Goal: Use online tool/utility: Use online tool/utility

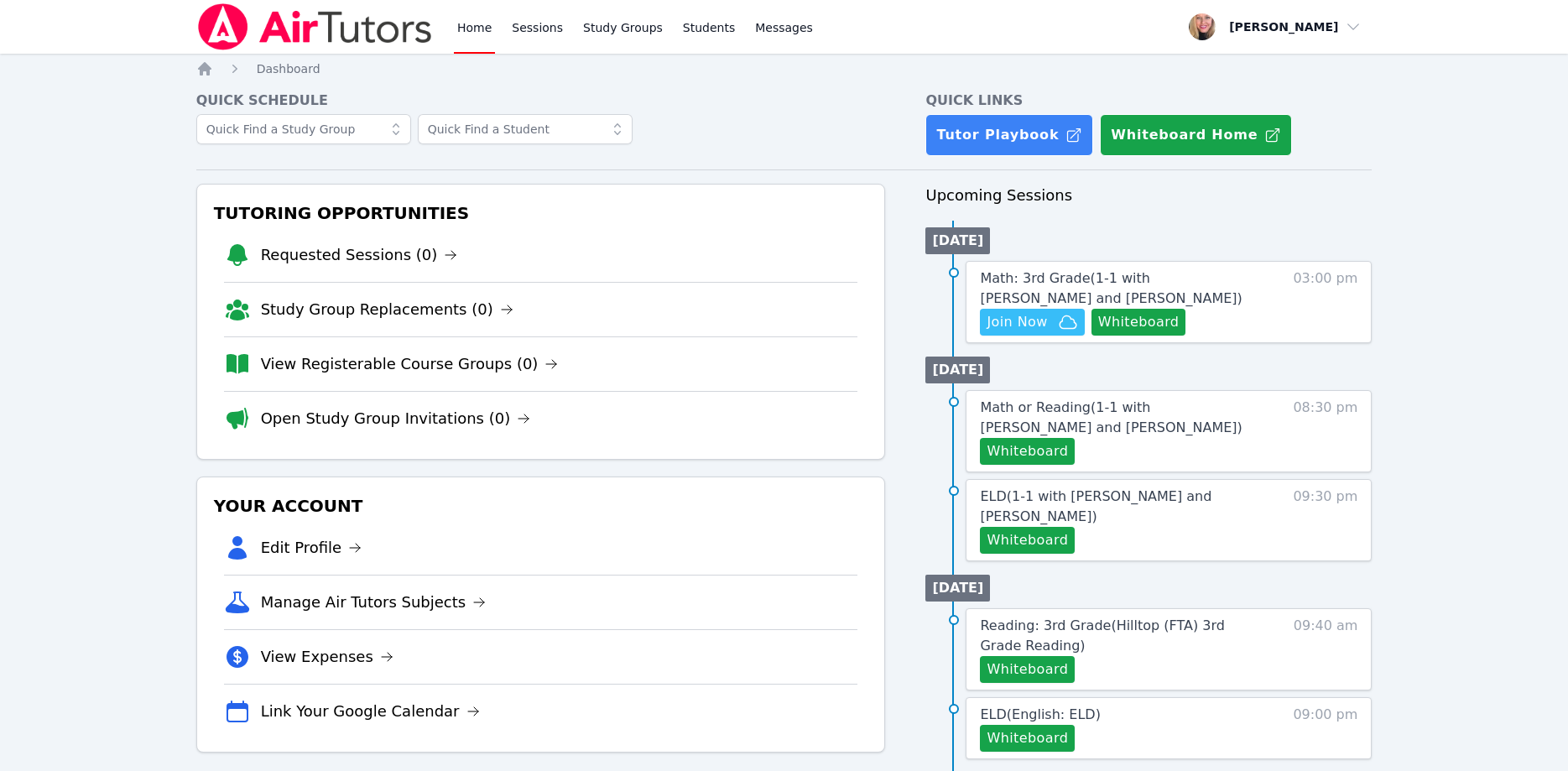
scroll to position [171, 0]
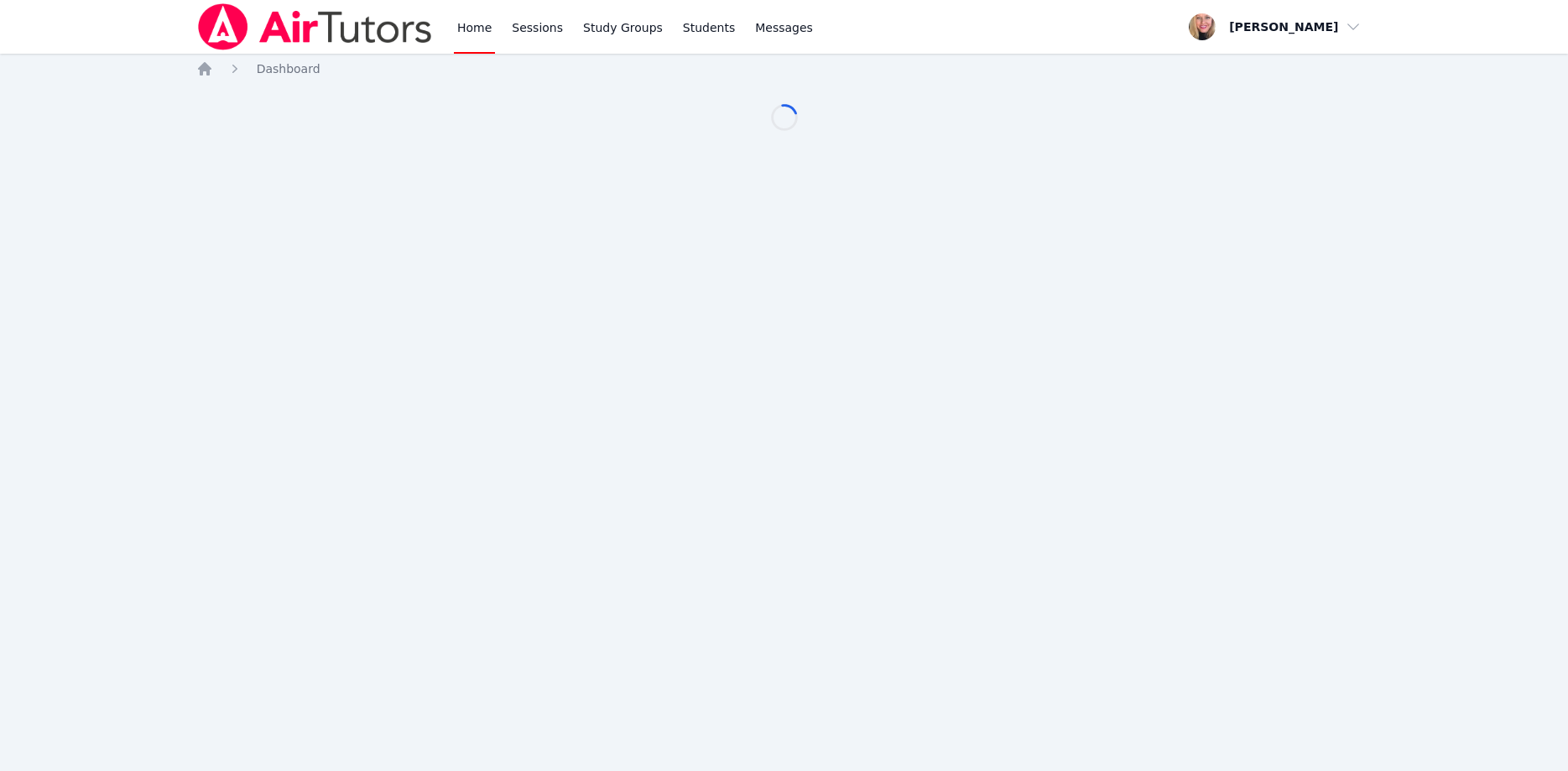
scroll to position [171, 0]
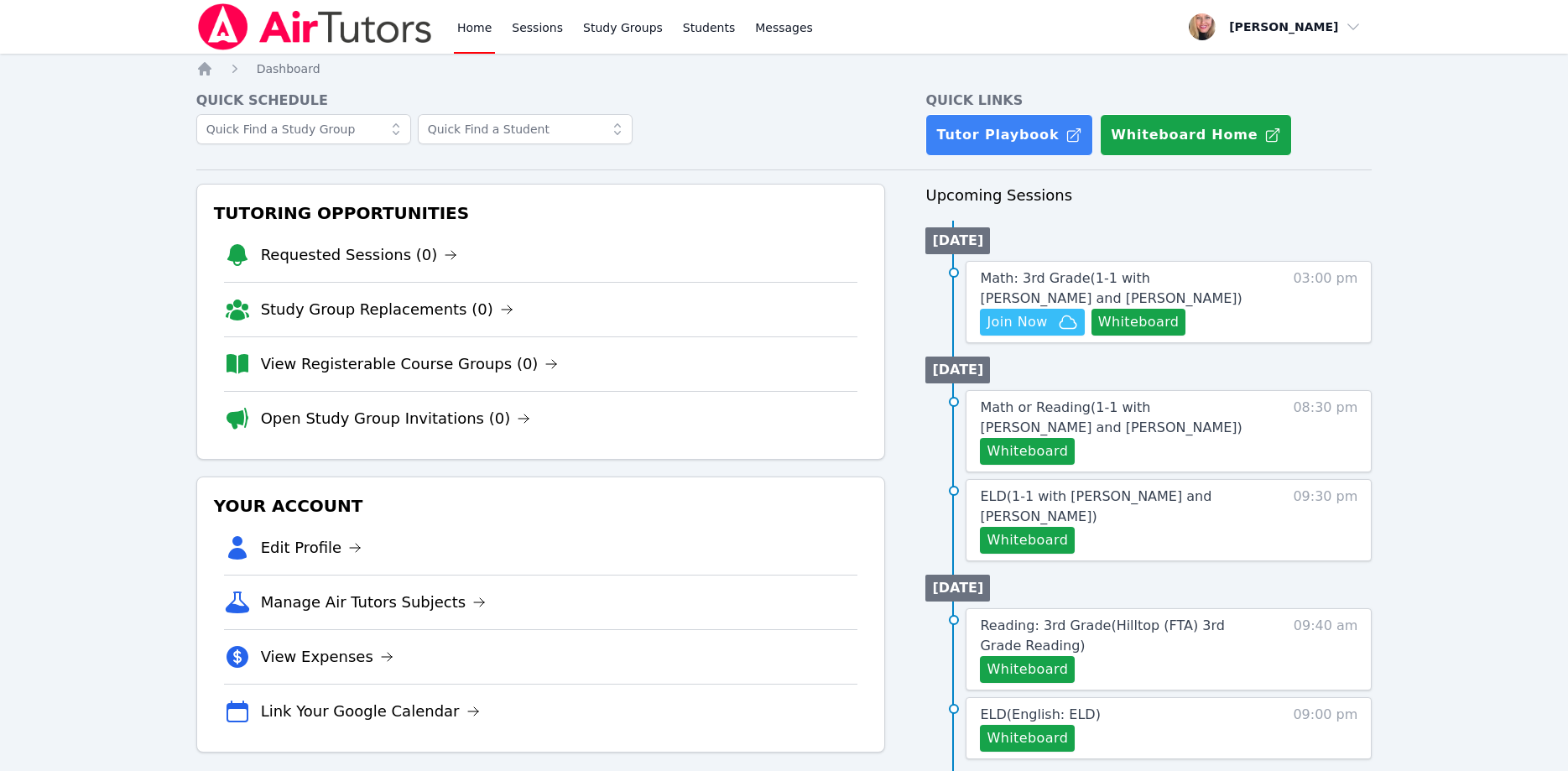
scroll to position [171, 0]
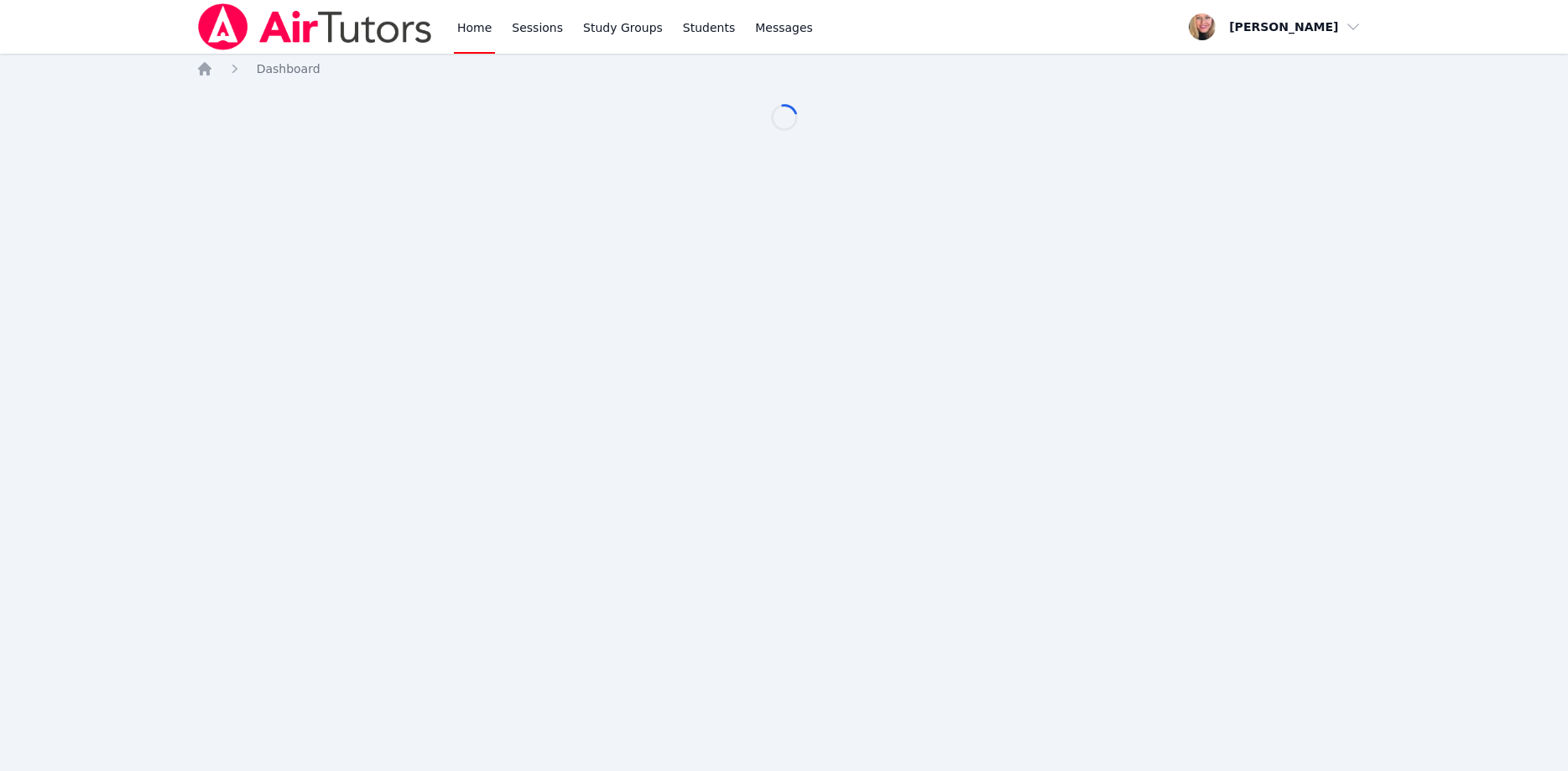
scroll to position [171, 0]
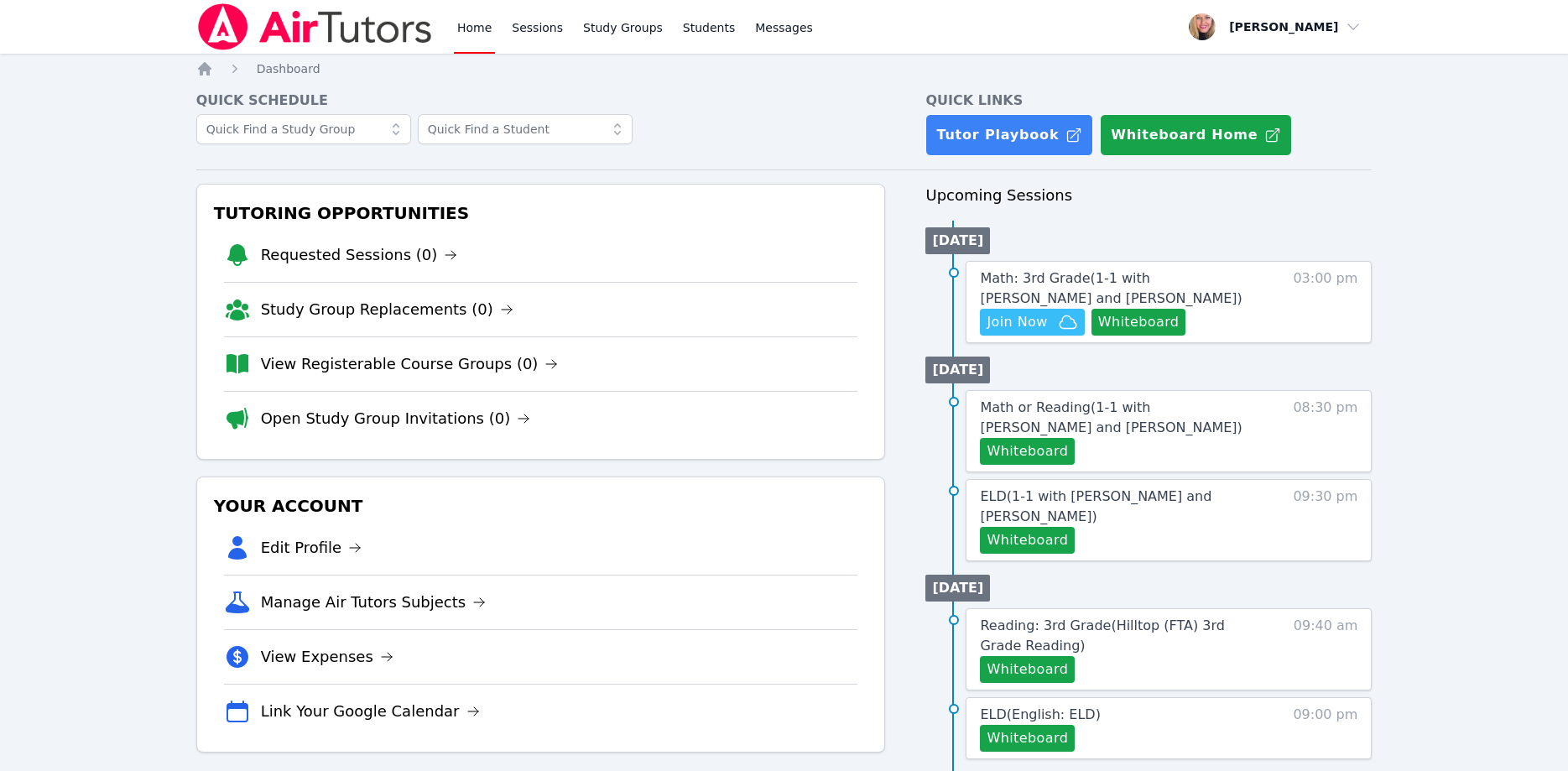
scroll to position [171, 0]
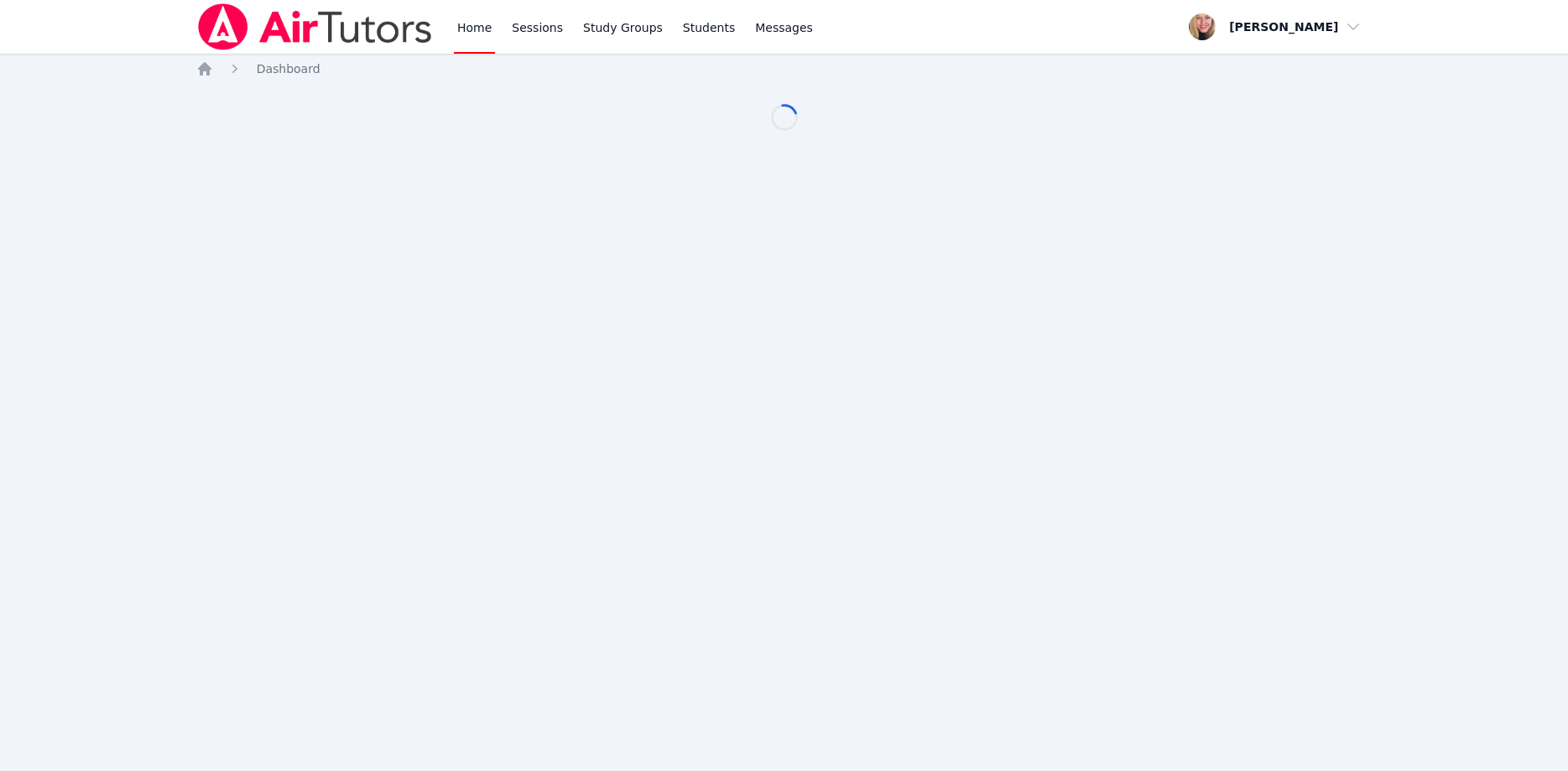
scroll to position [171, 0]
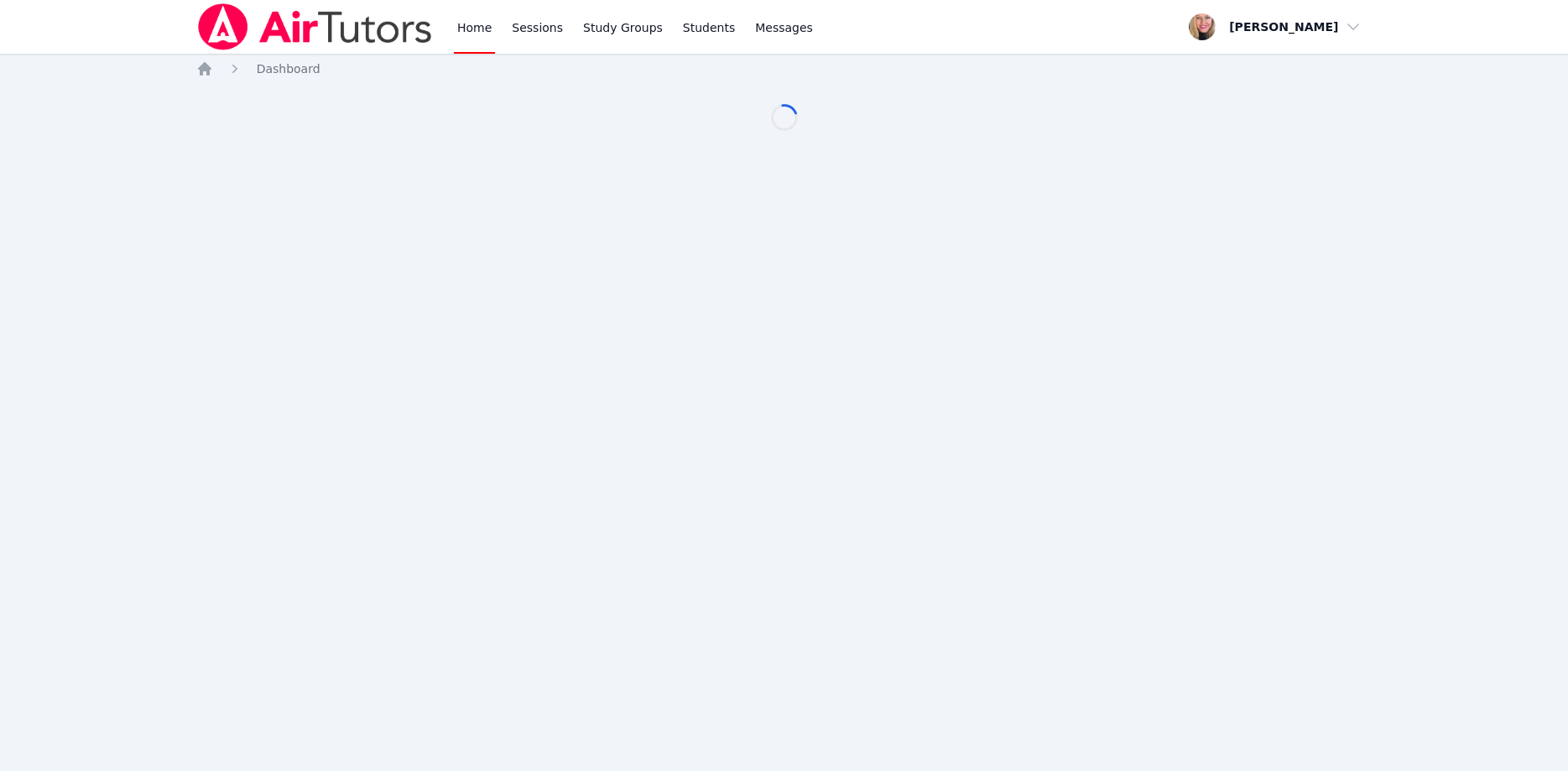
scroll to position [171, 0]
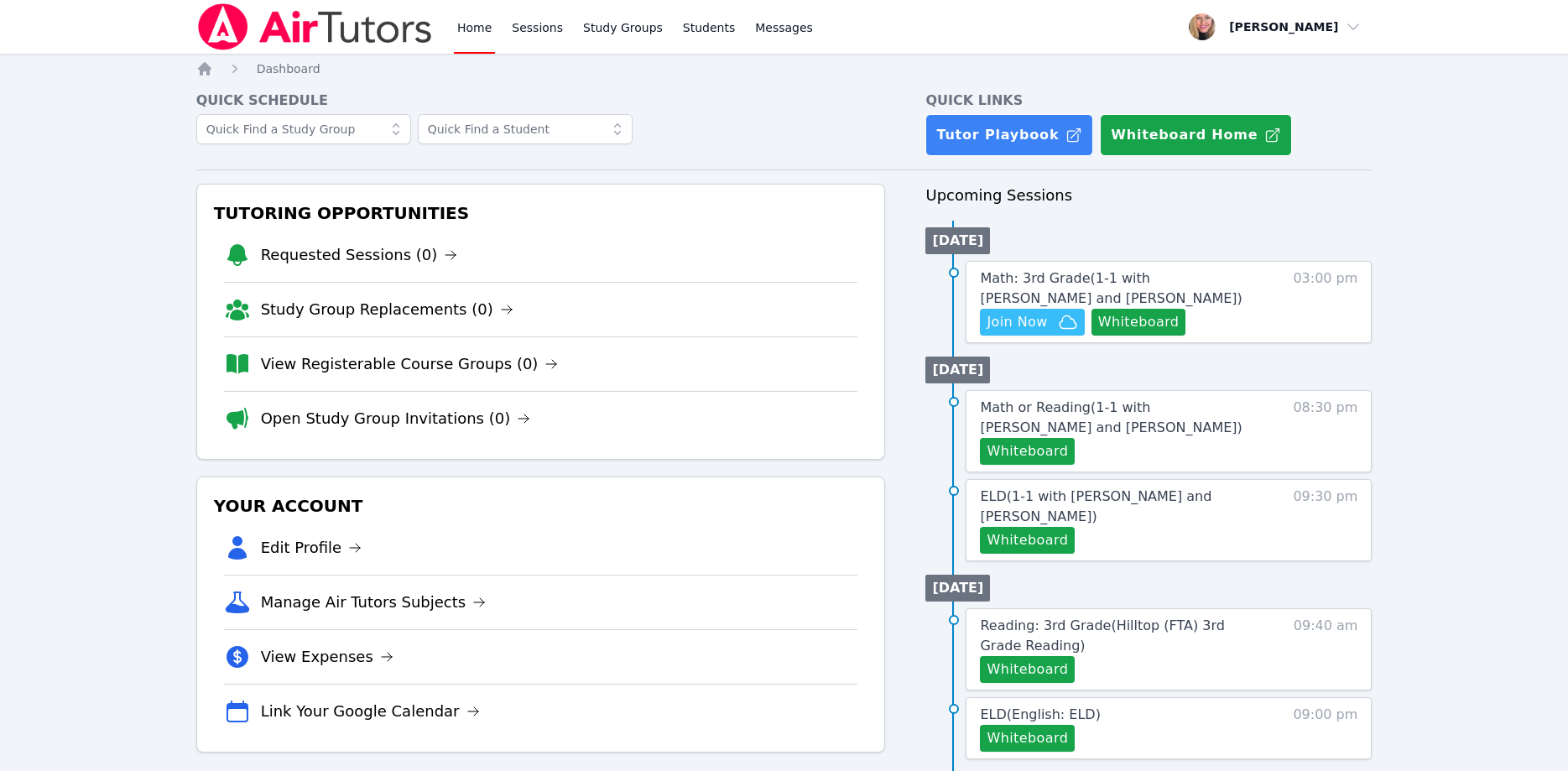
scroll to position [171, 0]
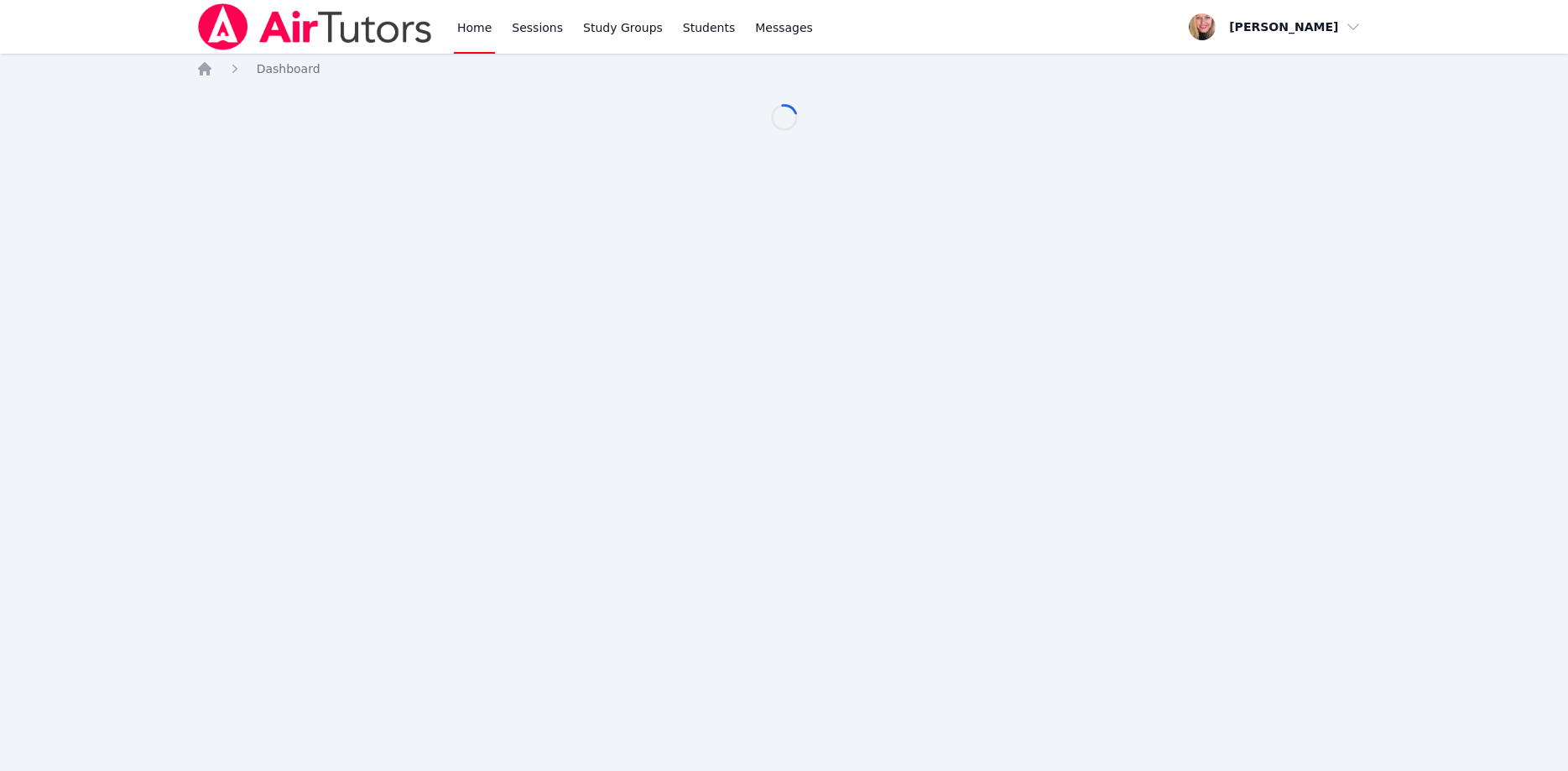
scroll to position [171, 0]
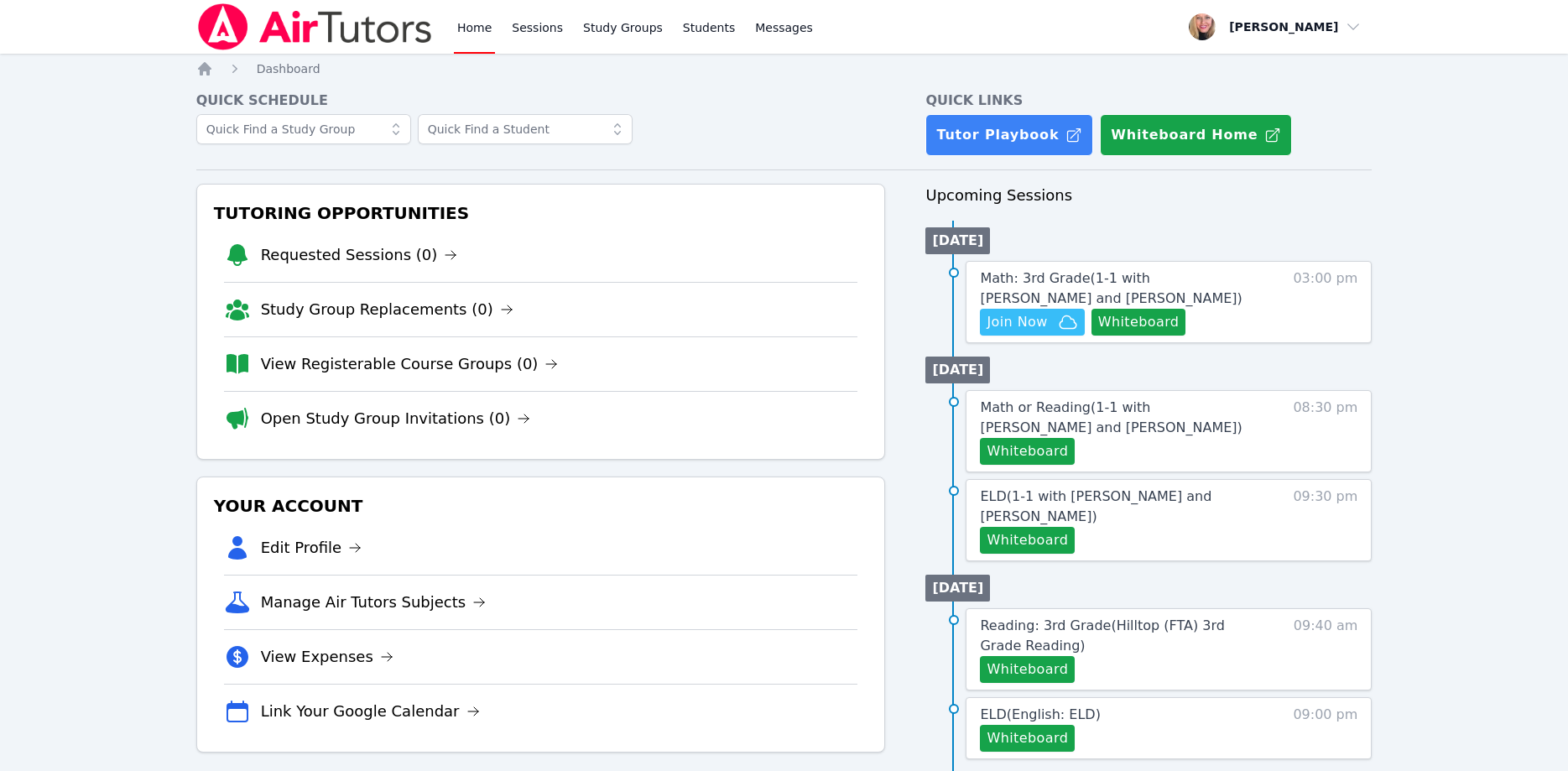
scroll to position [171, 0]
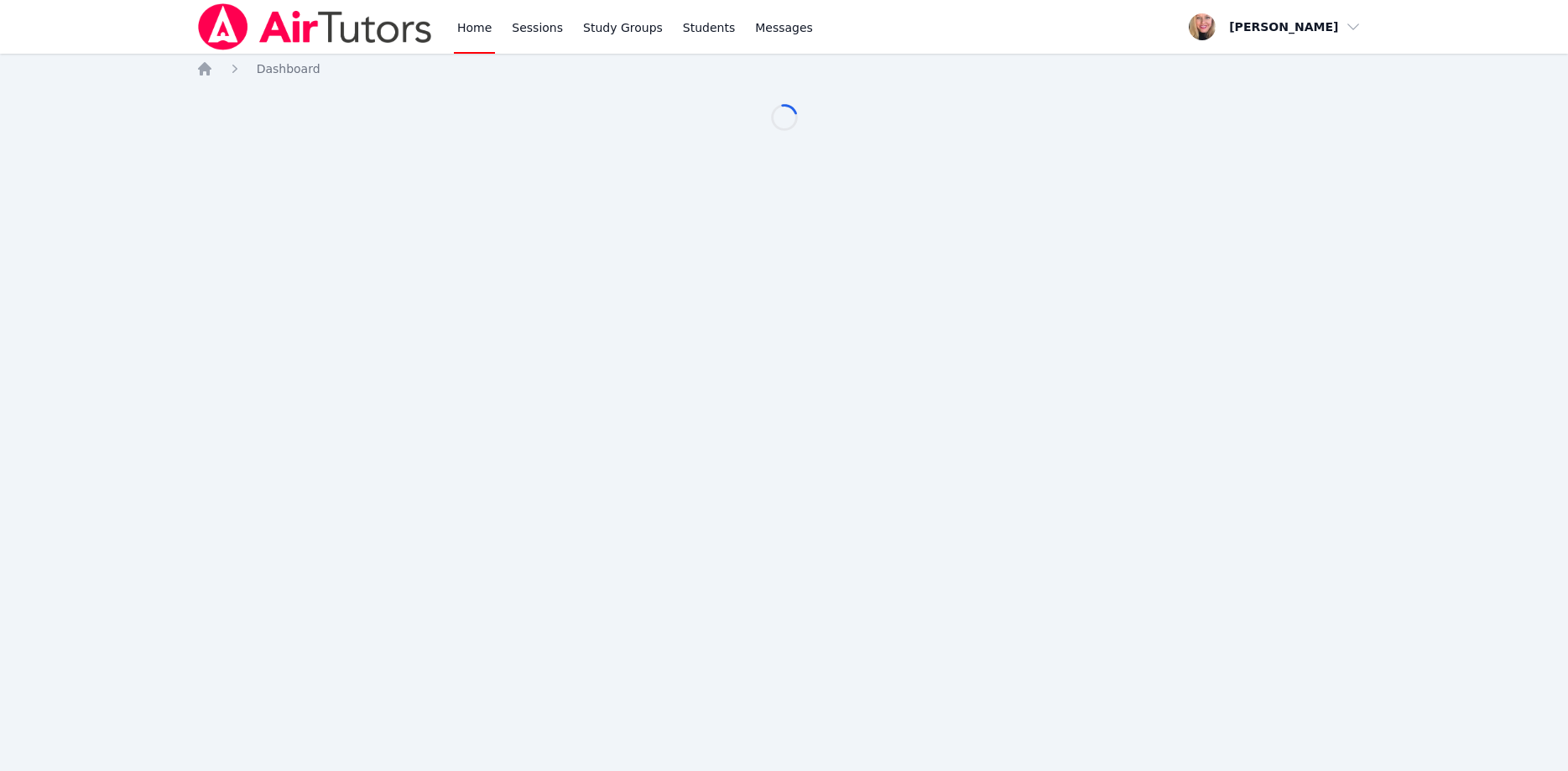
scroll to position [171, 0]
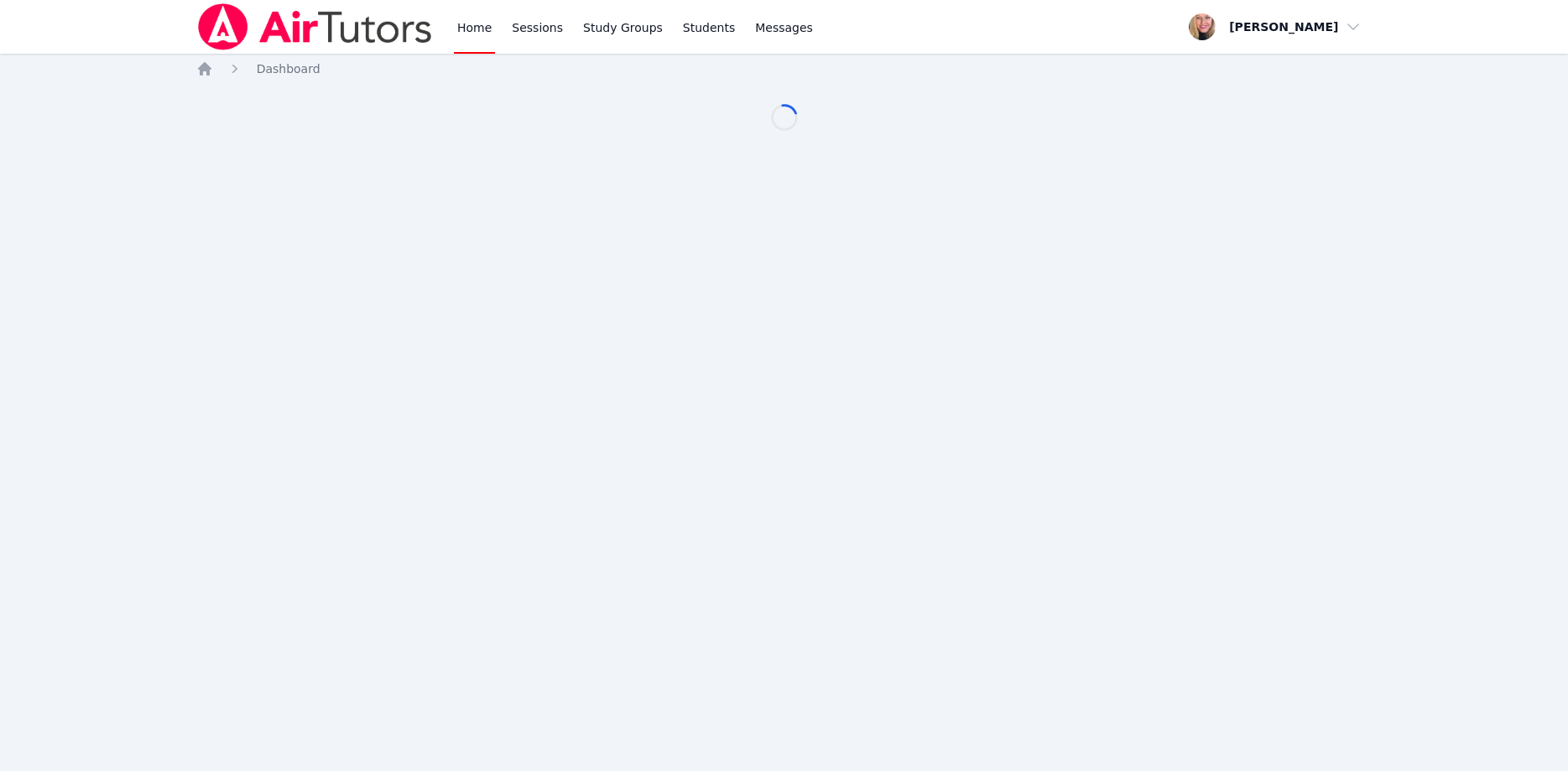
scroll to position [171, 0]
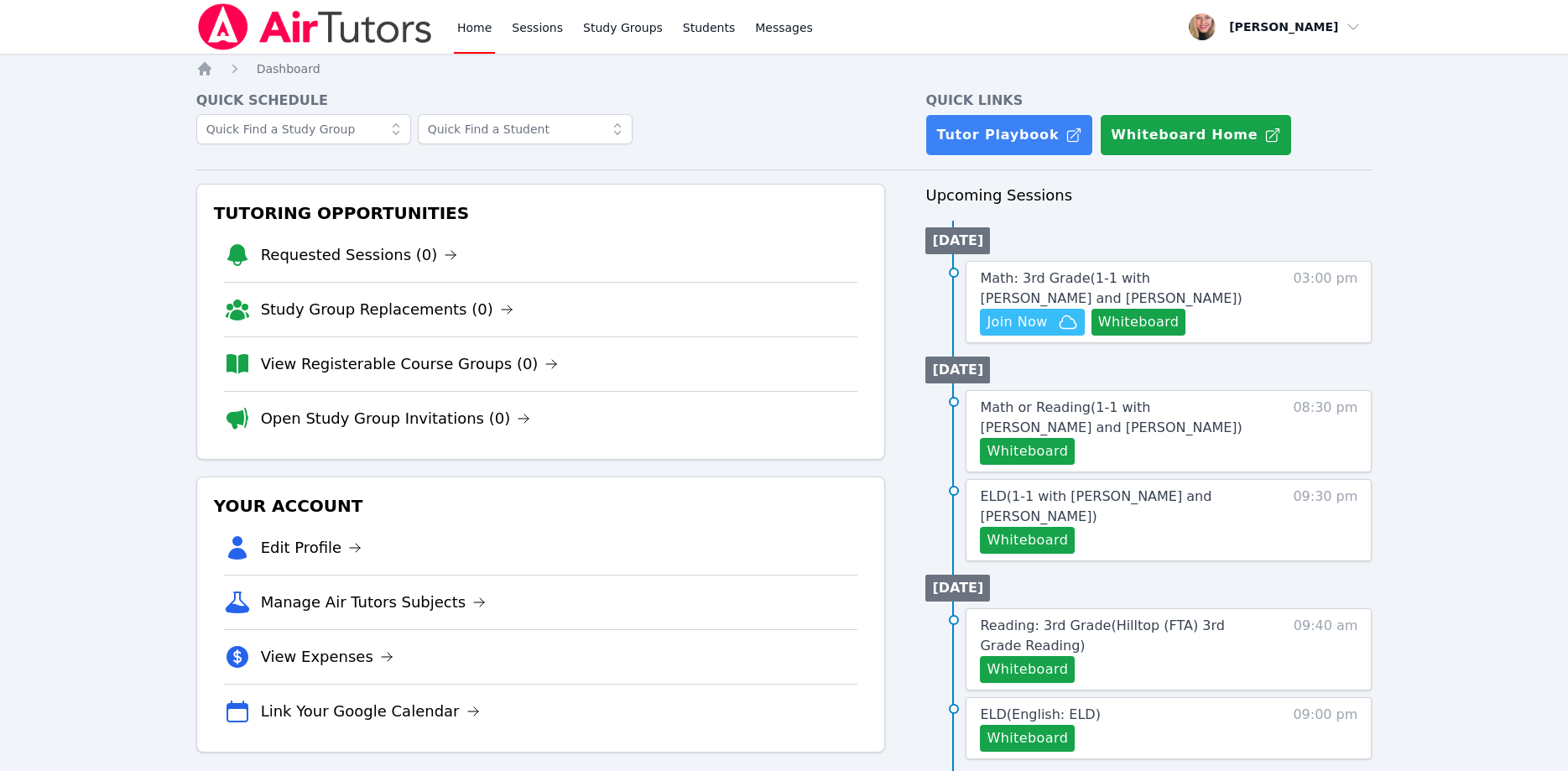
scroll to position [171, 0]
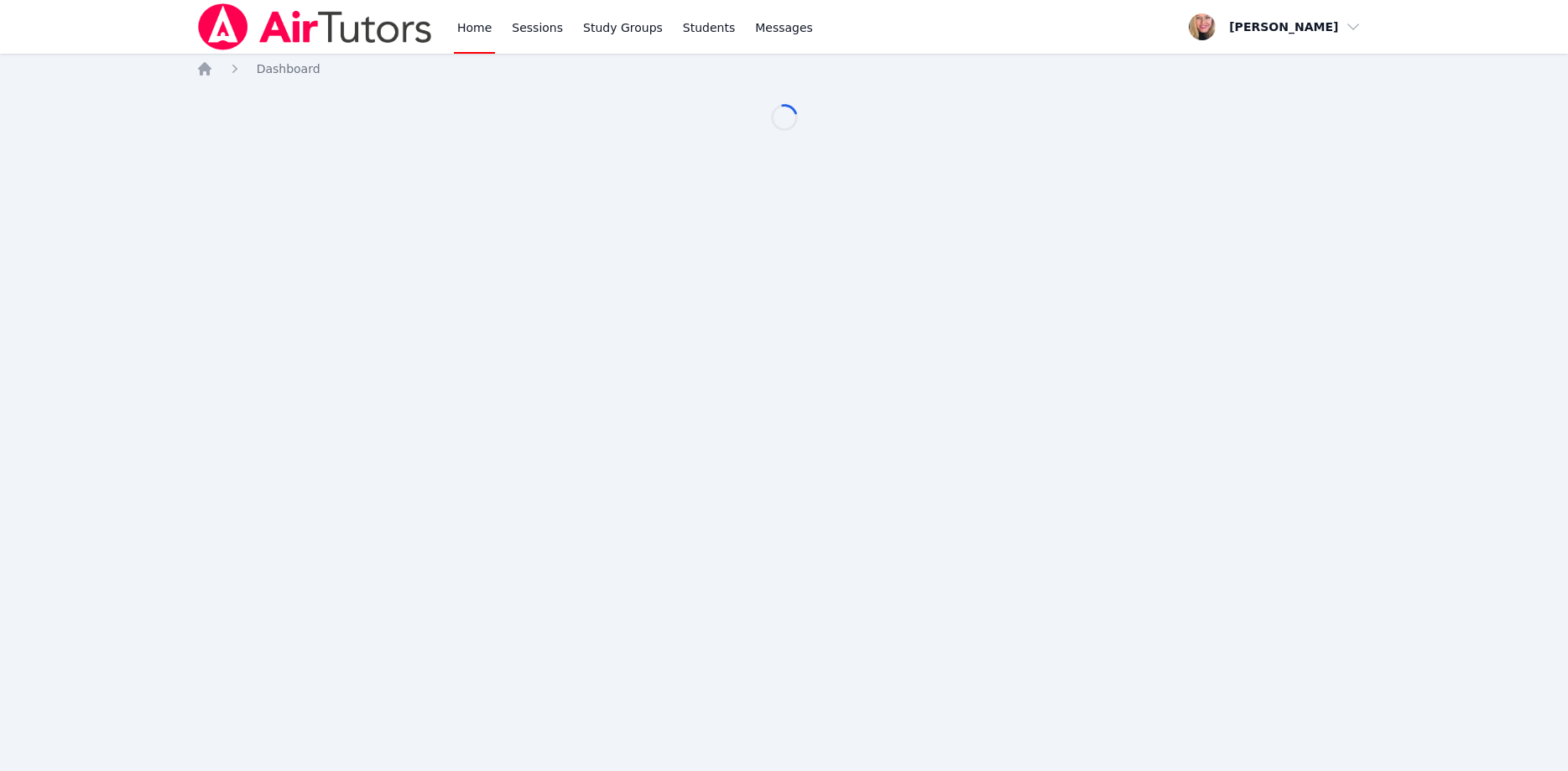
scroll to position [171, 0]
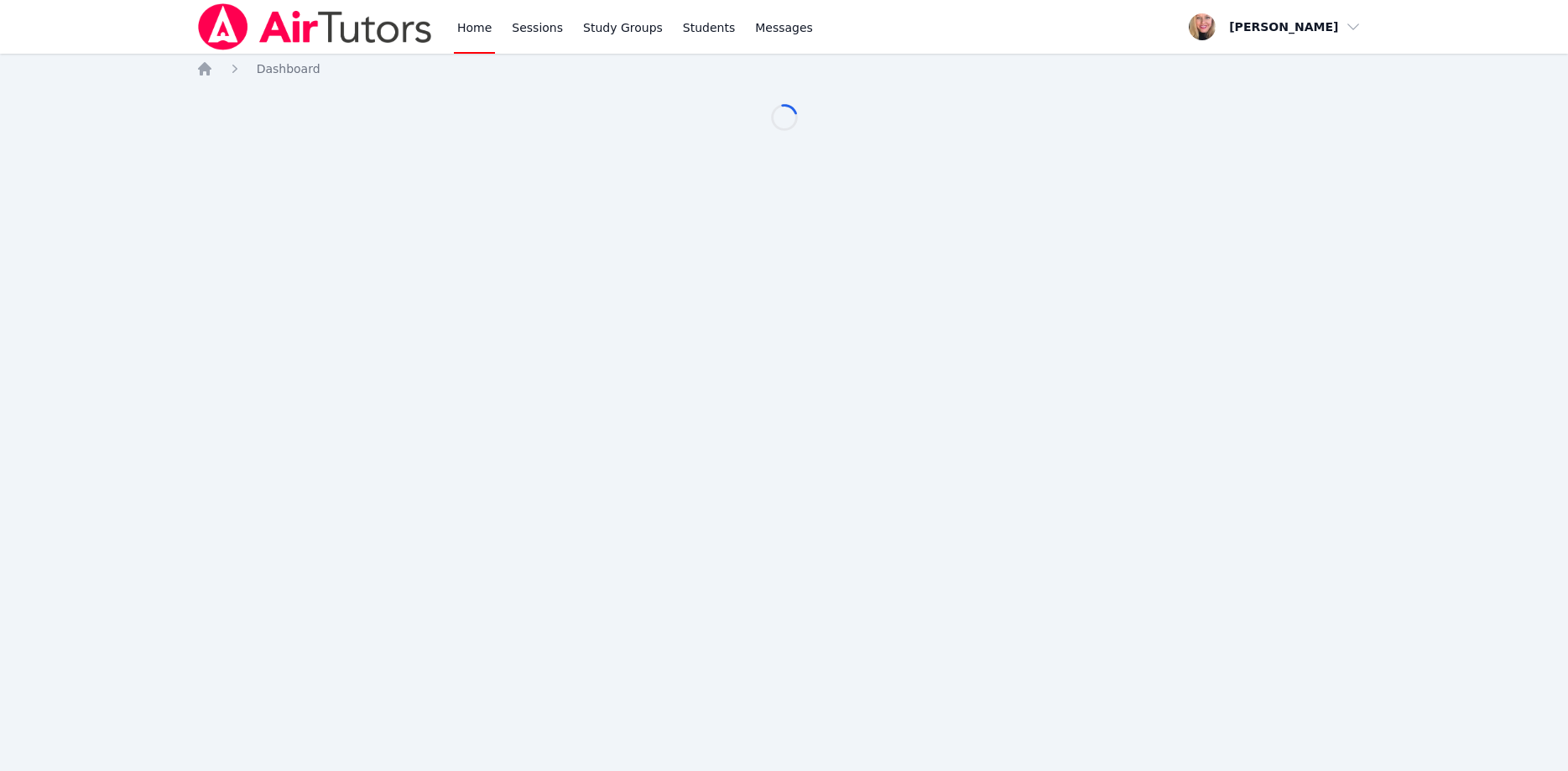
scroll to position [171, 0]
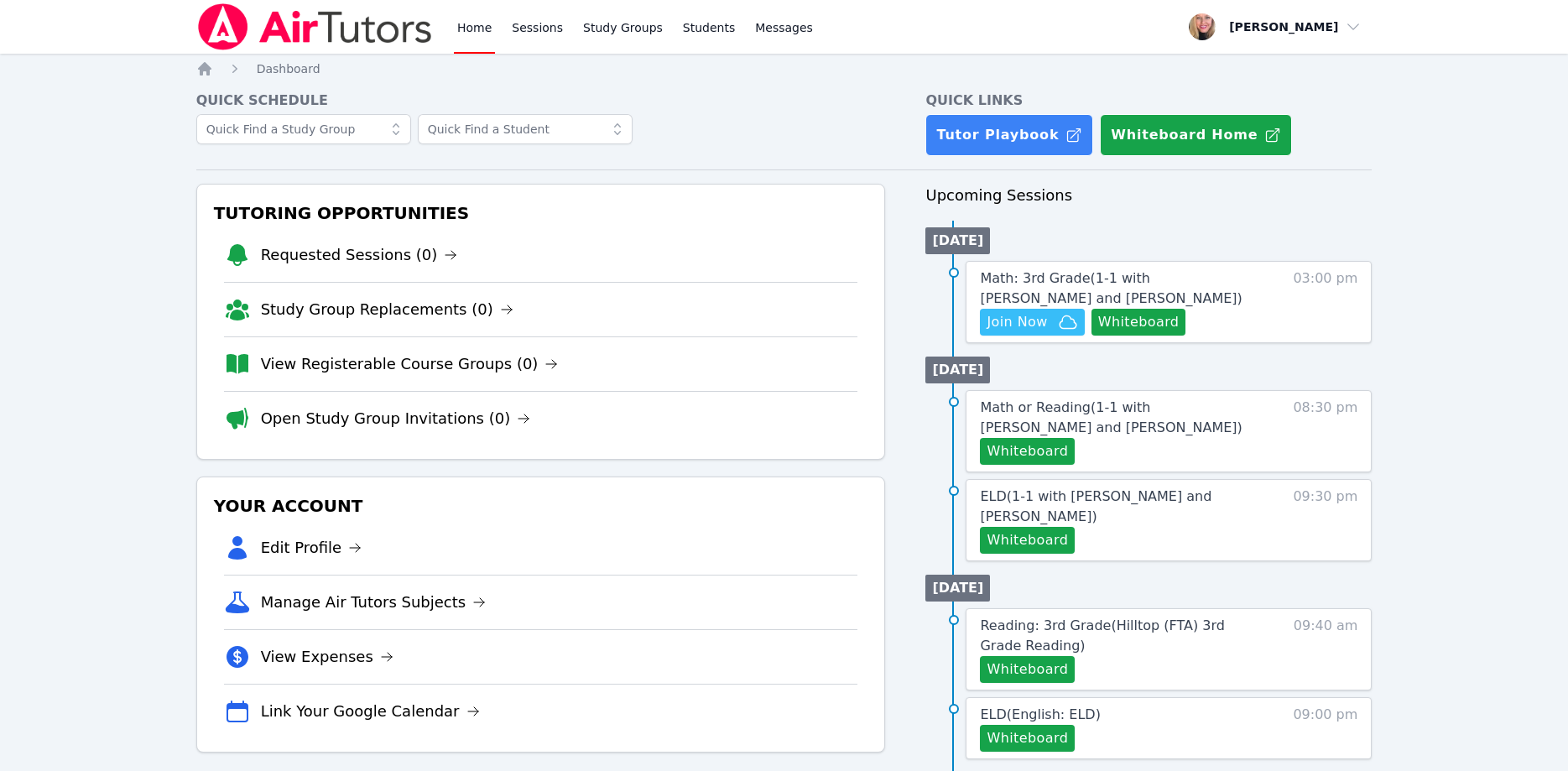
scroll to position [171, 0]
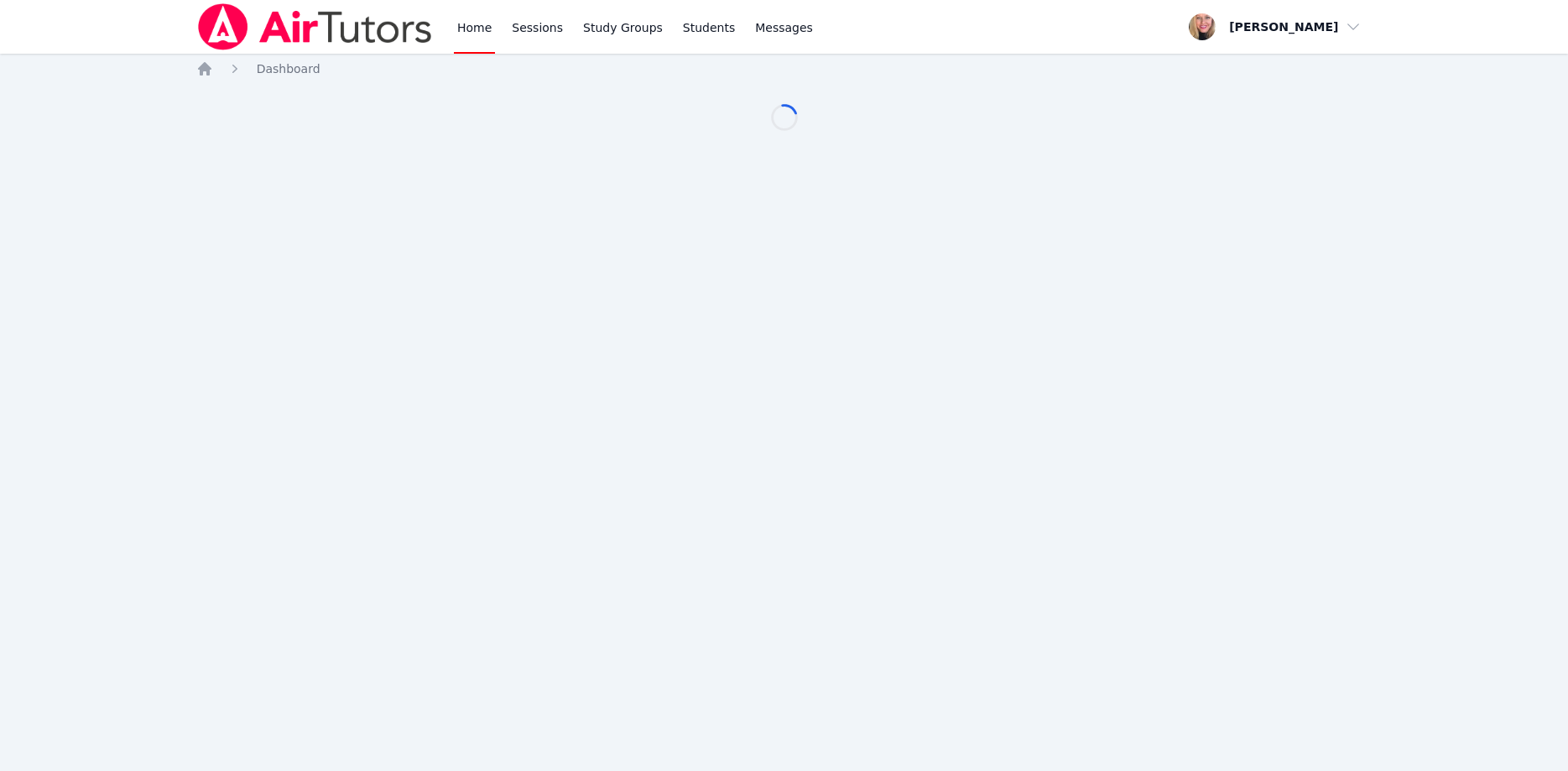
scroll to position [171, 0]
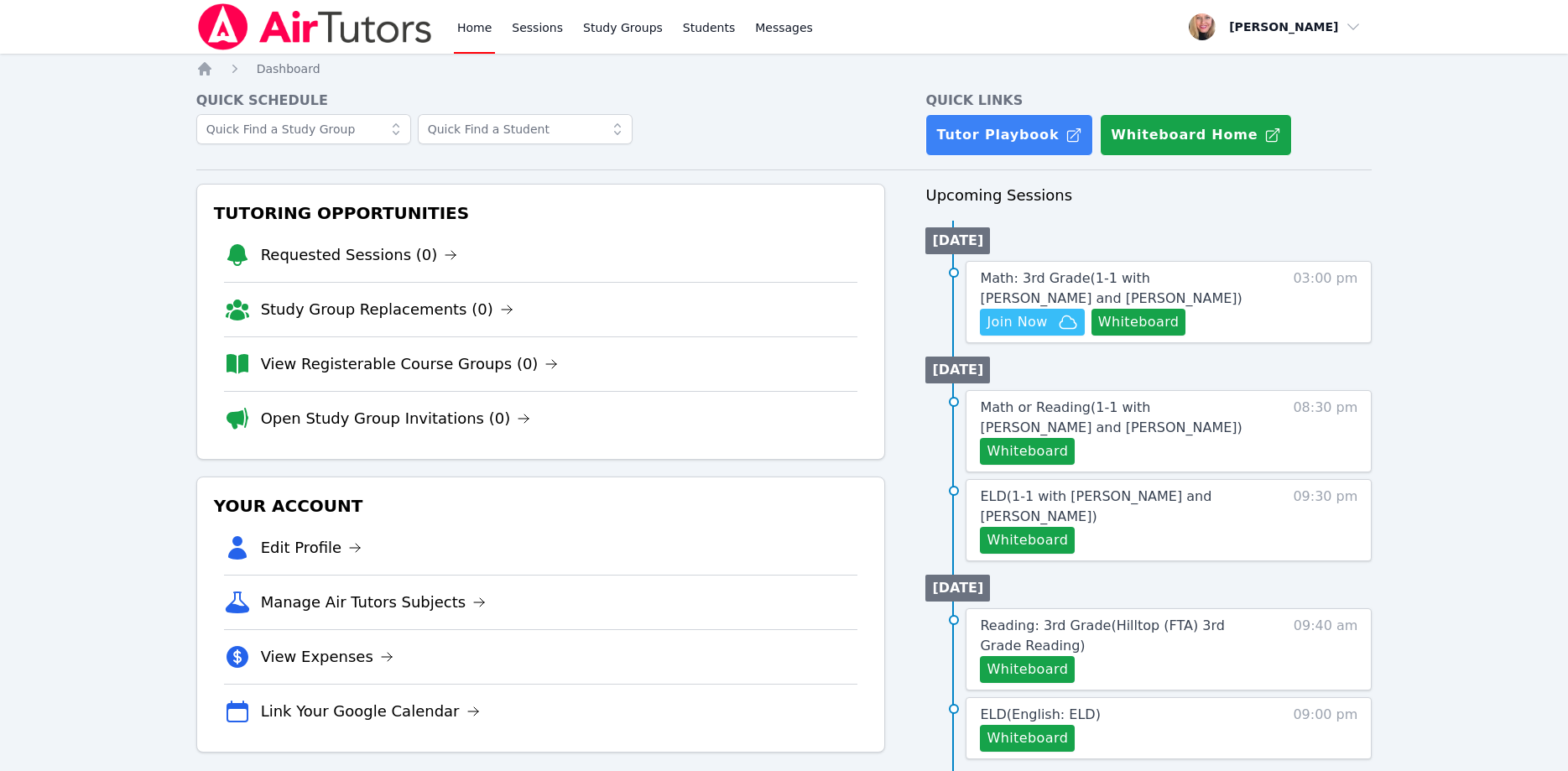
scroll to position [171, 0]
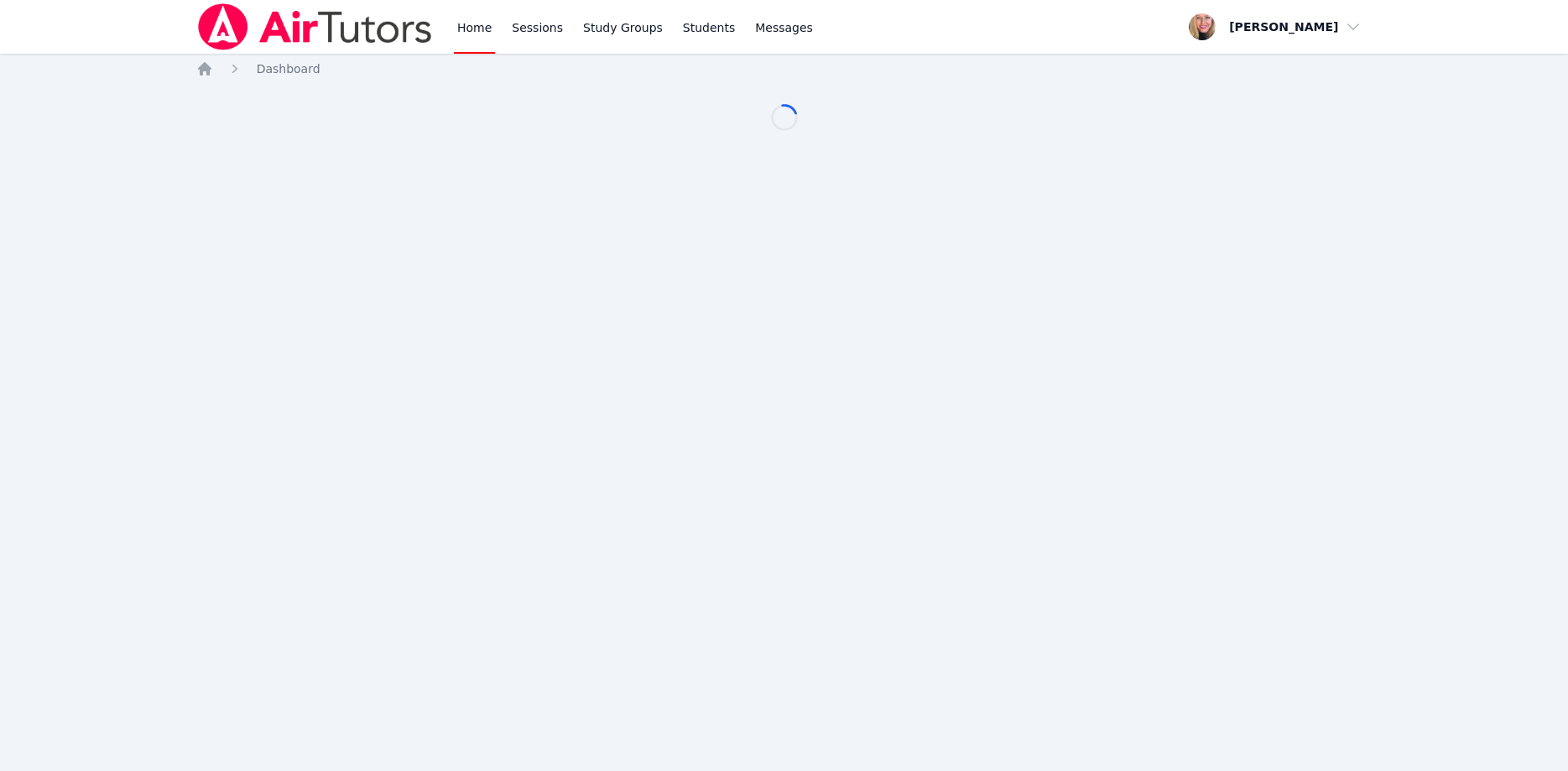
scroll to position [171, 0]
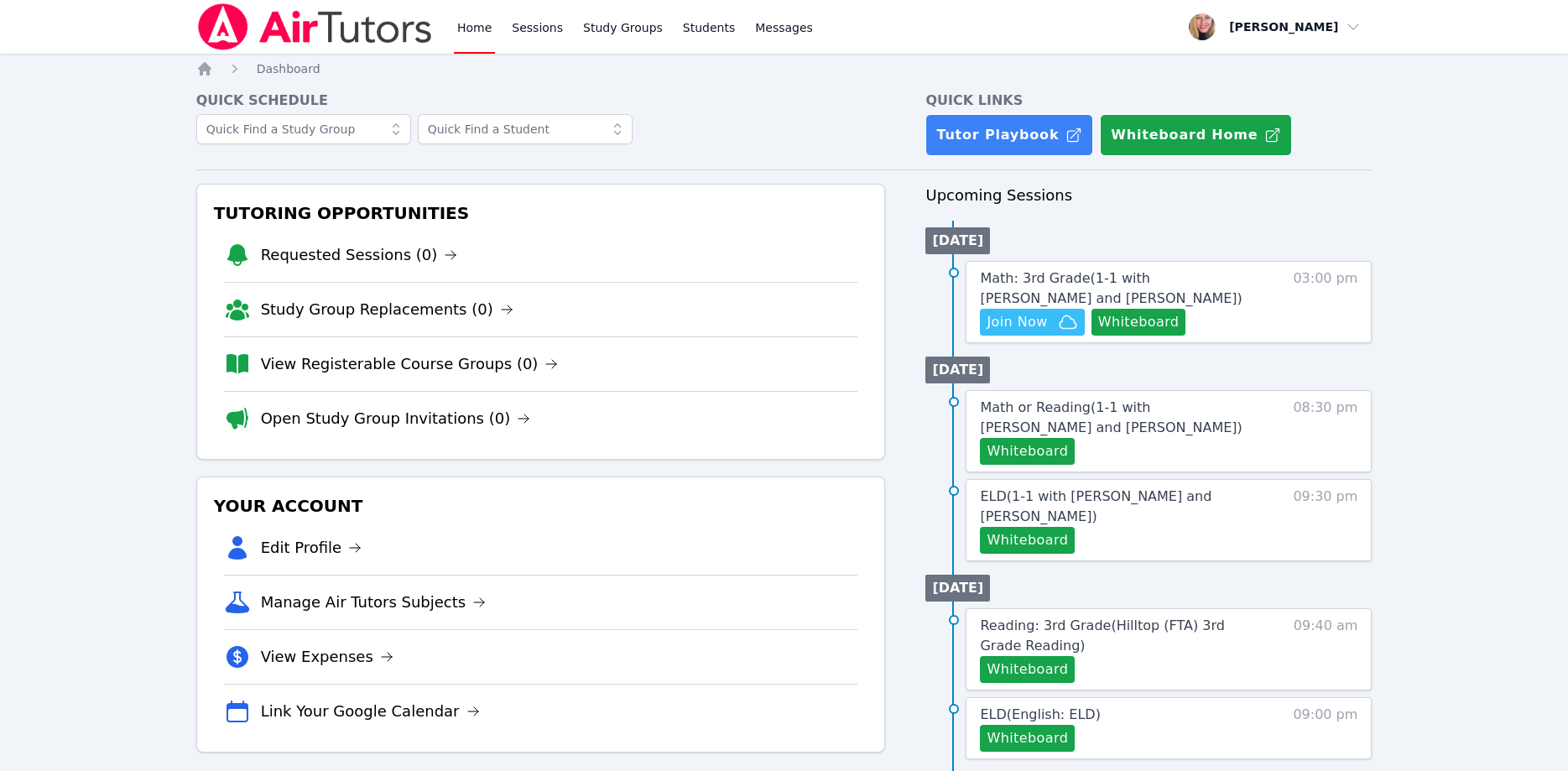
scroll to position [171, 0]
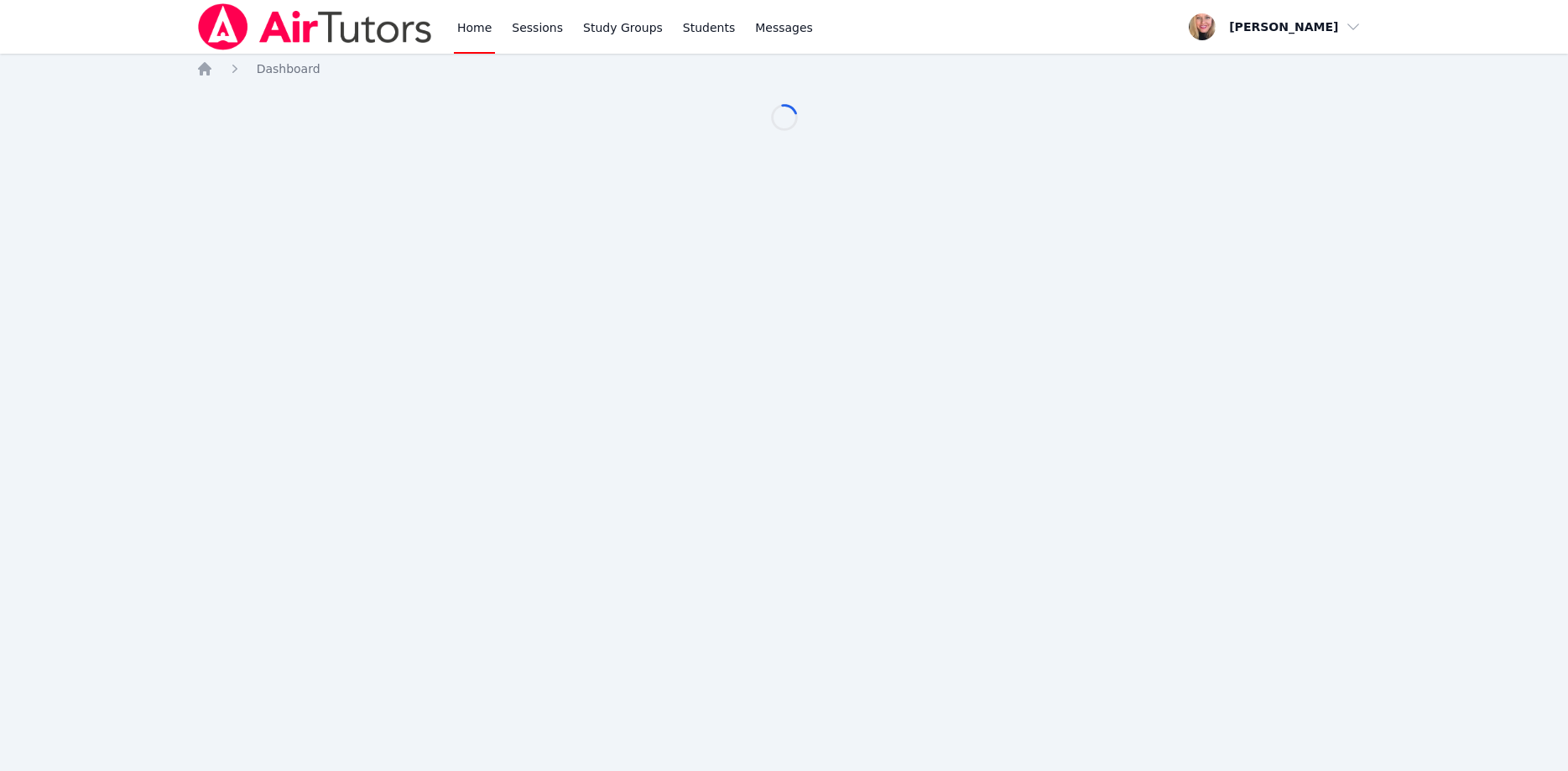
scroll to position [171, 0]
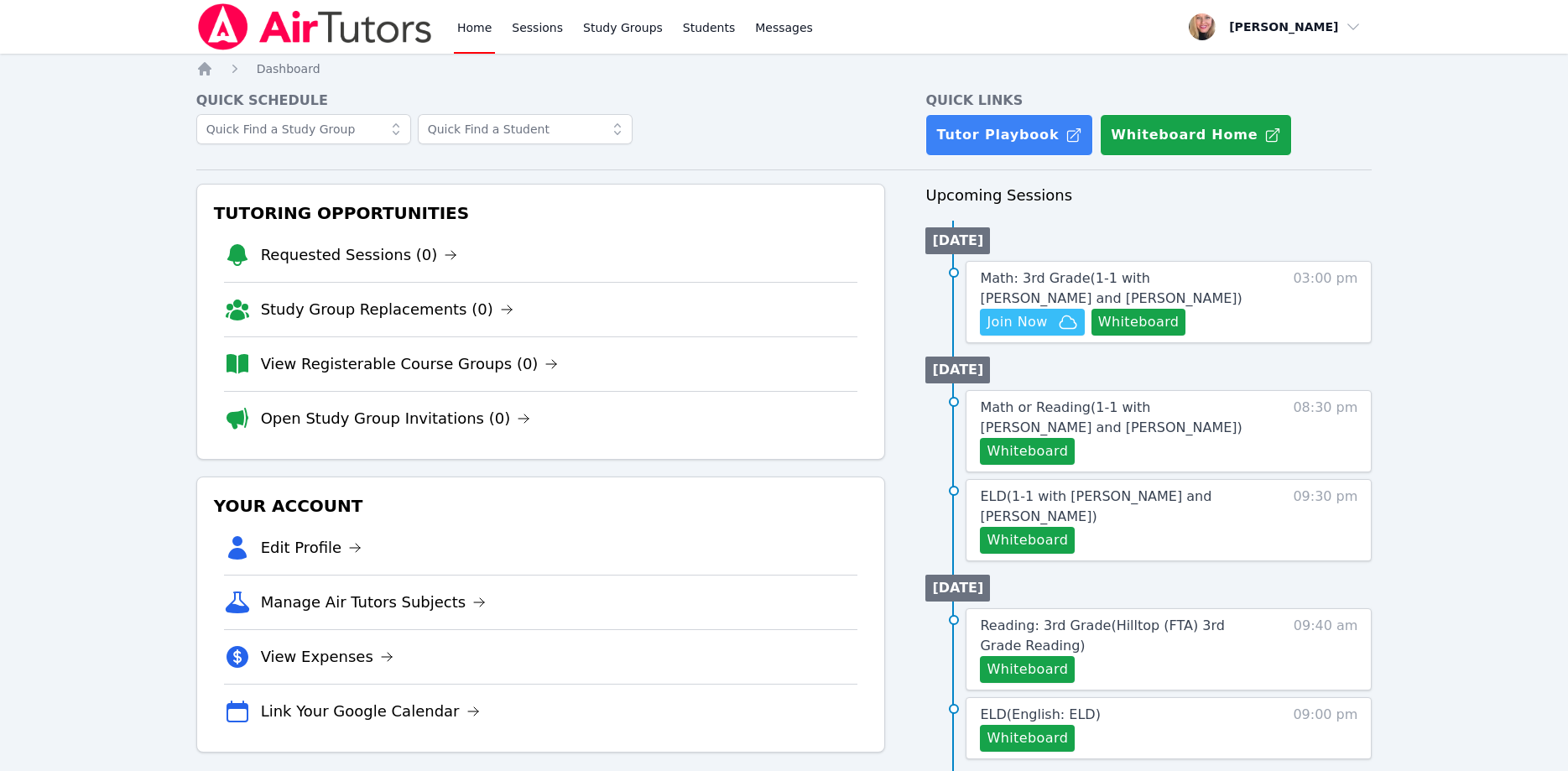
scroll to position [171, 0]
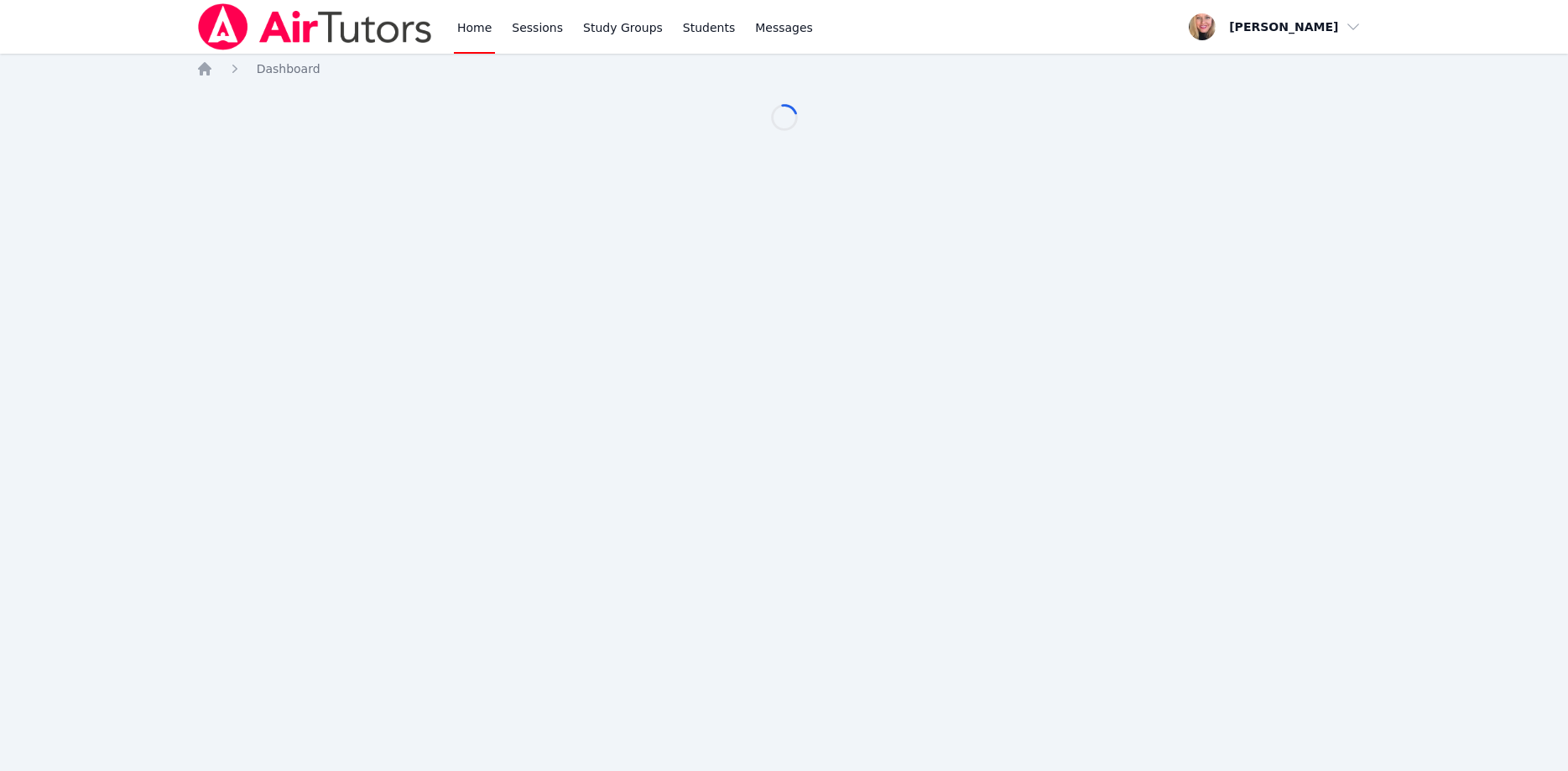
scroll to position [171, 0]
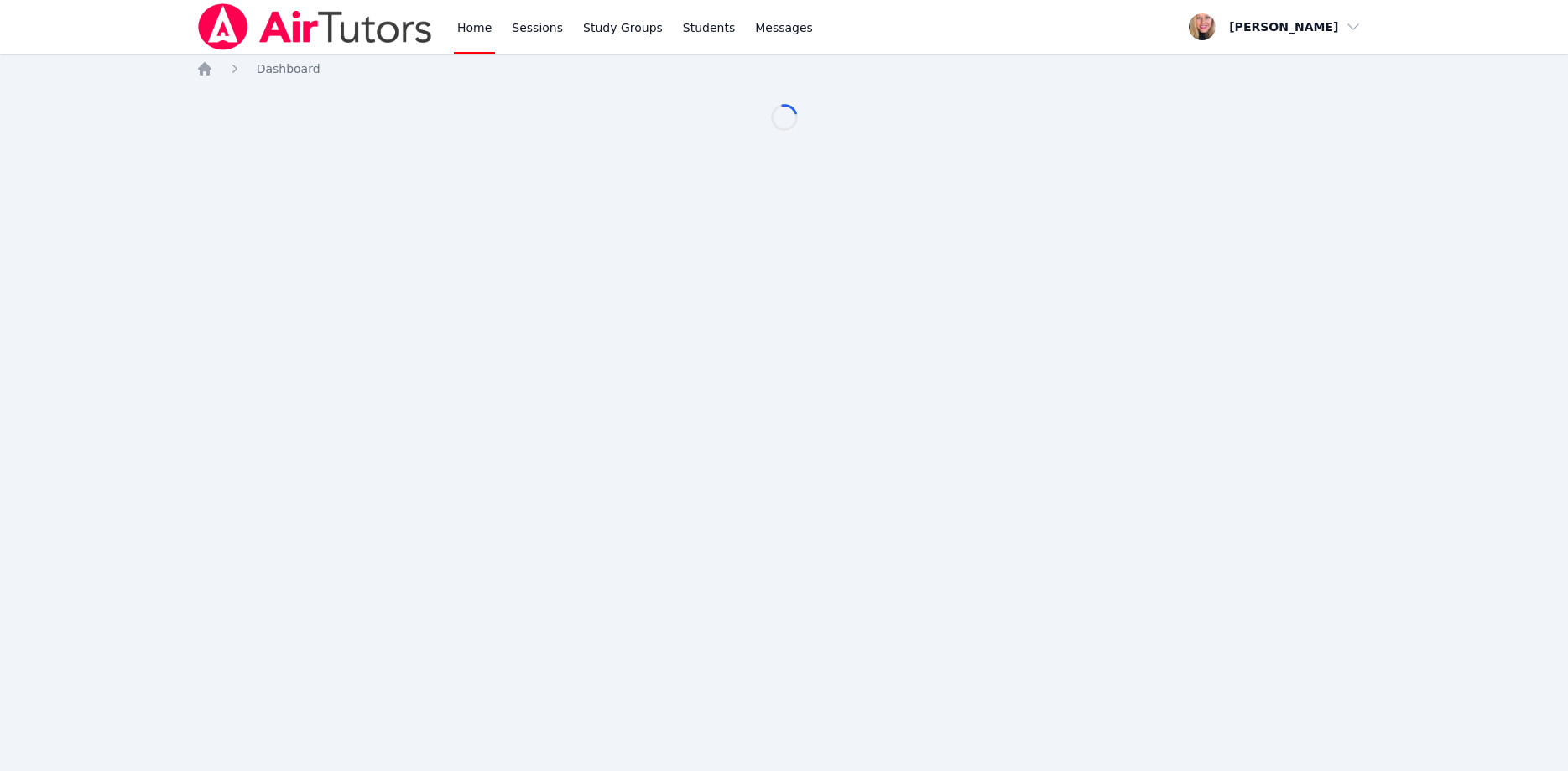
scroll to position [171, 0]
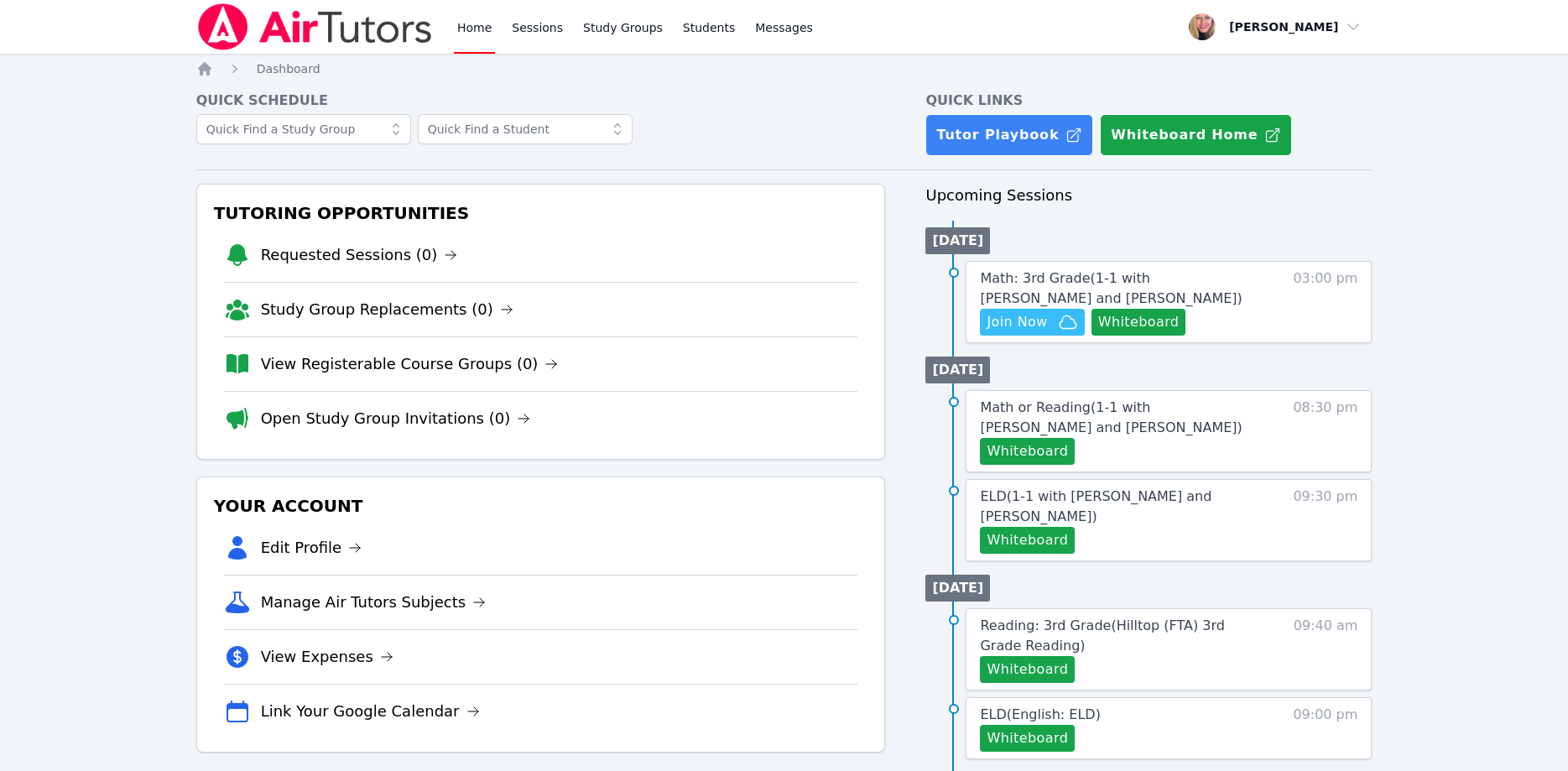
scroll to position [171, 0]
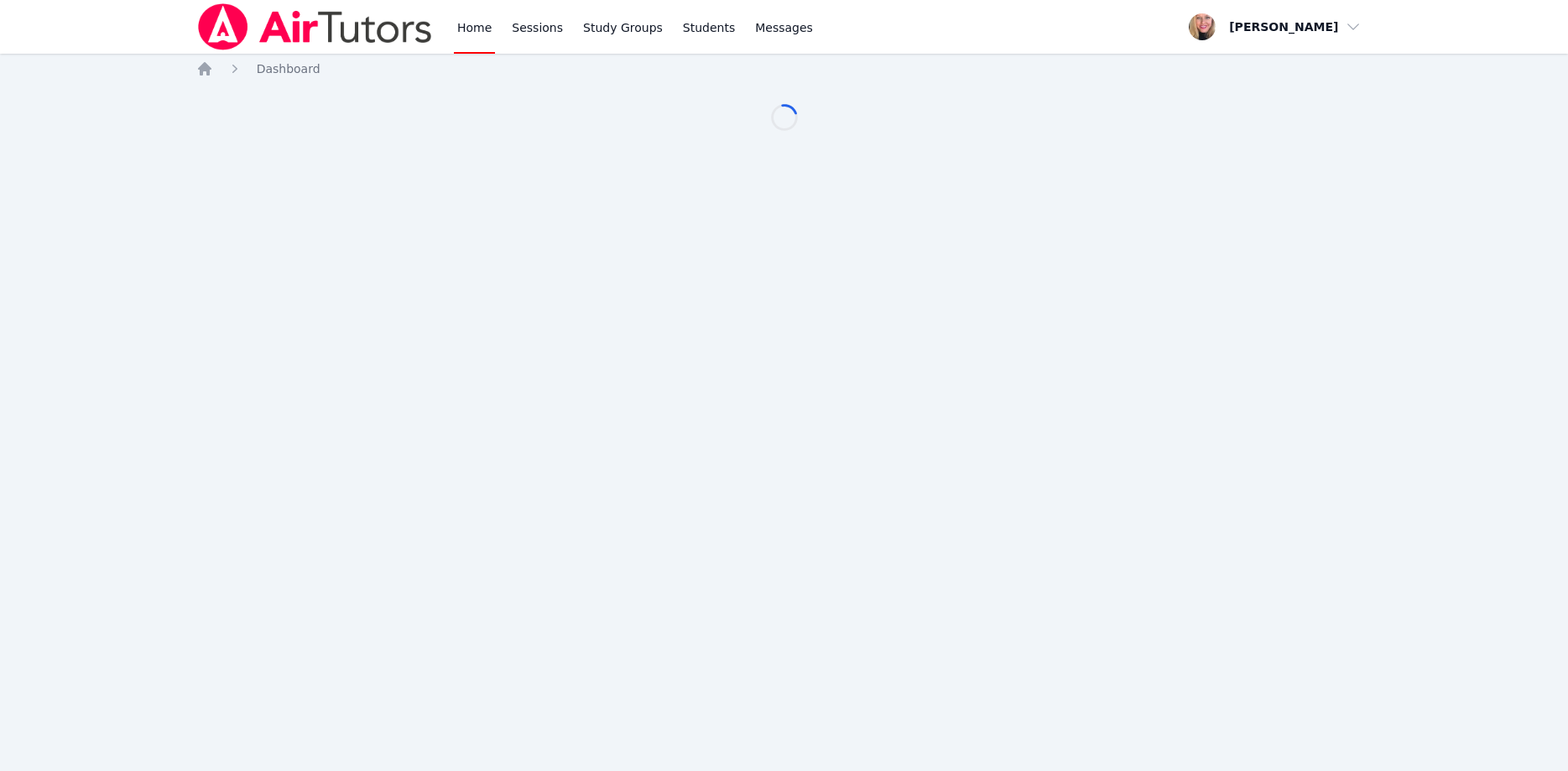
scroll to position [171, 0]
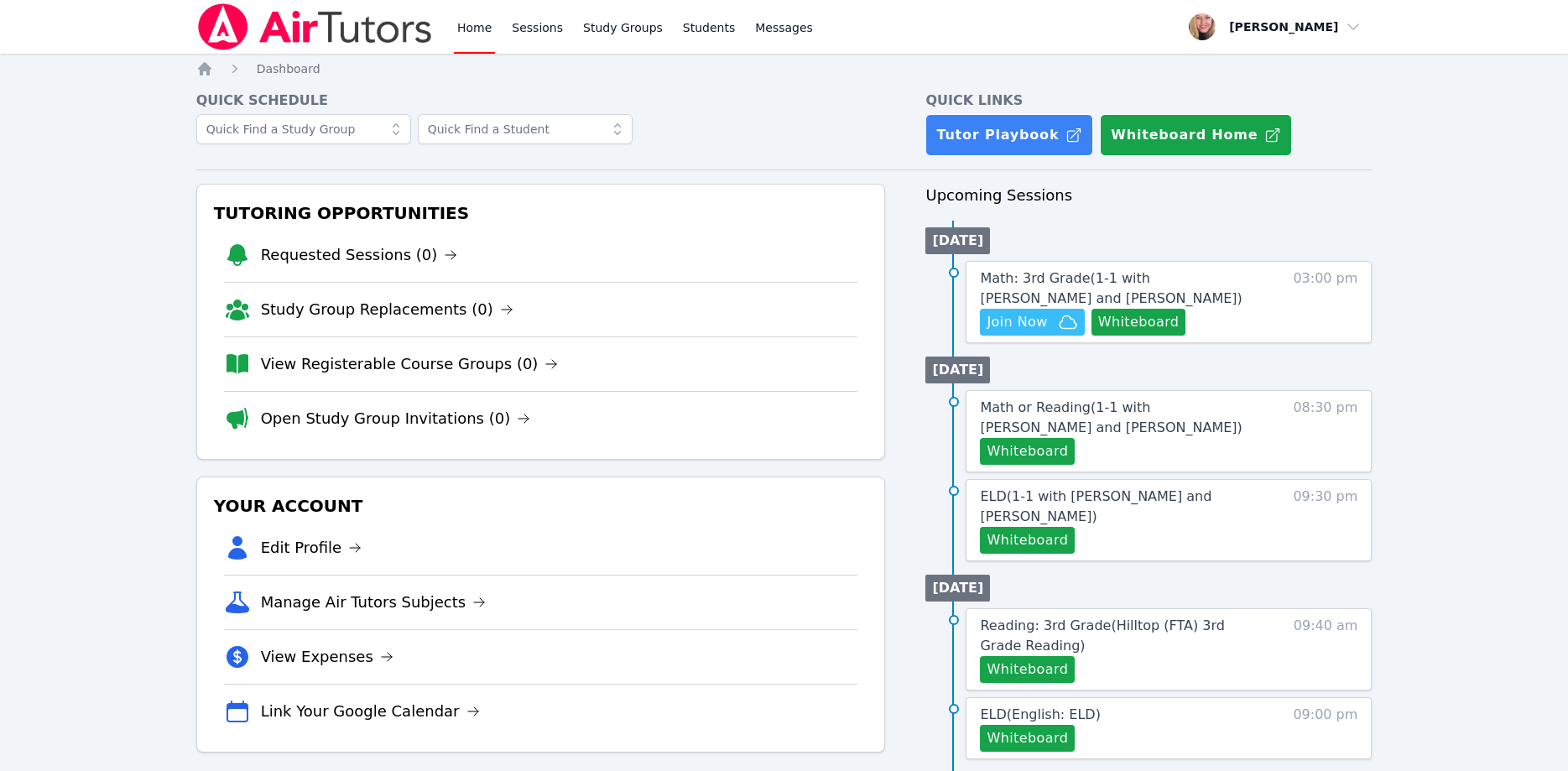
scroll to position [171, 0]
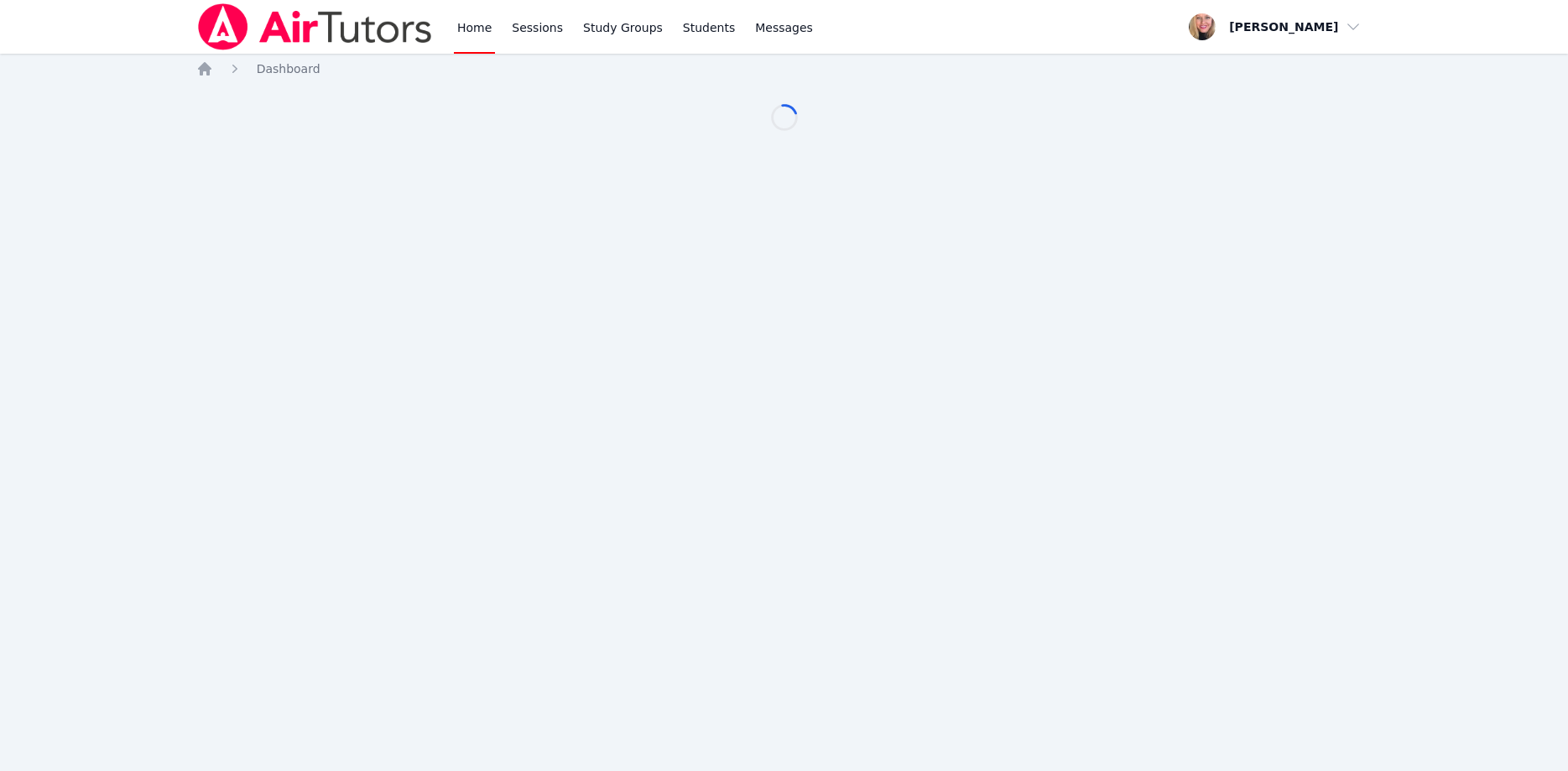
scroll to position [171, 0]
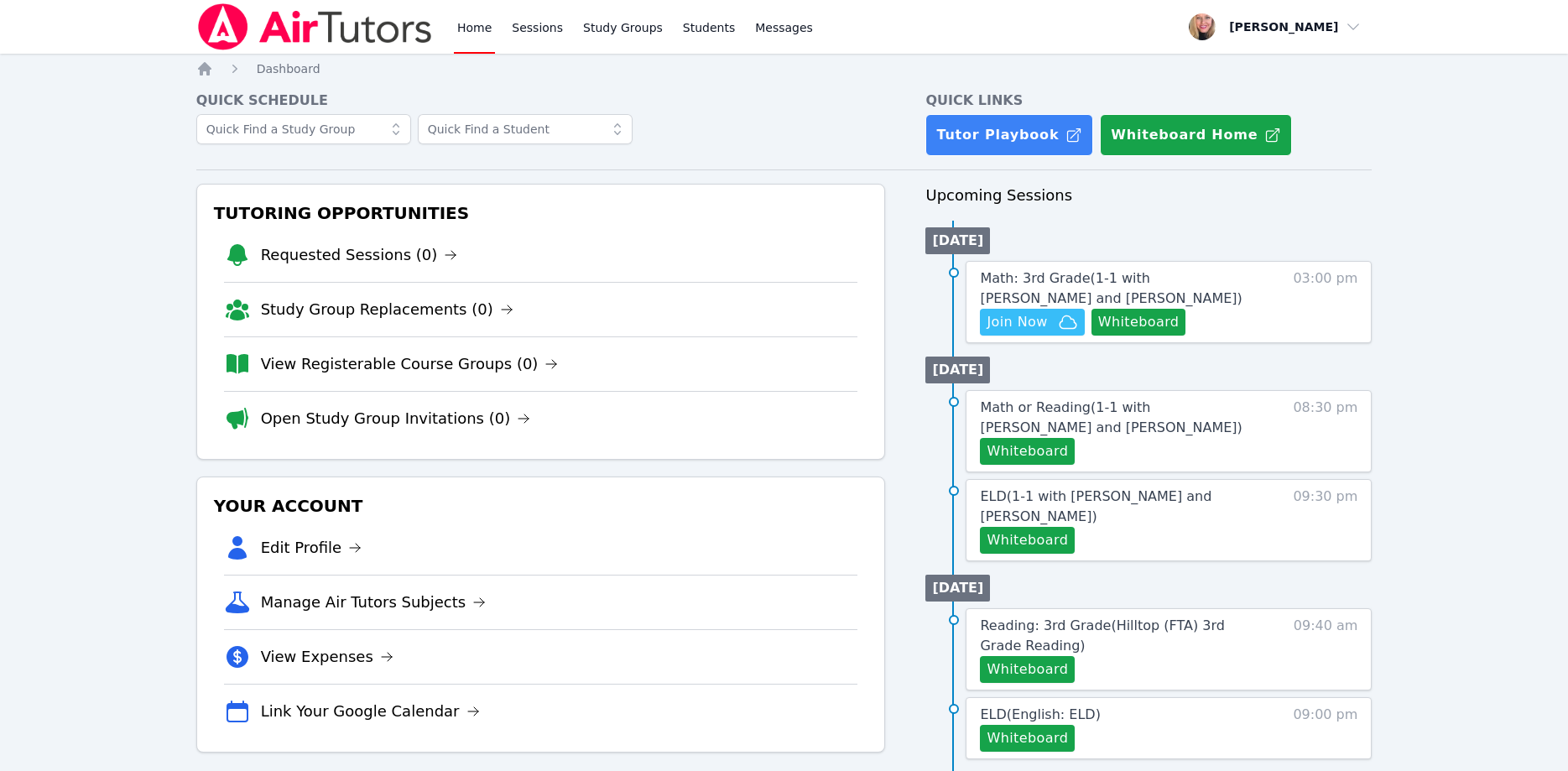
scroll to position [171, 0]
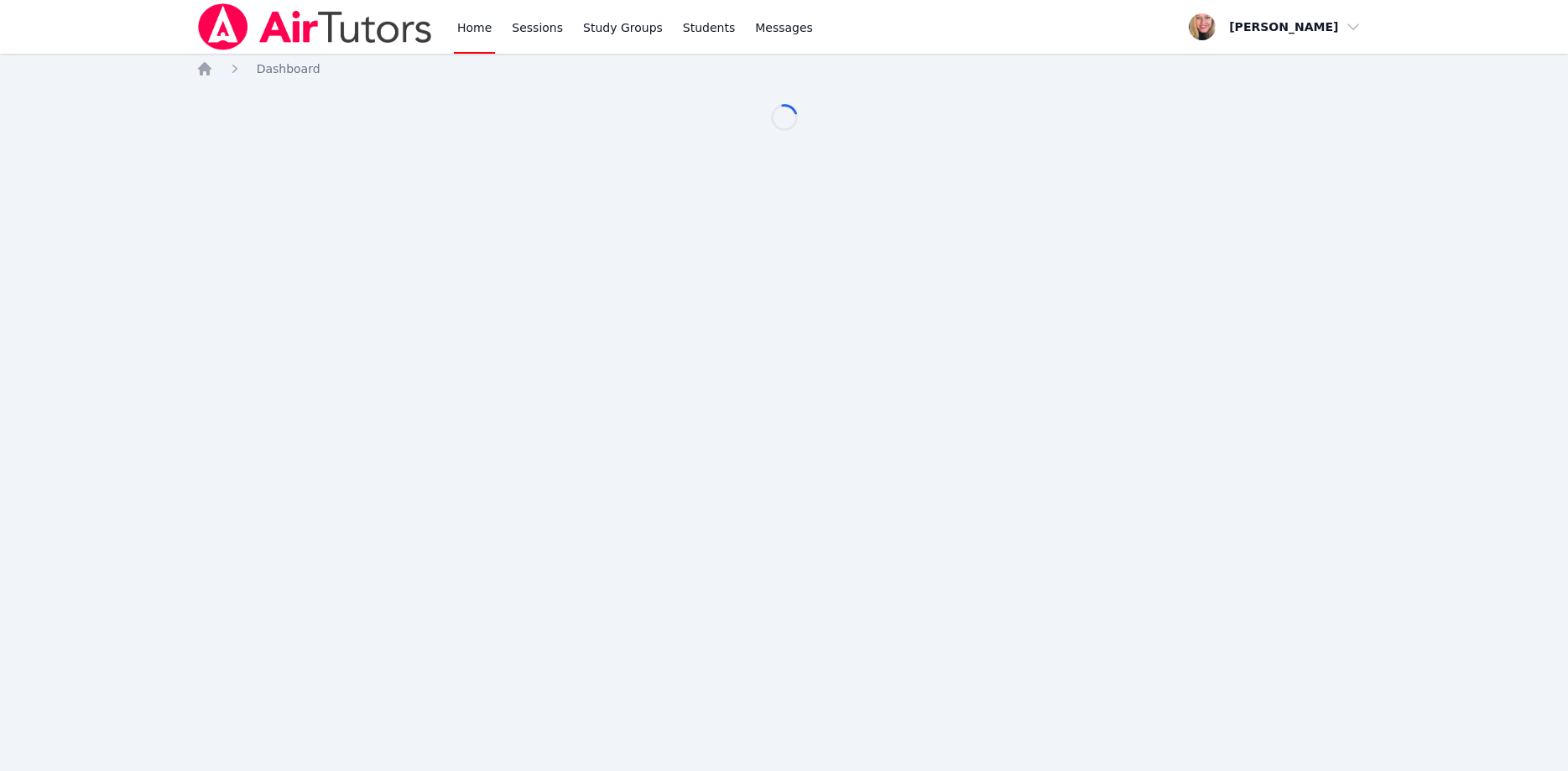
scroll to position [171, 0]
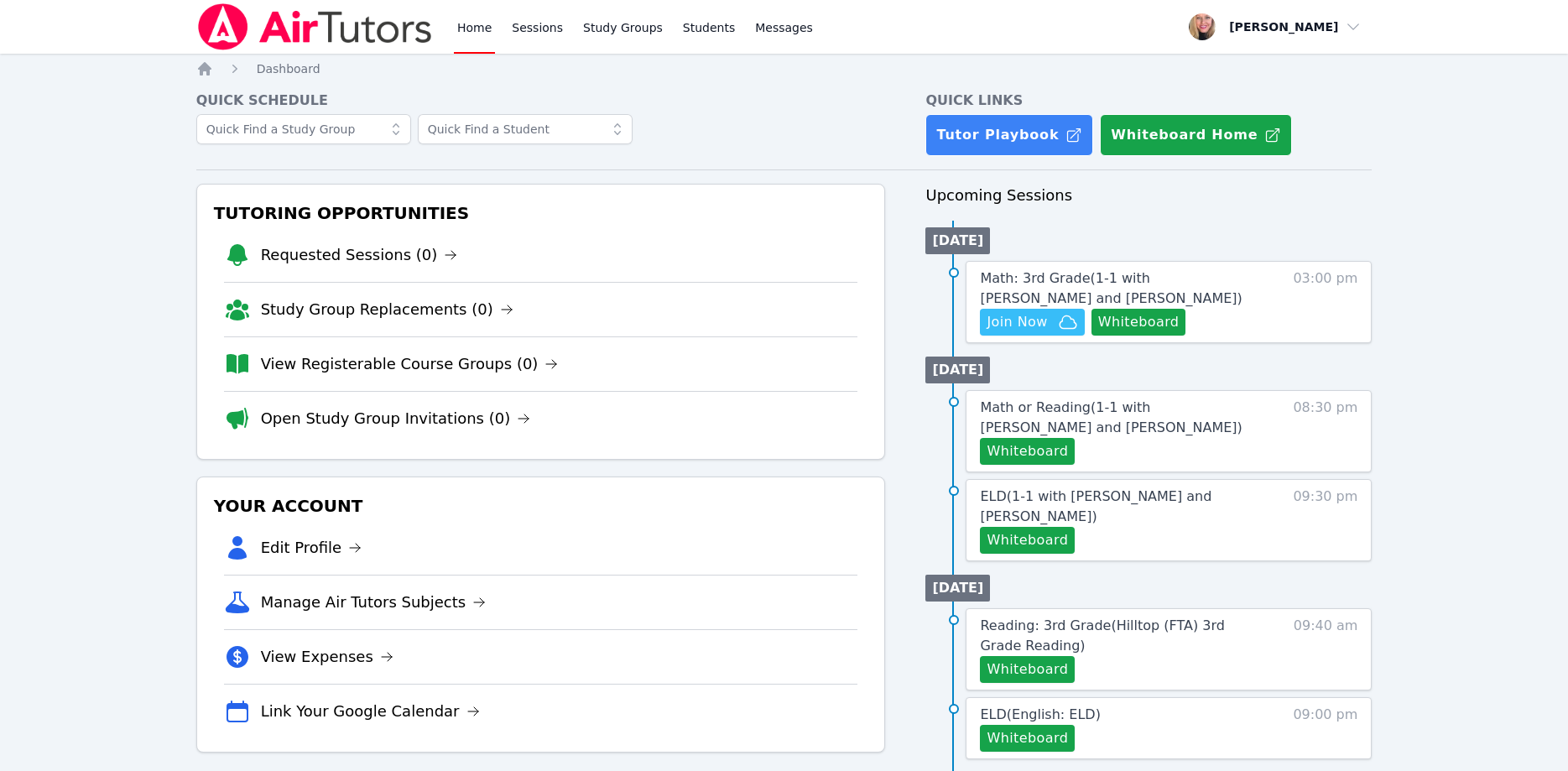
scroll to position [171, 0]
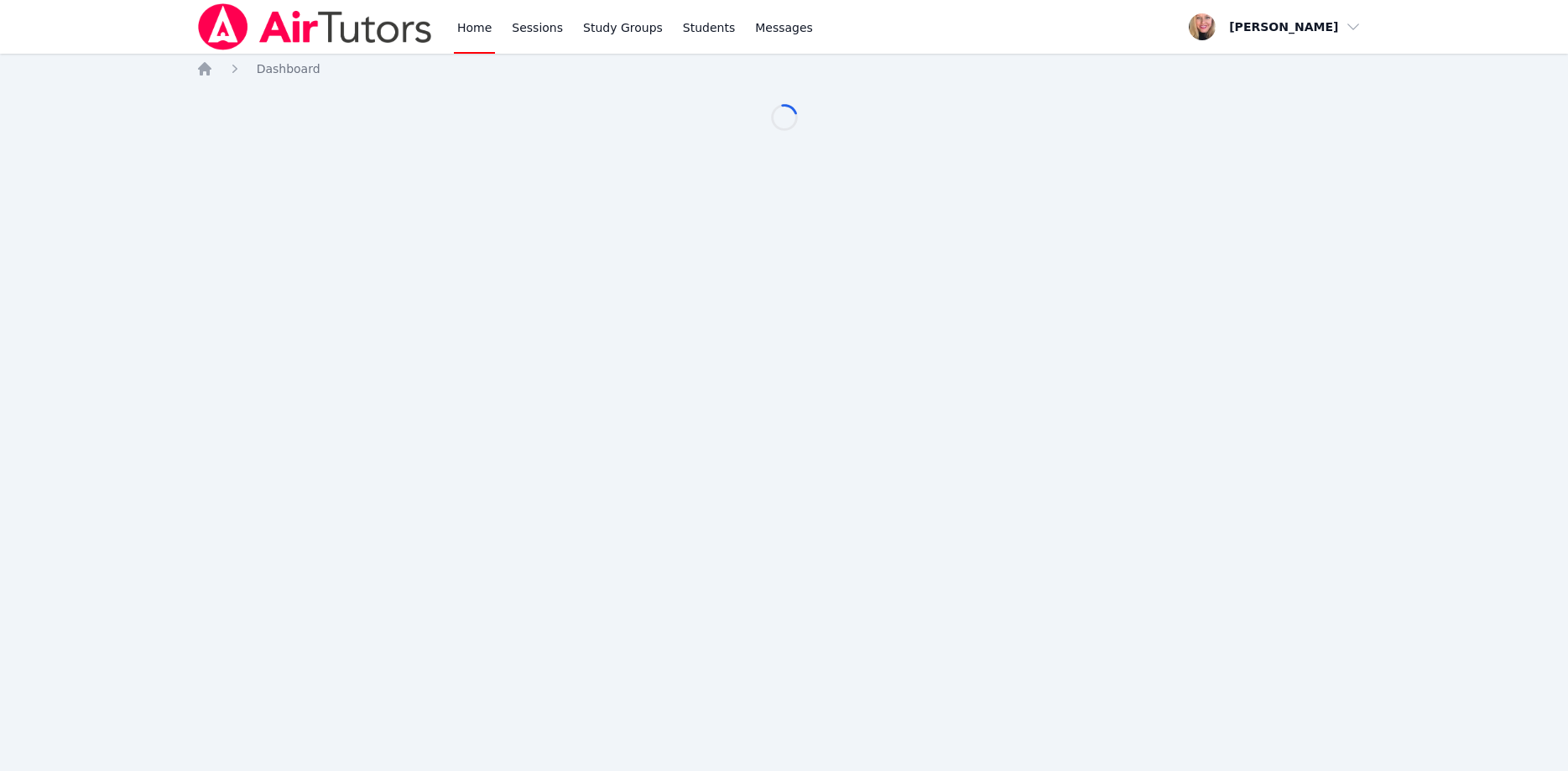
scroll to position [171, 0]
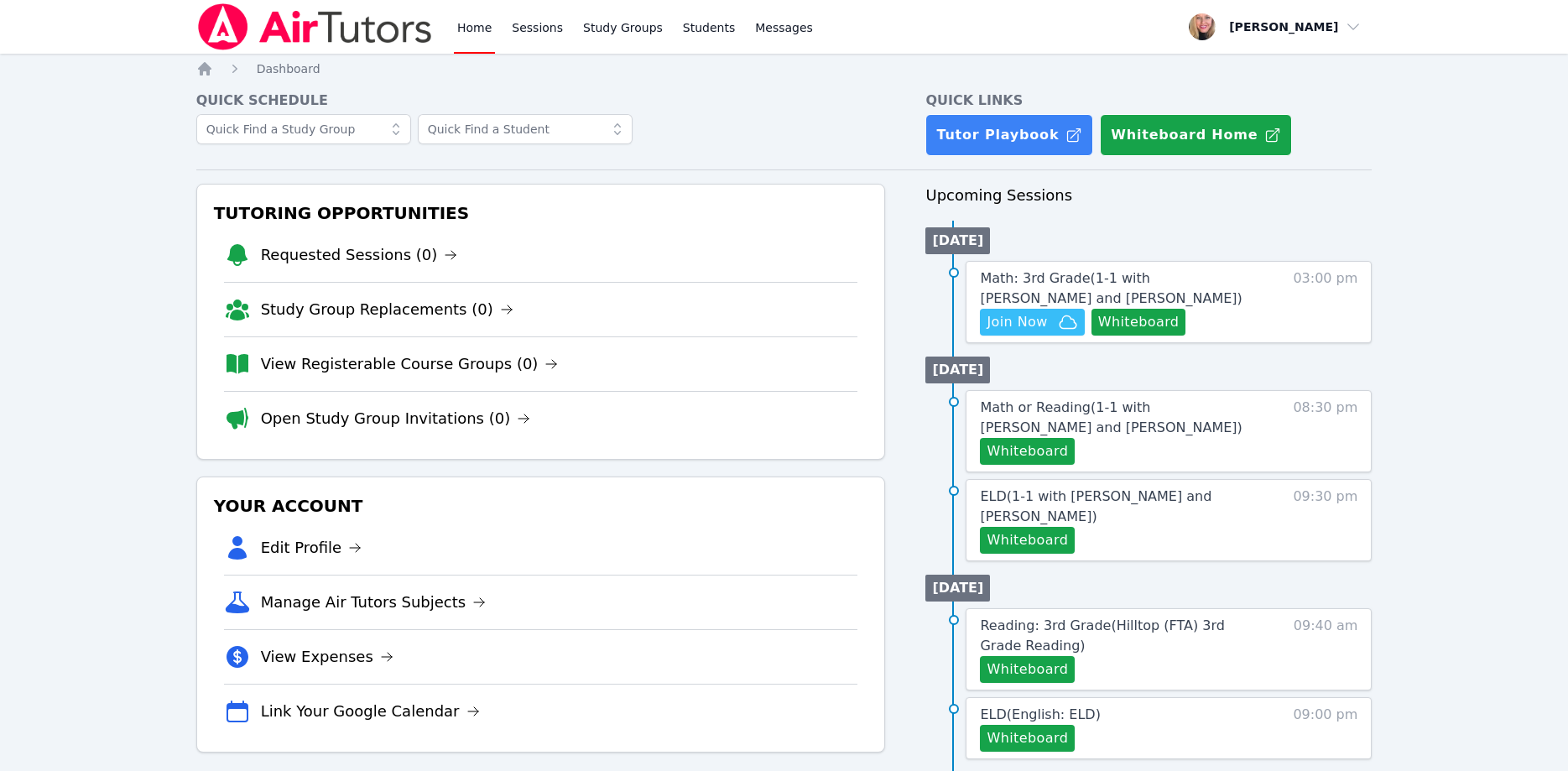
scroll to position [171, 0]
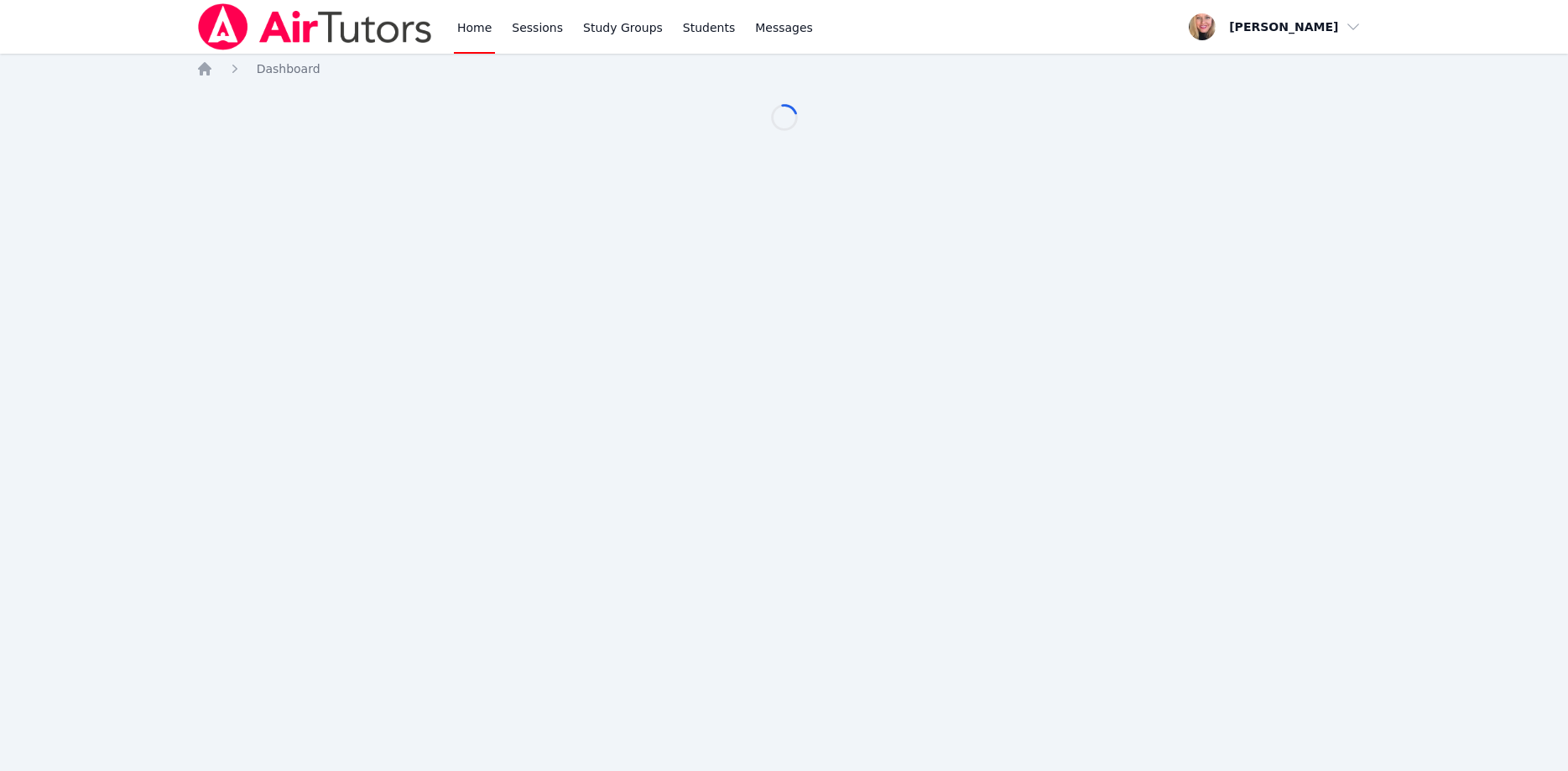
scroll to position [171, 0]
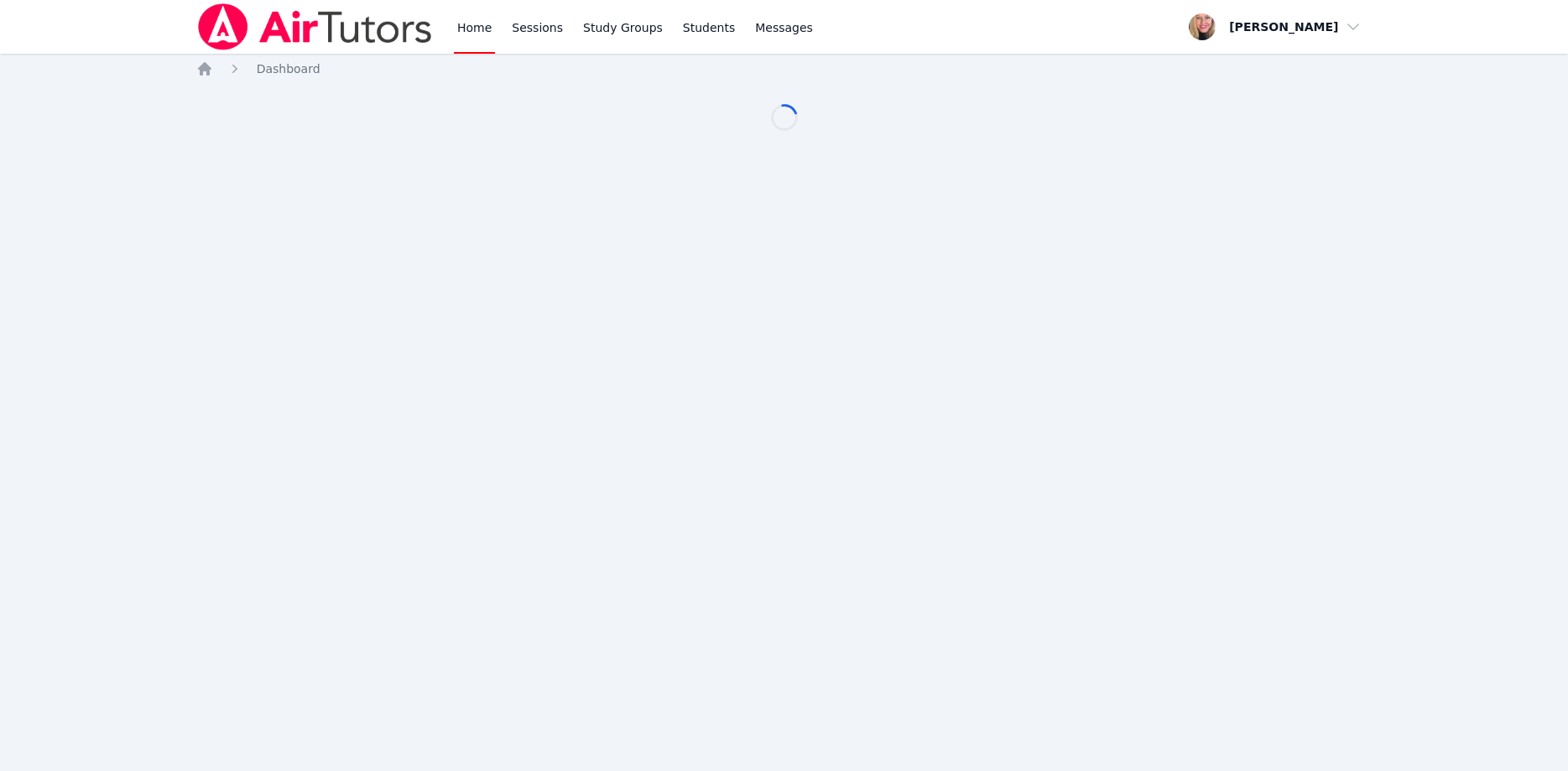
scroll to position [171, 0]
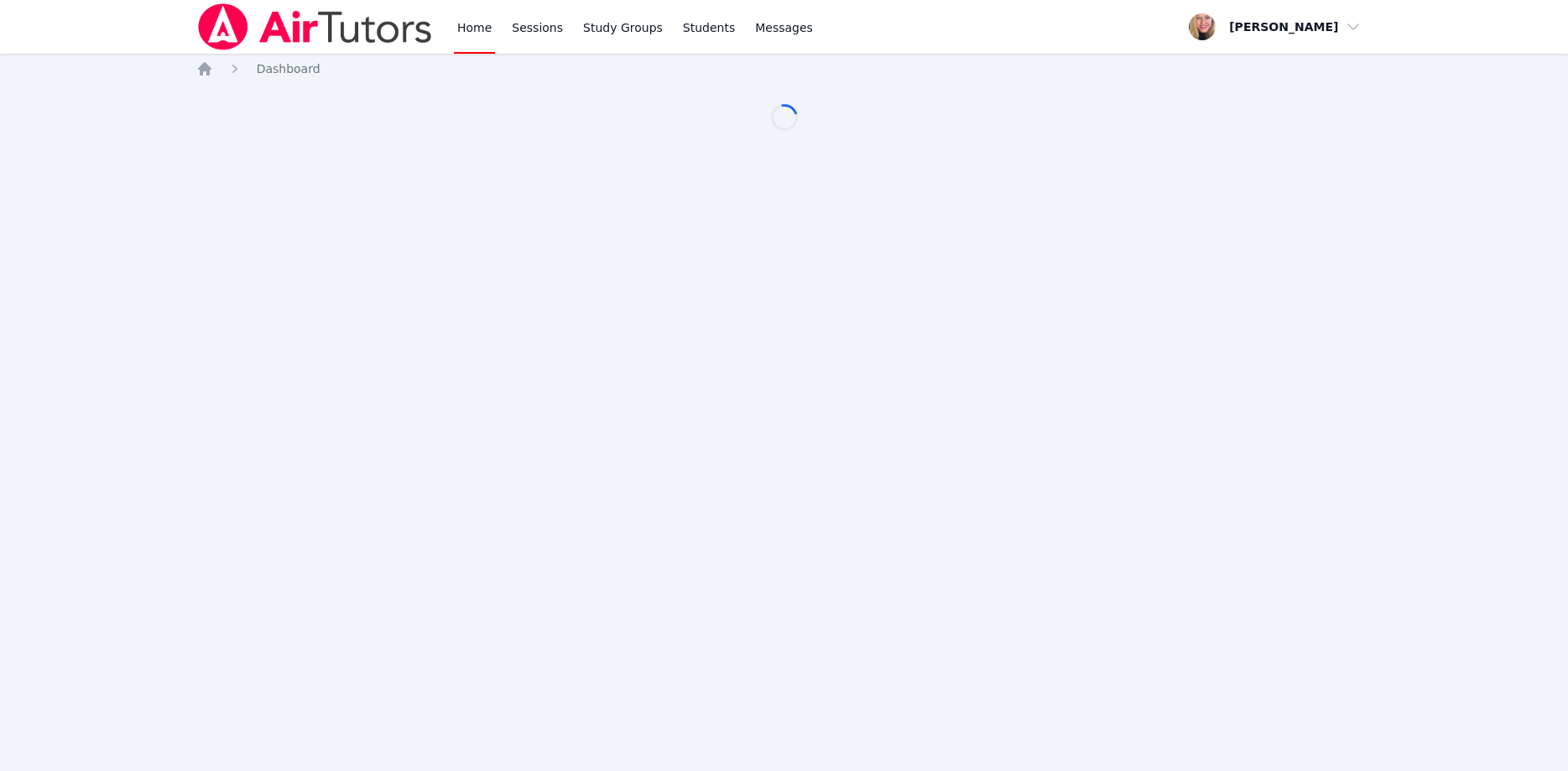
scroll to position [171, 0]
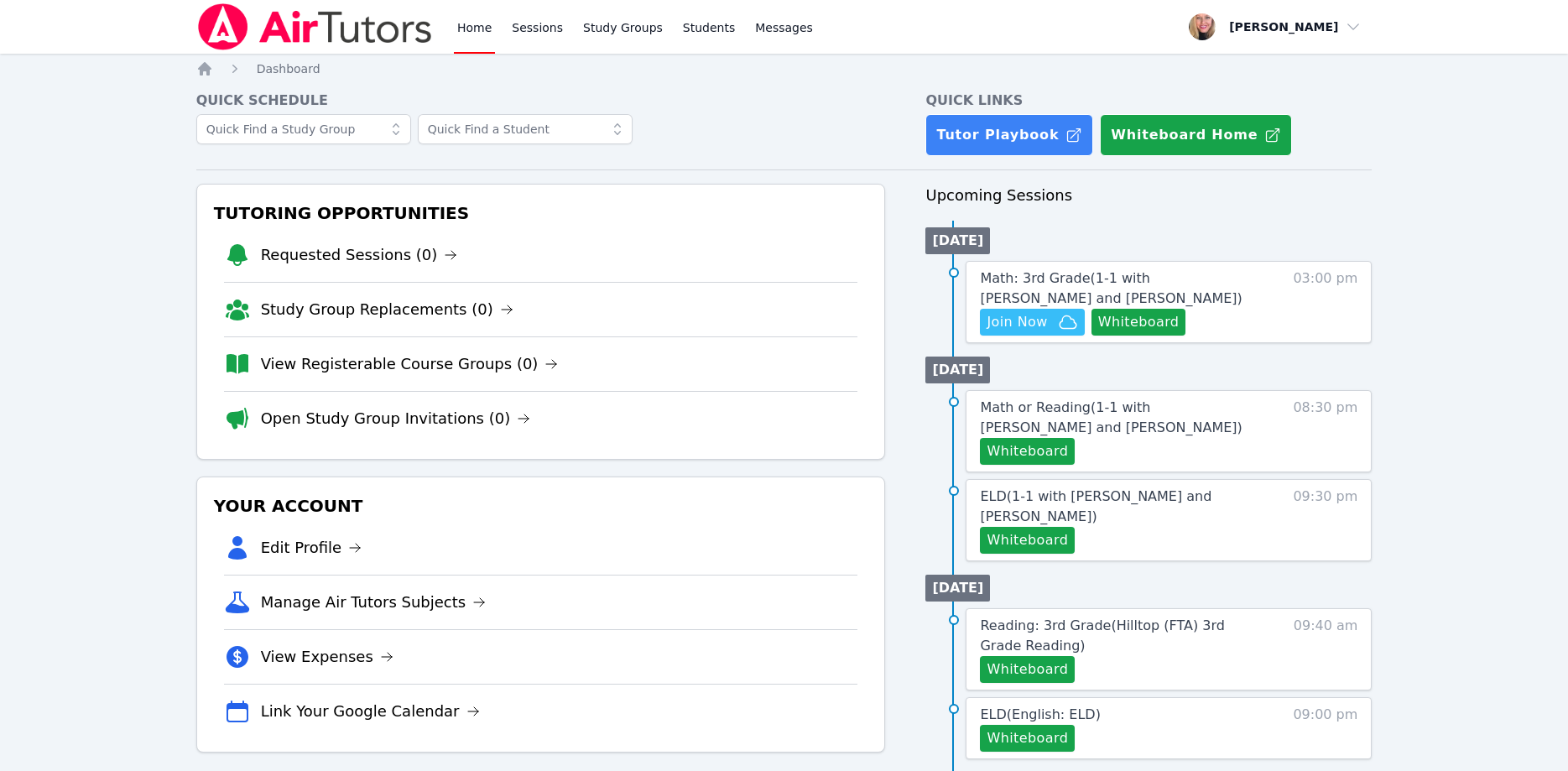
scroll to position [171, 0]
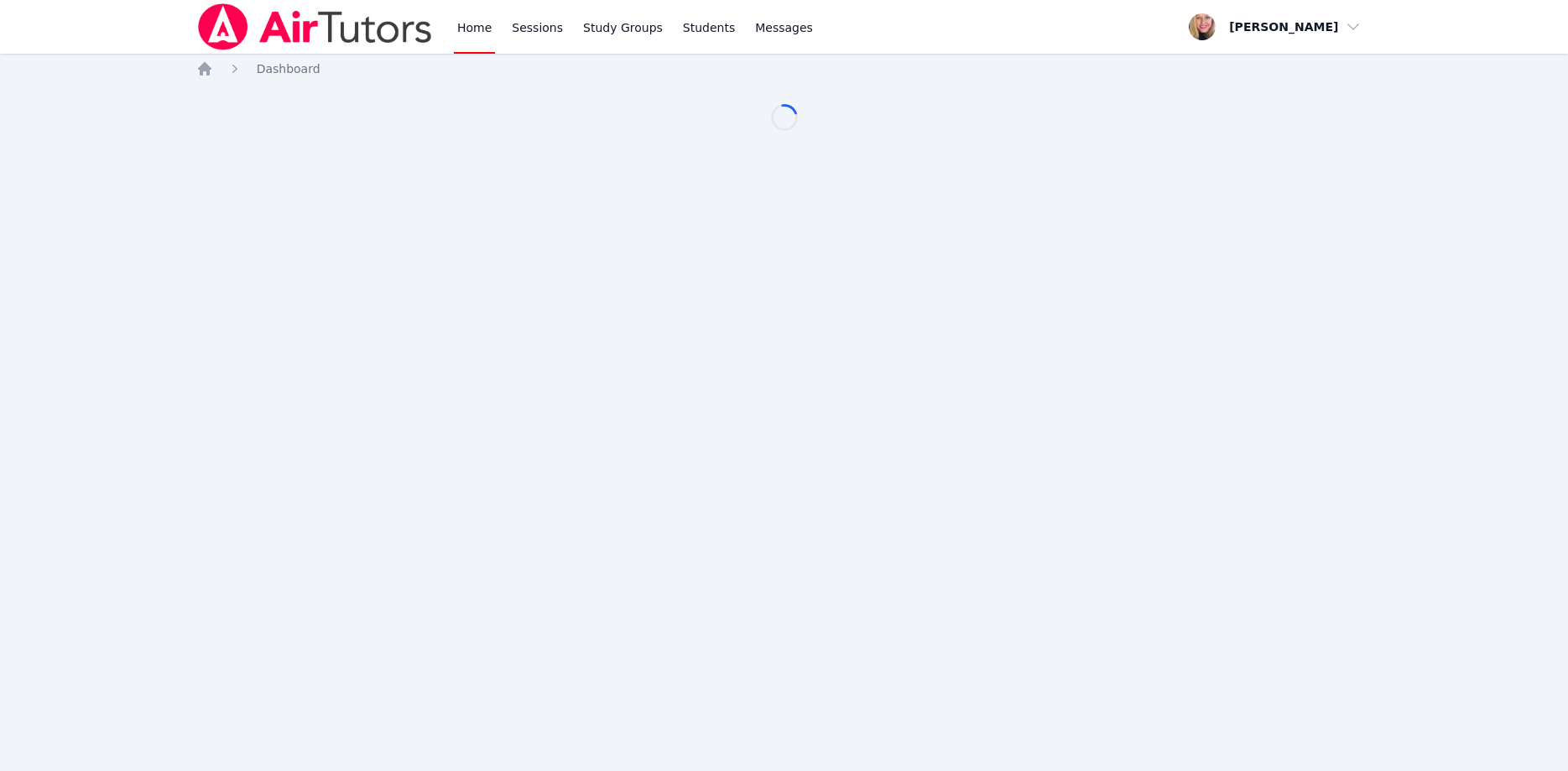
scroll to position [171, 0]
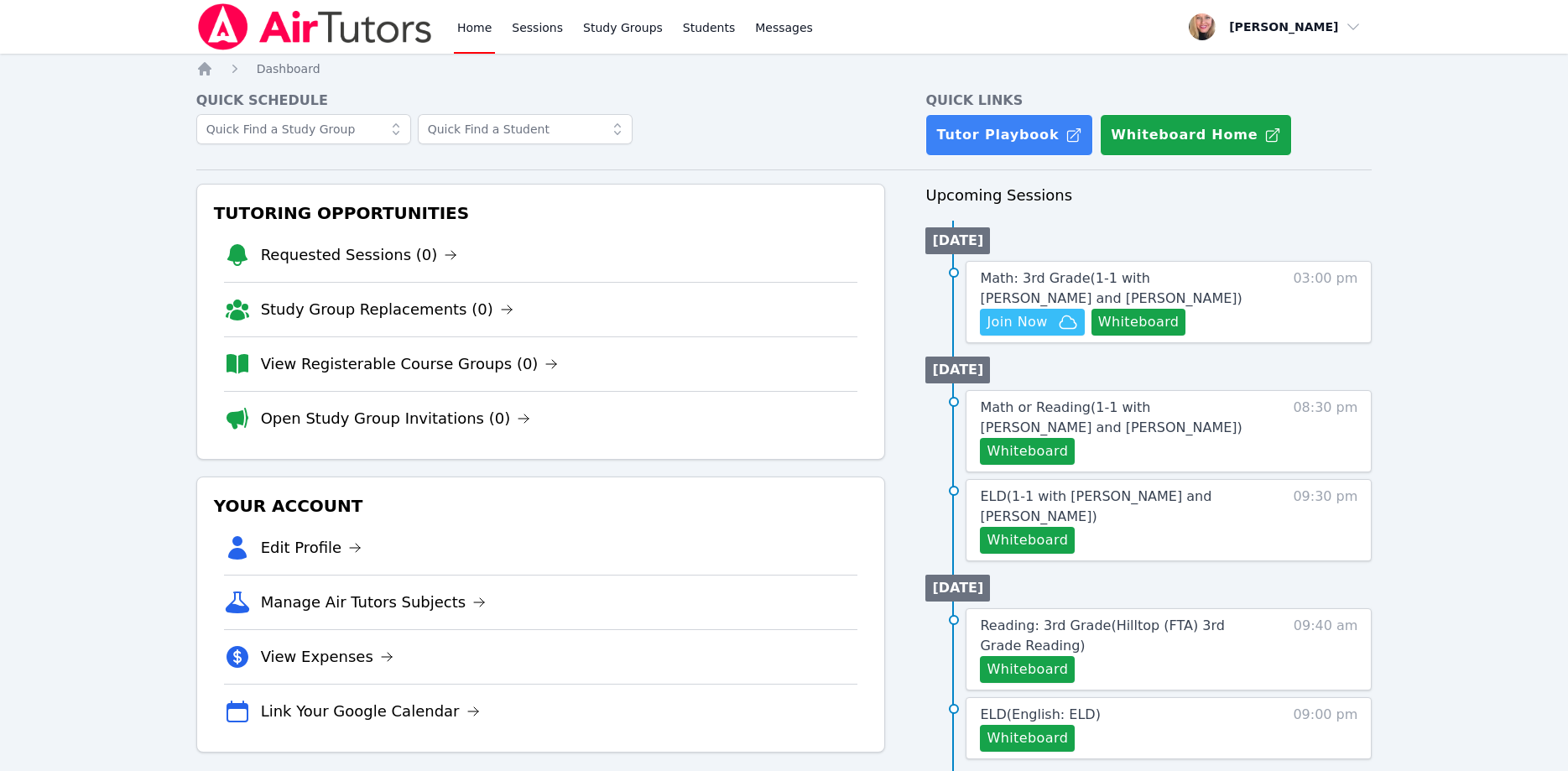
scroll to position [171, 0]
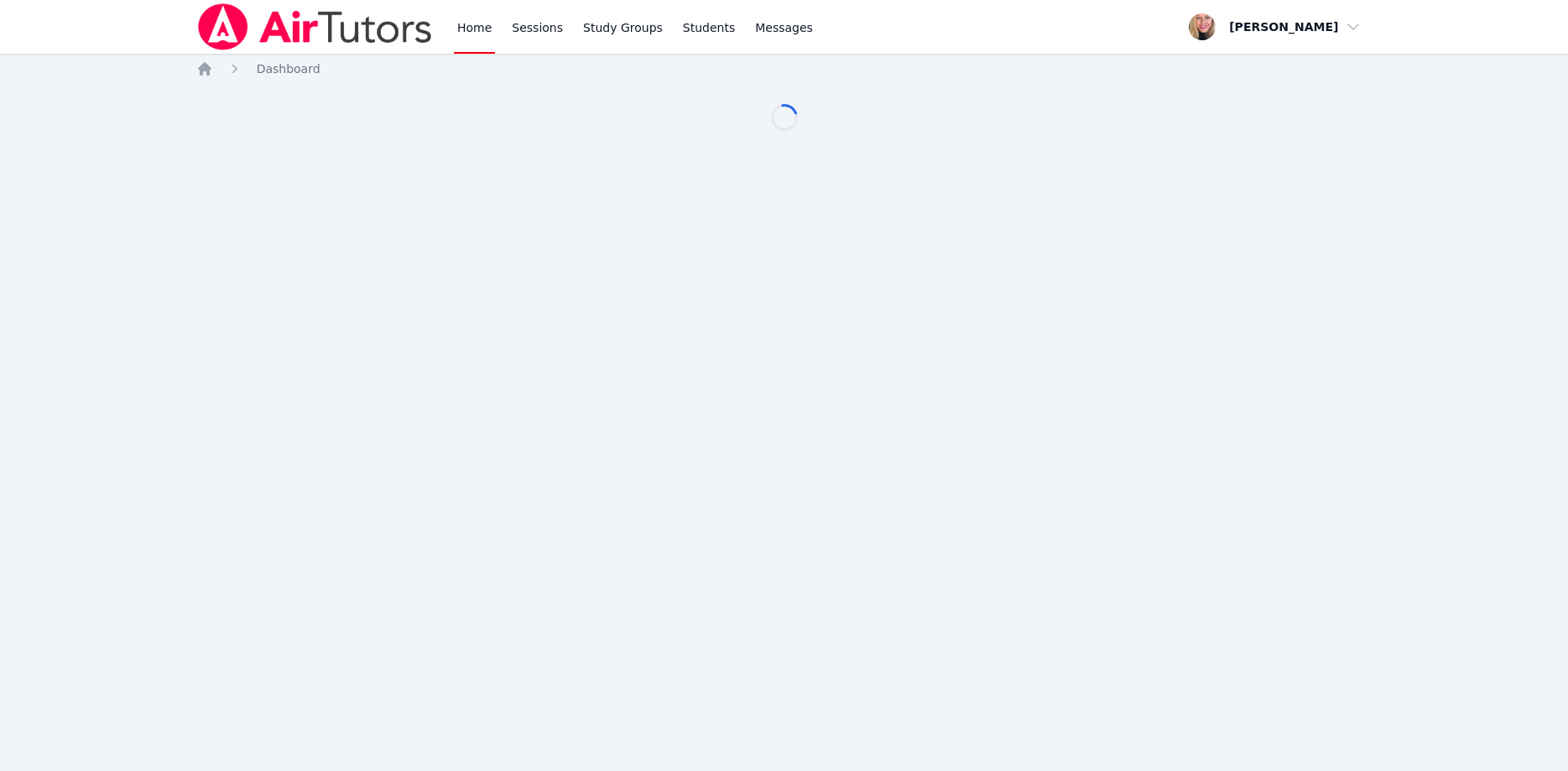
scroll to position [171, 0]
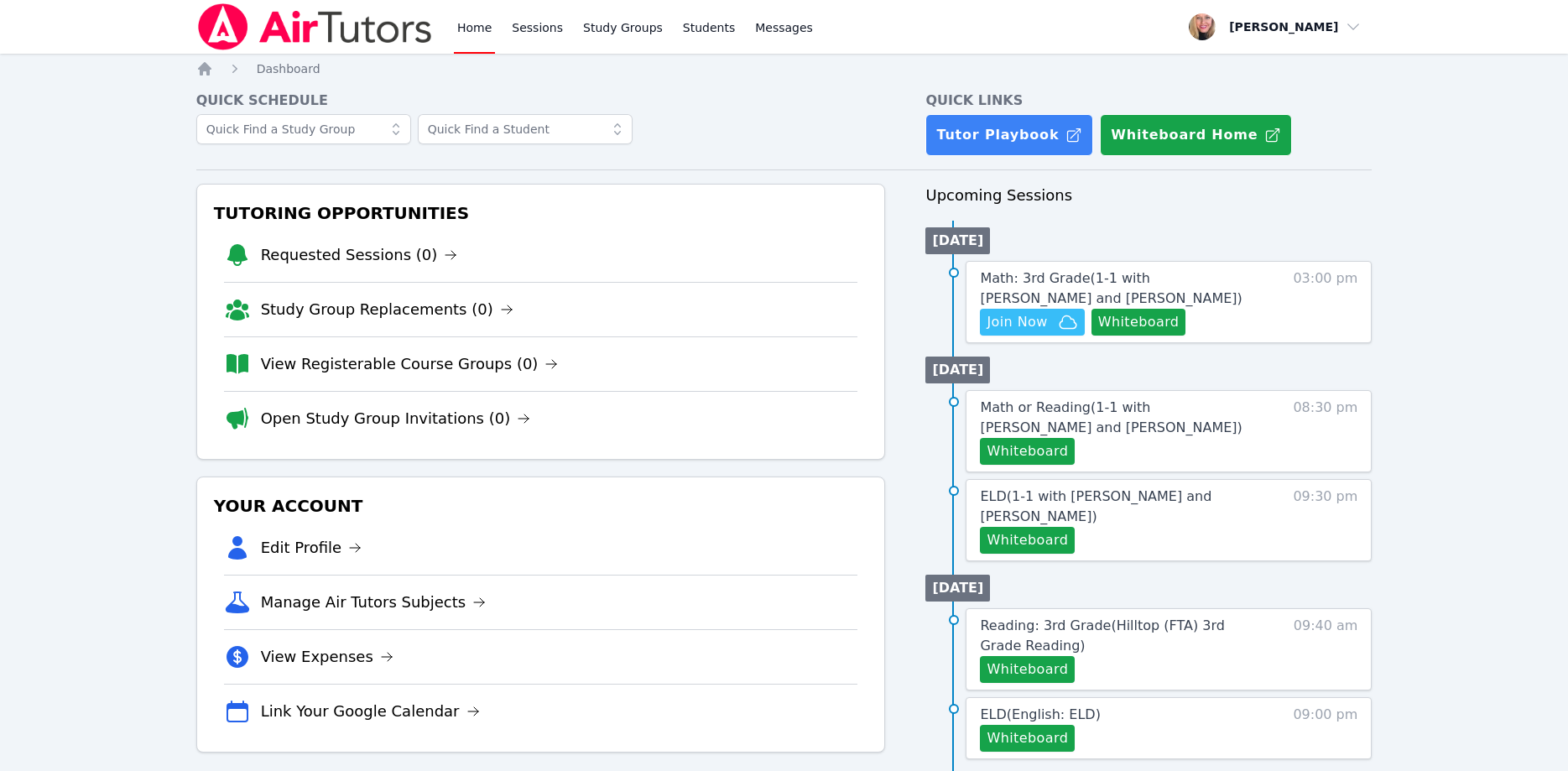
scroll to position [171, 0]
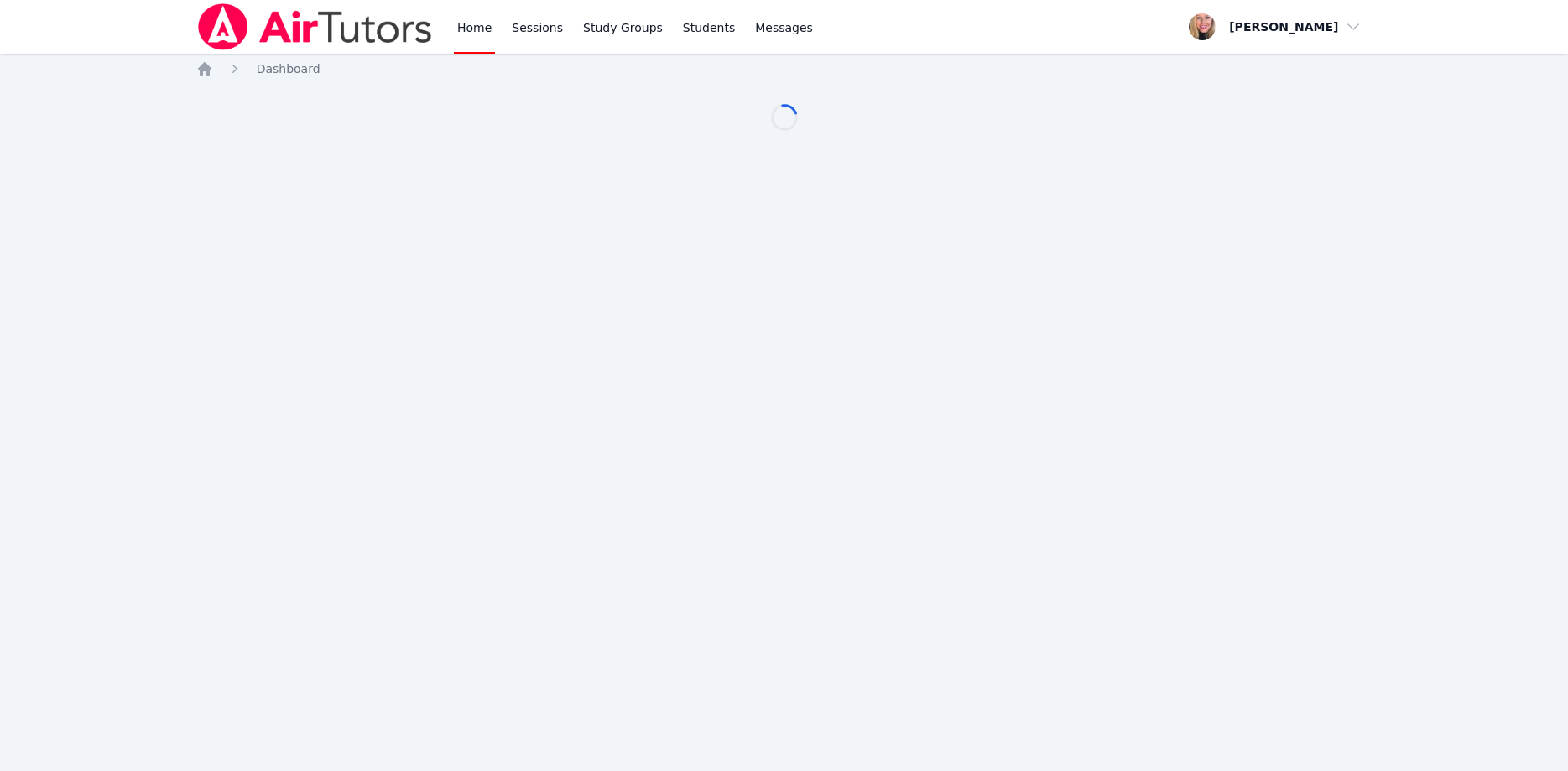
scroll to position [171, 0]
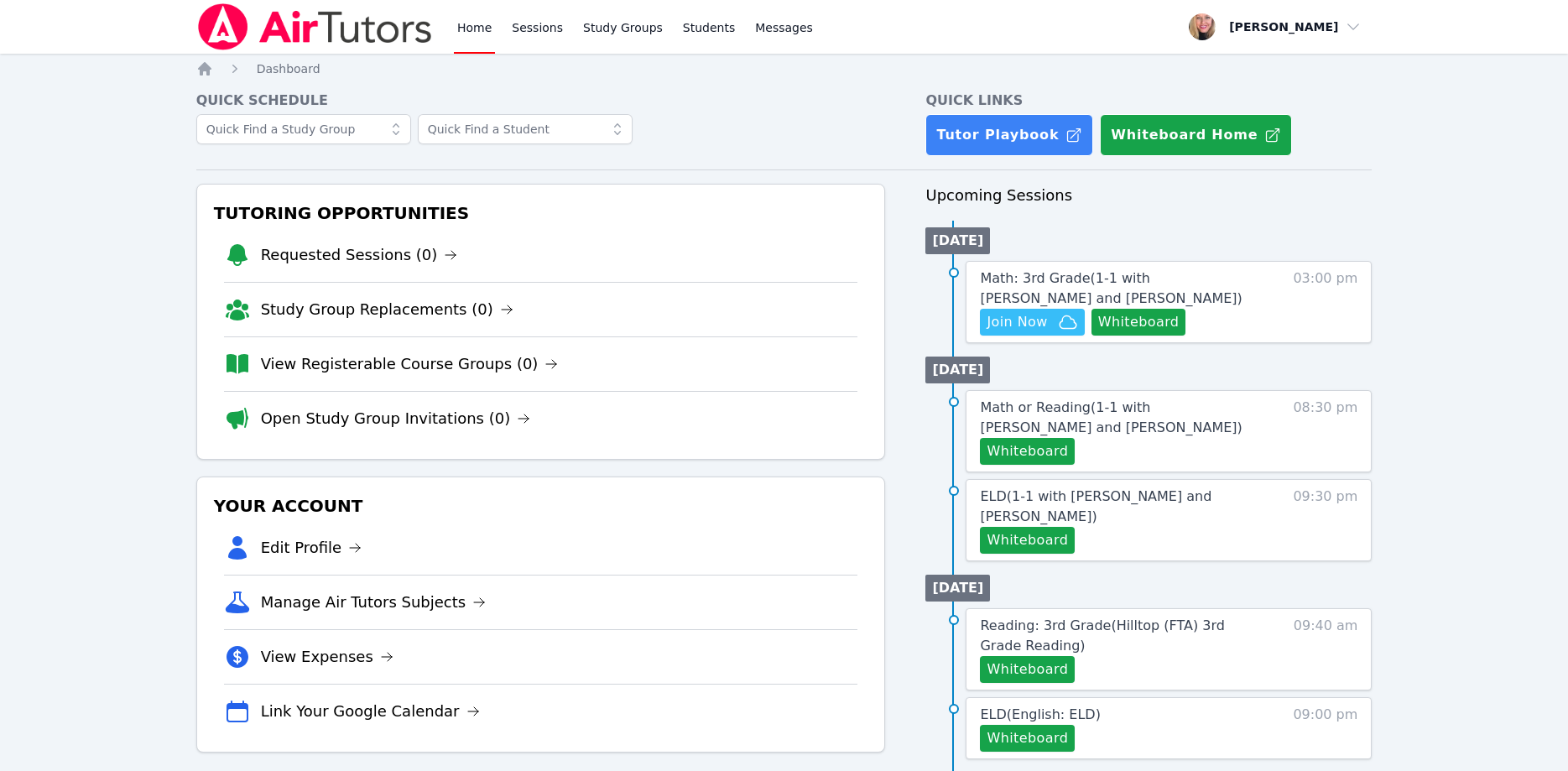
scroll to position [171, 0]
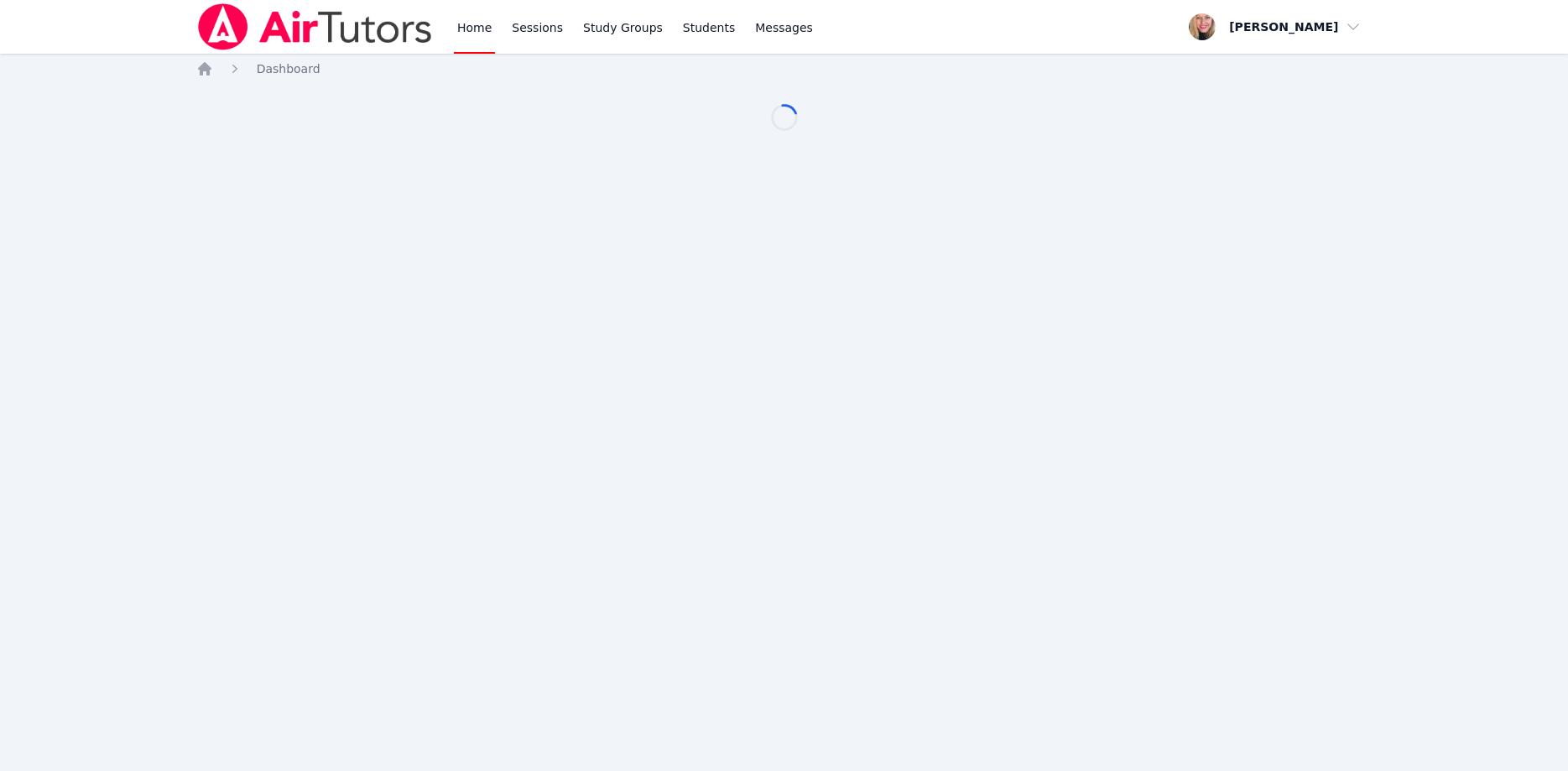
scroll to position [171, 0]
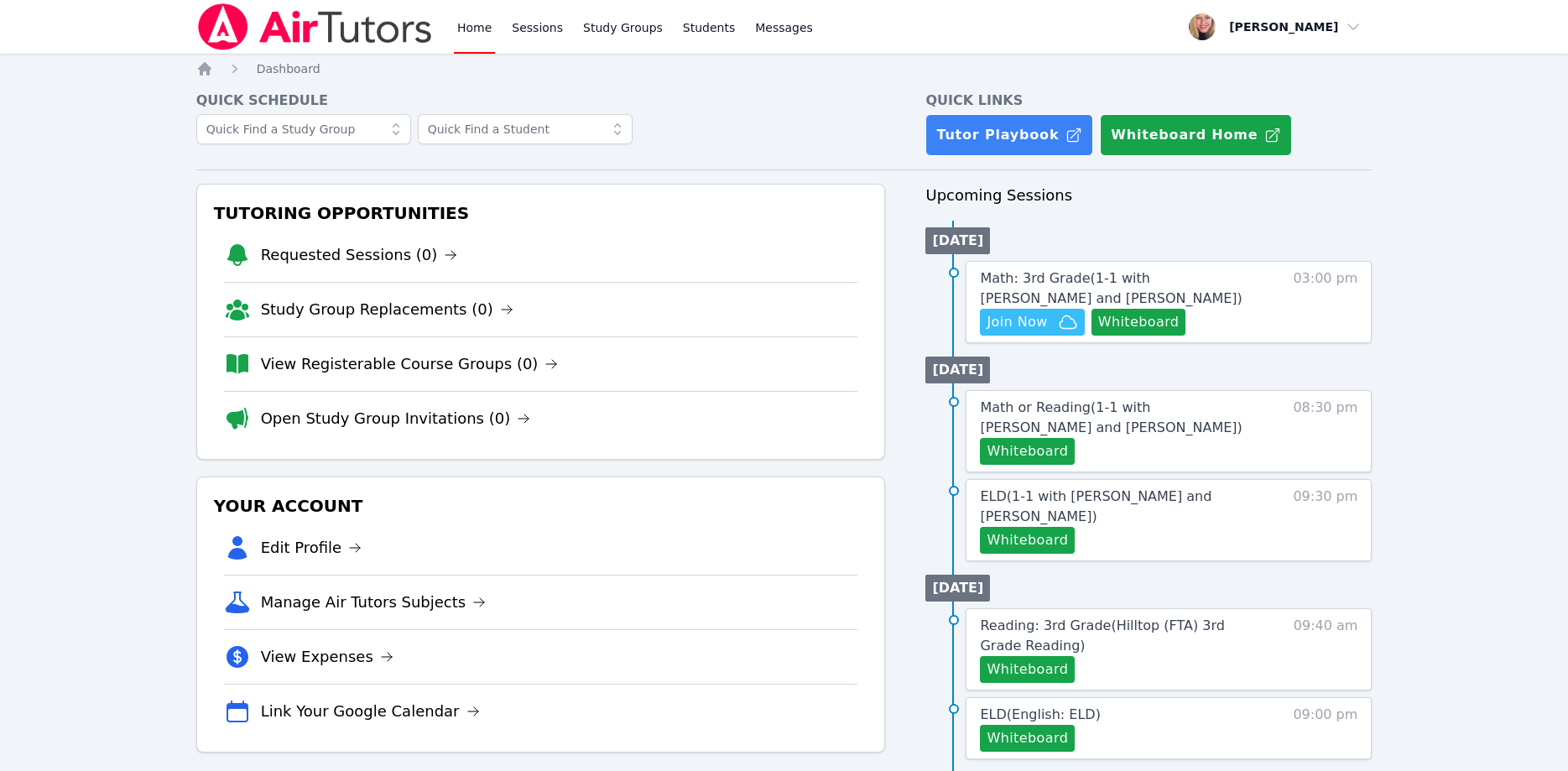
scroll to position [171, 0]
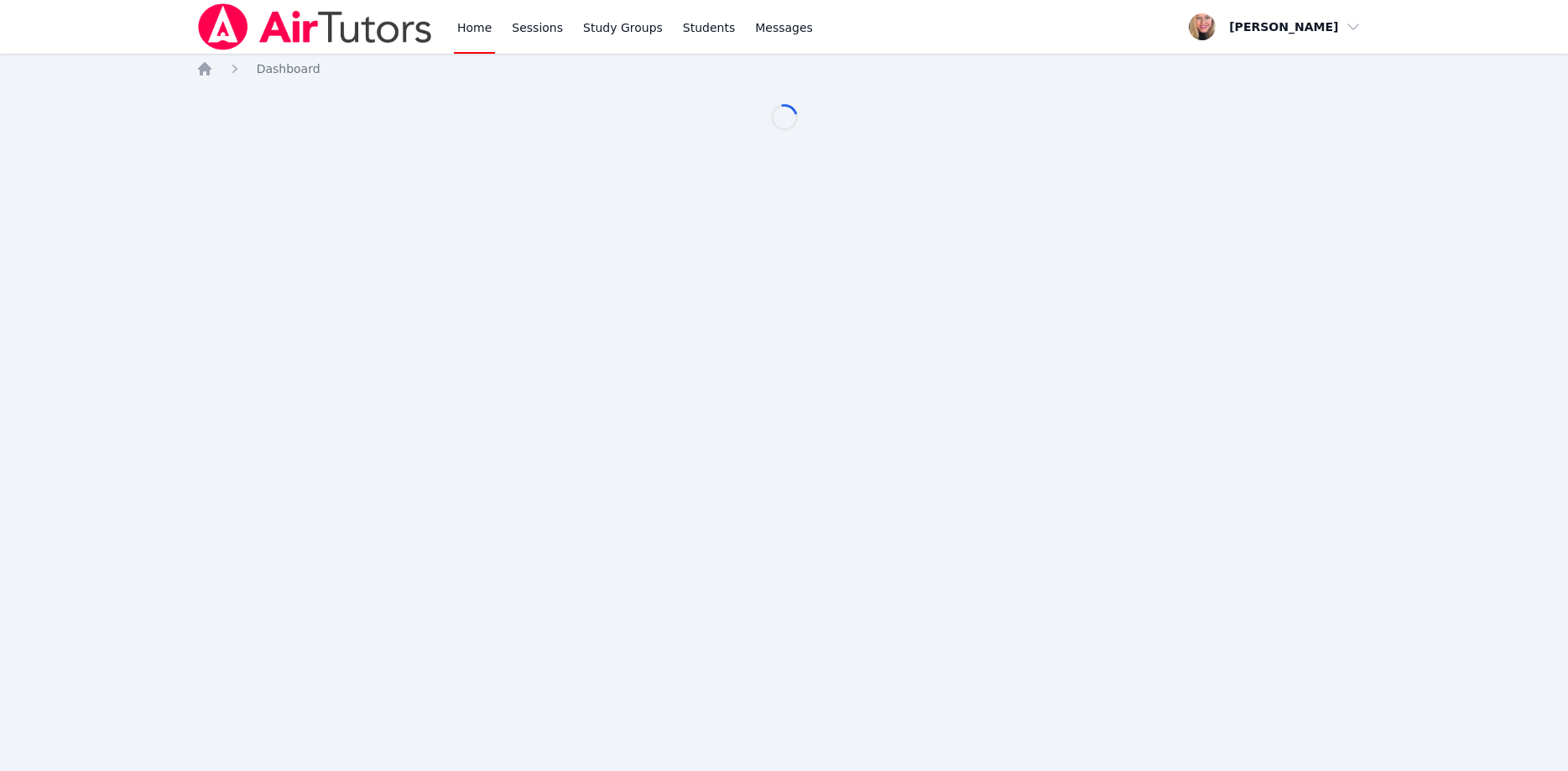
scroll to position [171, 0]
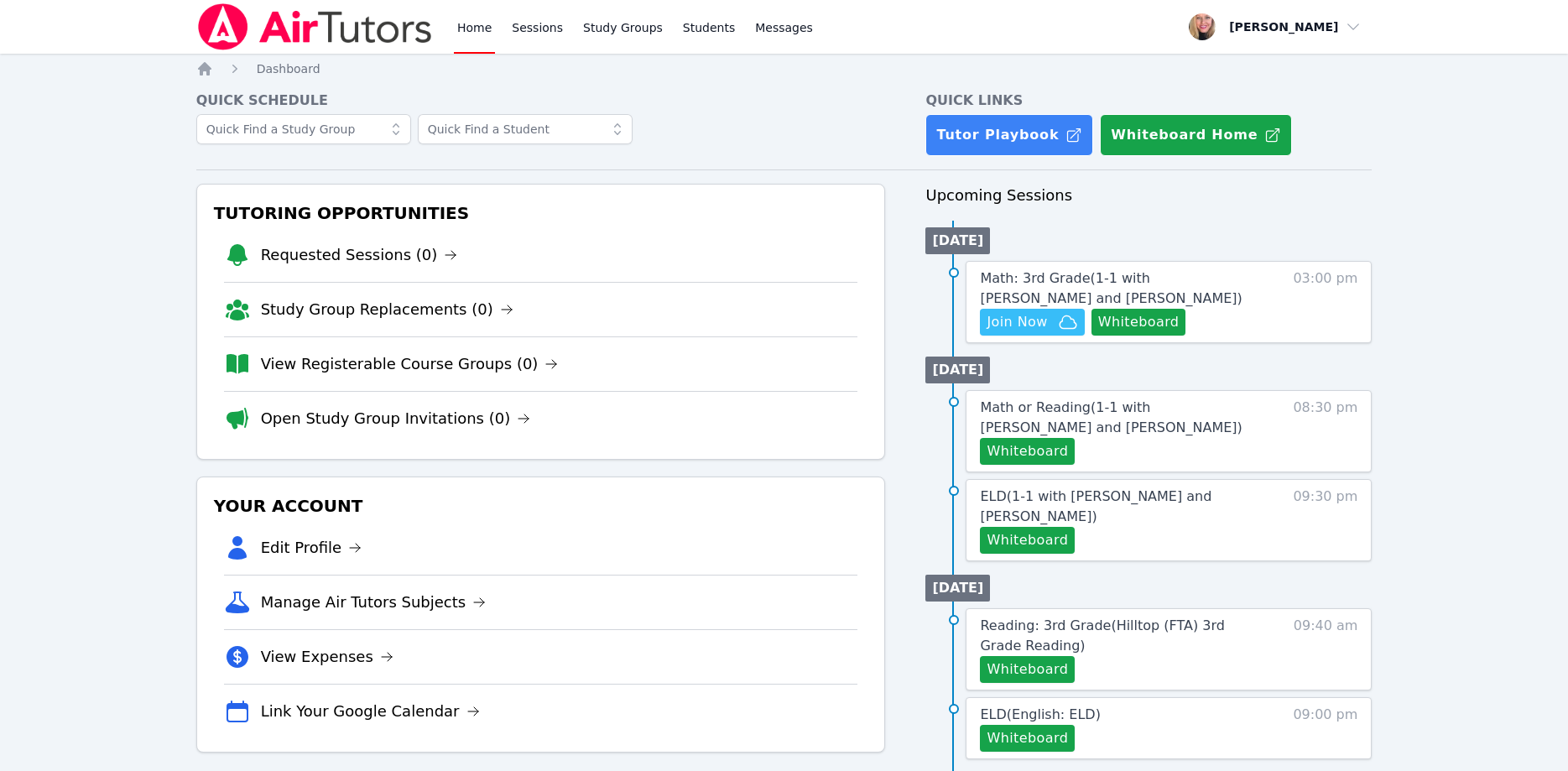
scroll to position [171, 0]
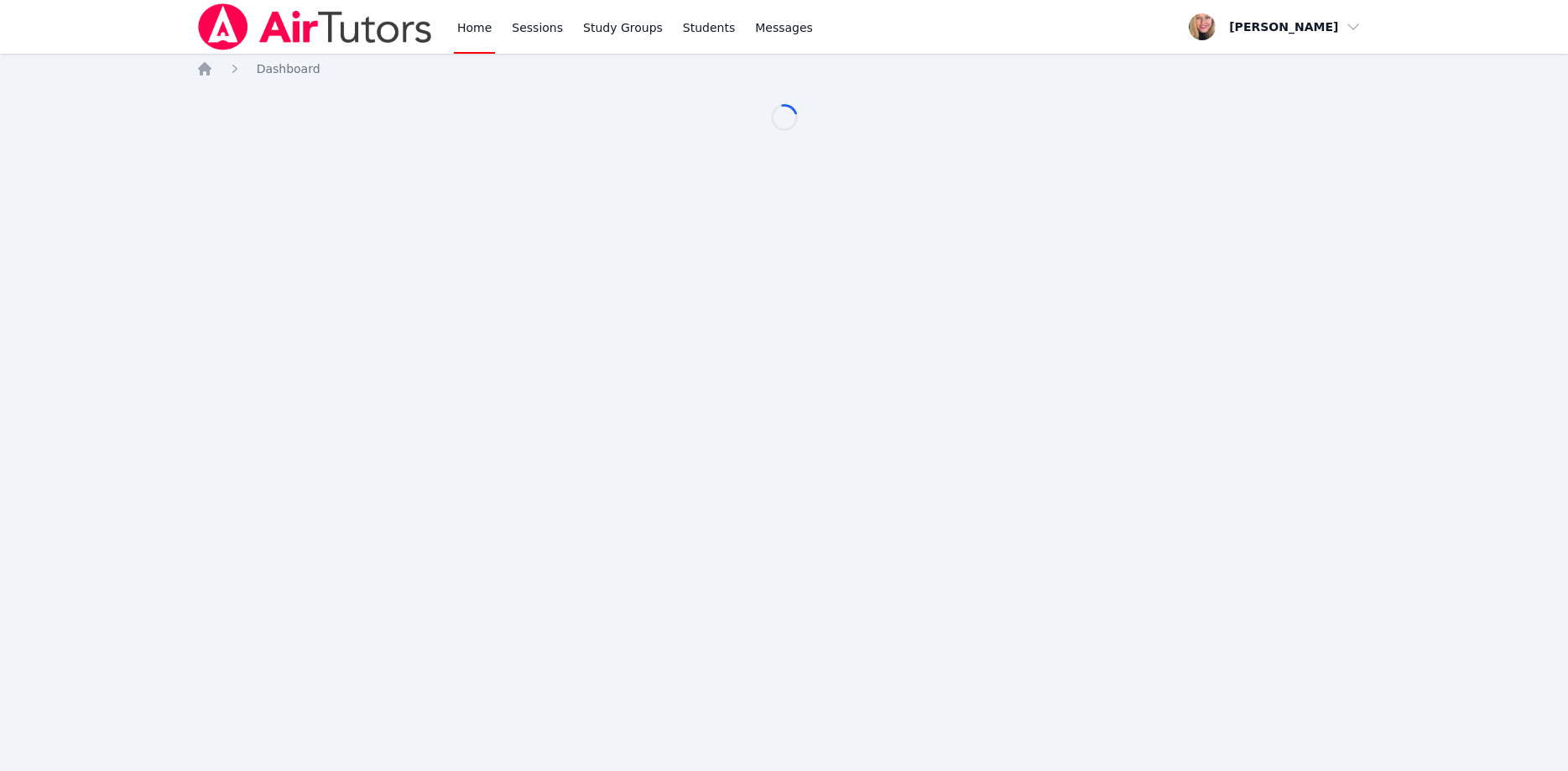
scroll to position [171, 0]
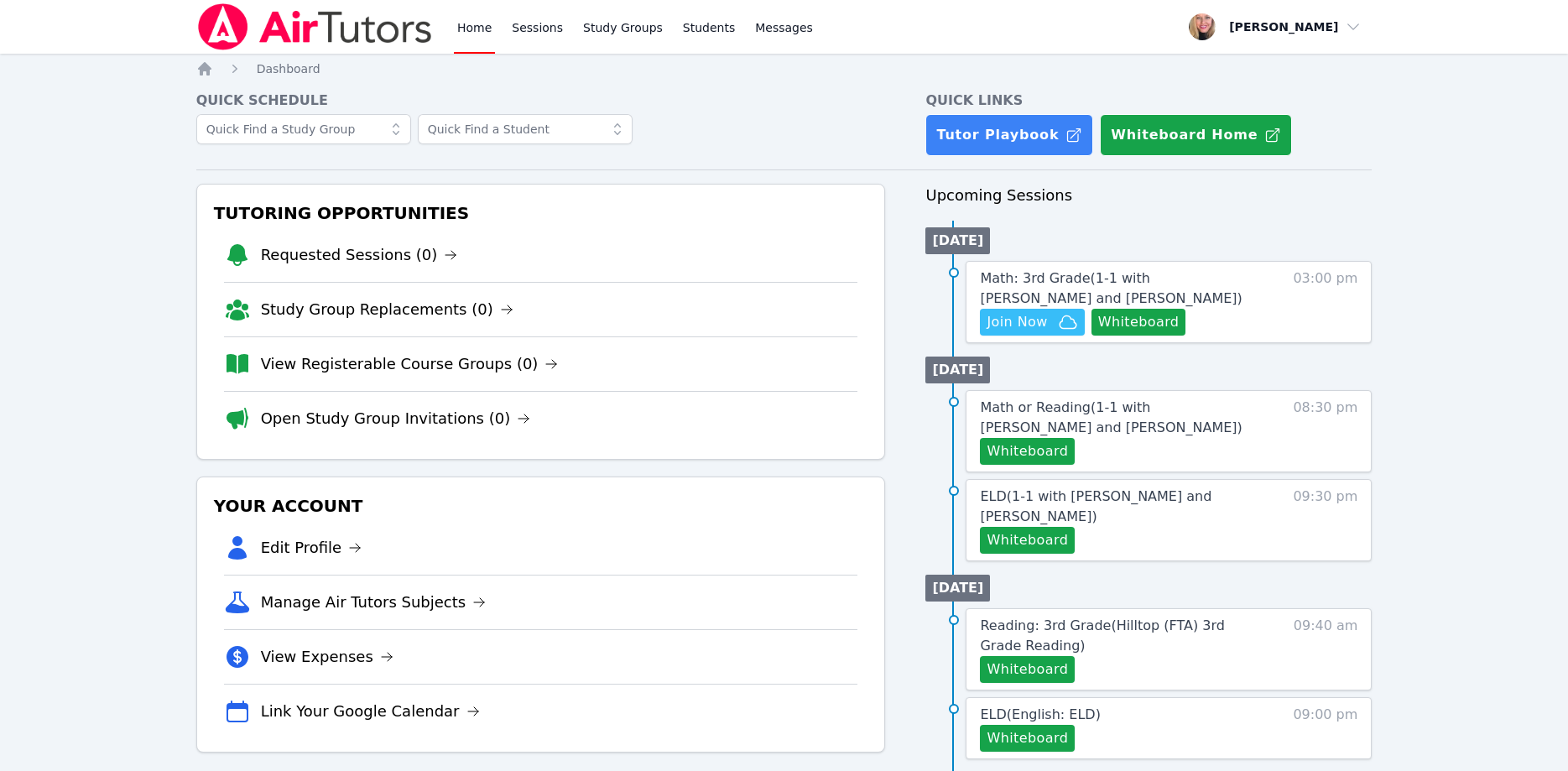
scroll to position [171, 0]
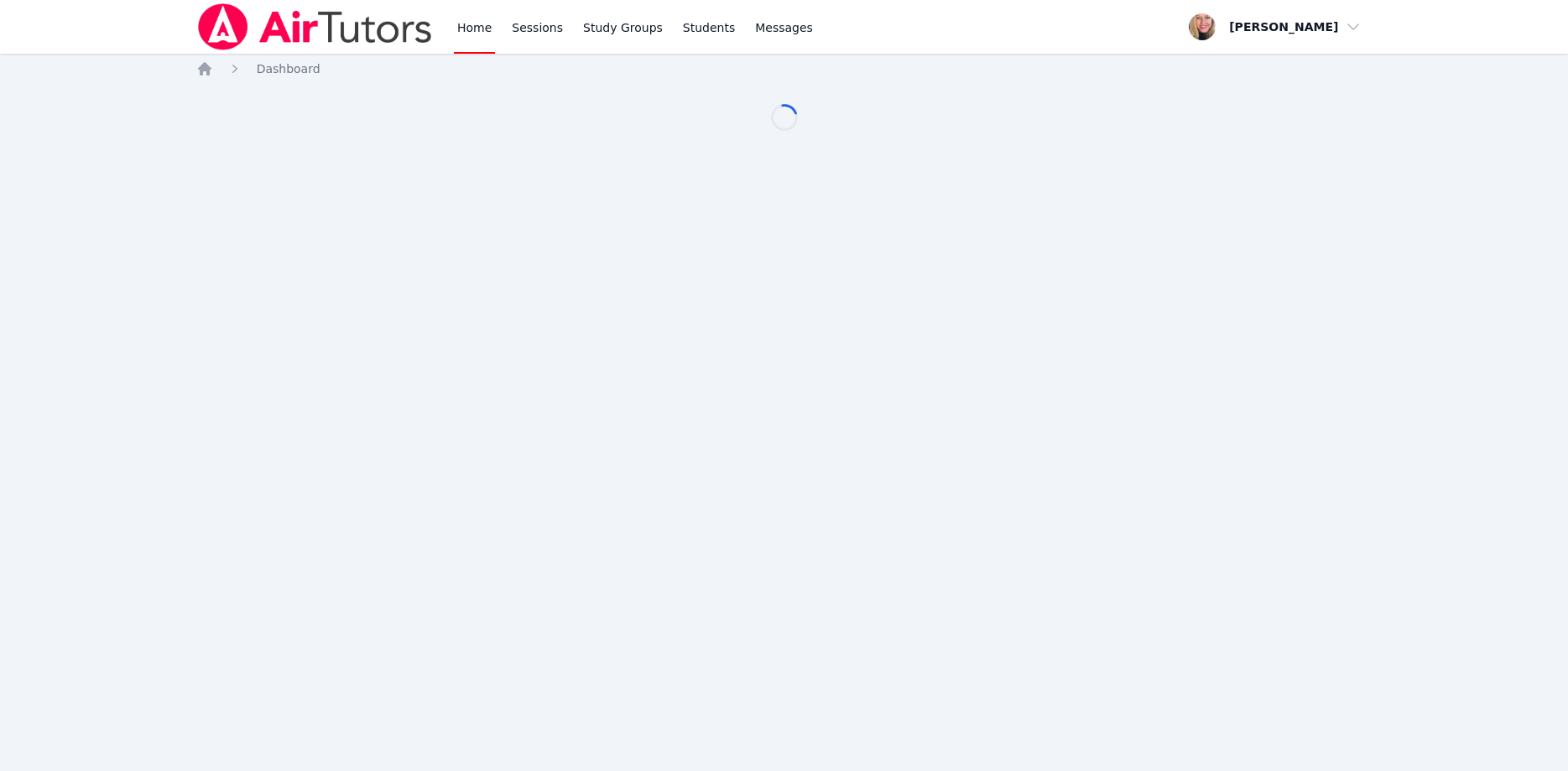
scroll to position [171, 0]
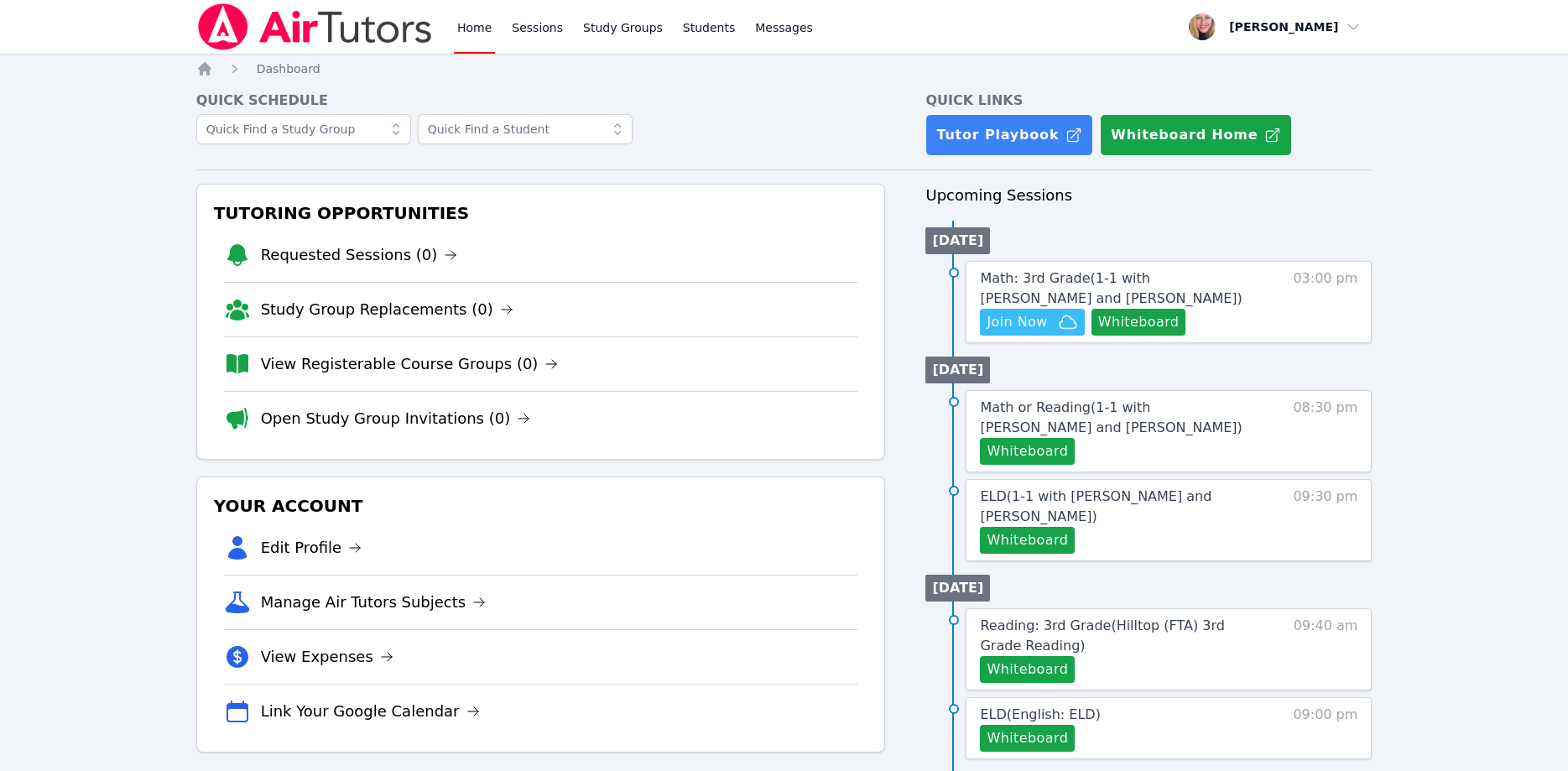
scroll to position [171, 0]
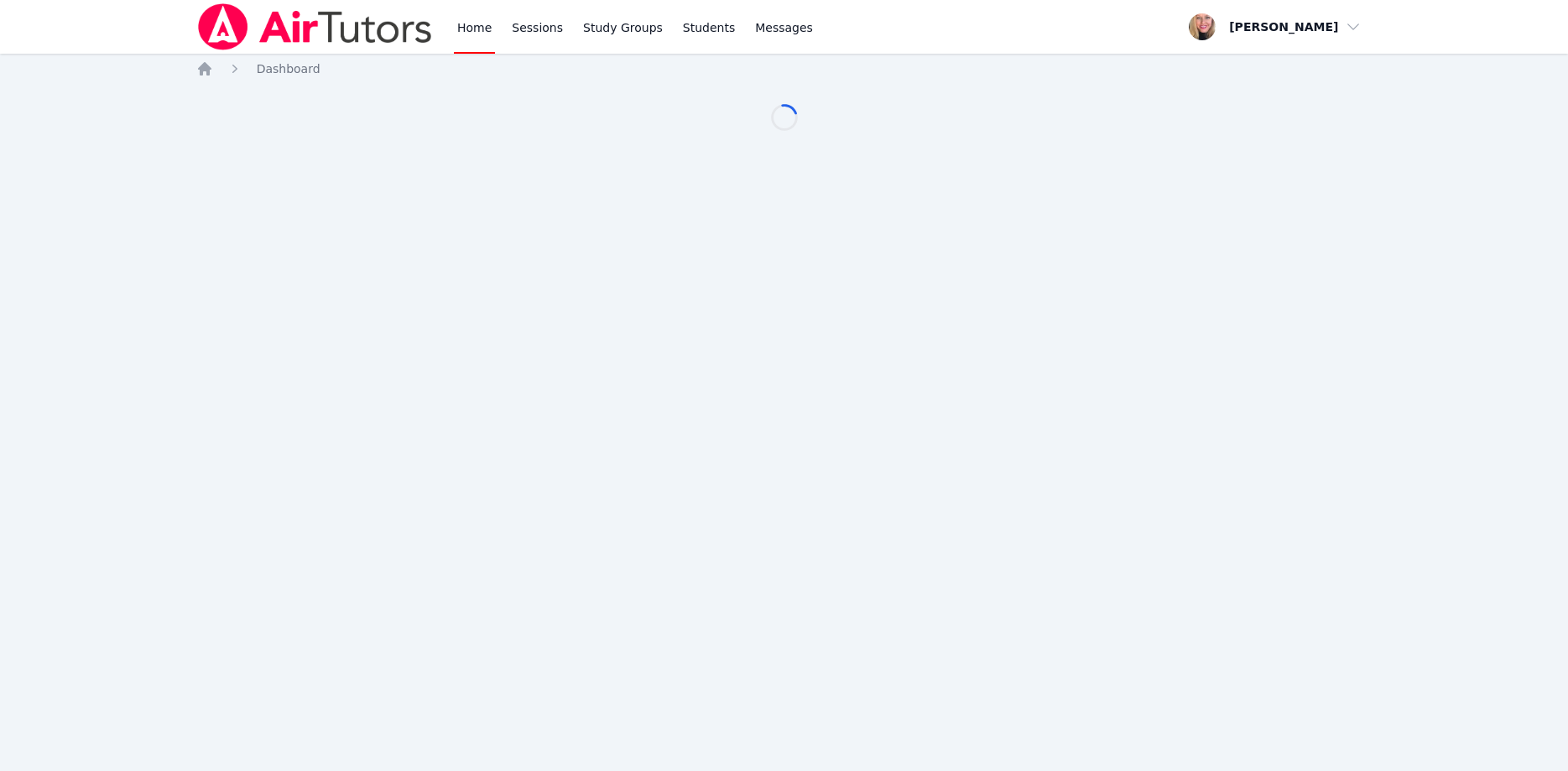
scroll to position [171, 0]
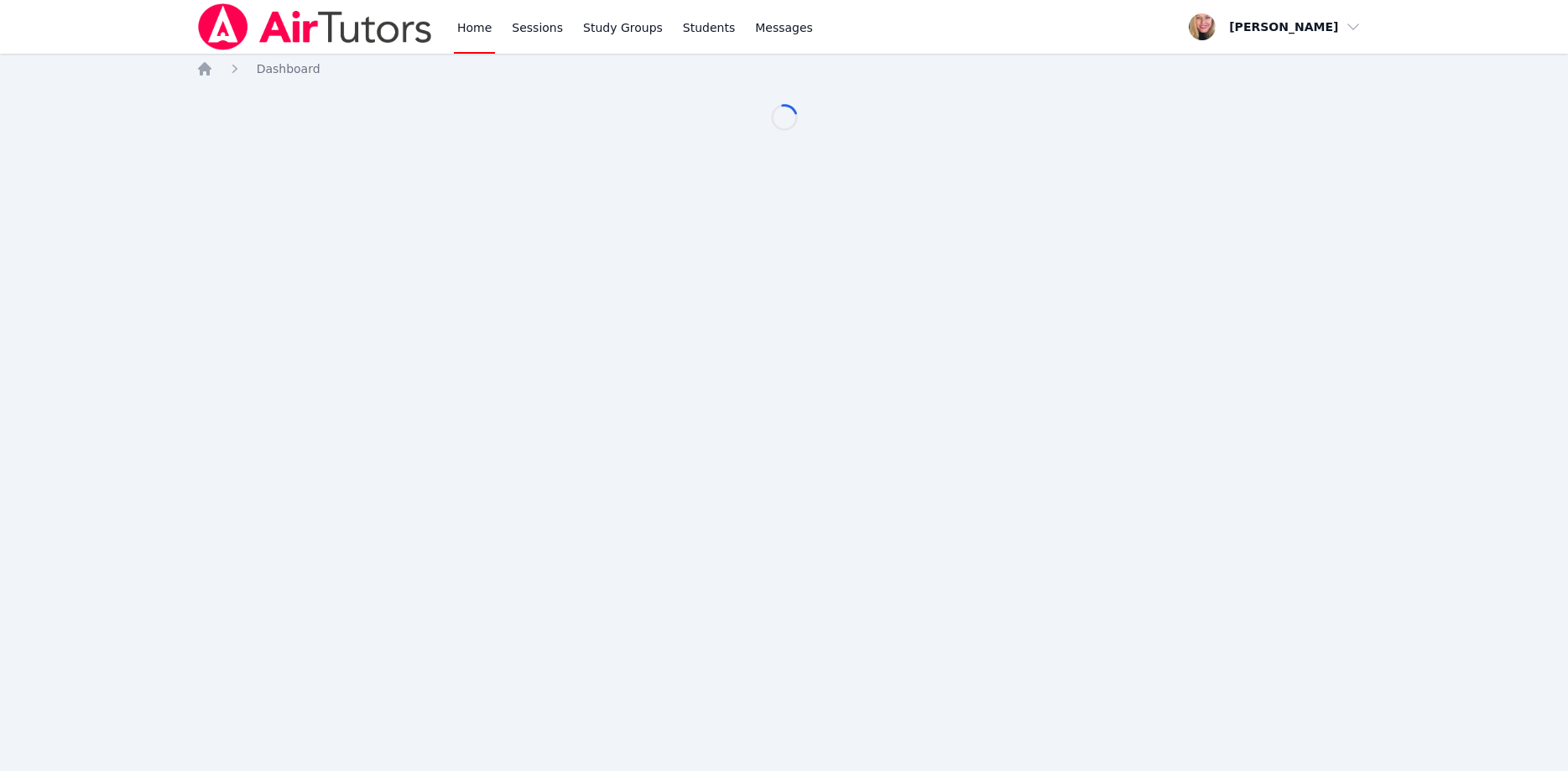
scroll to position [171, 0]
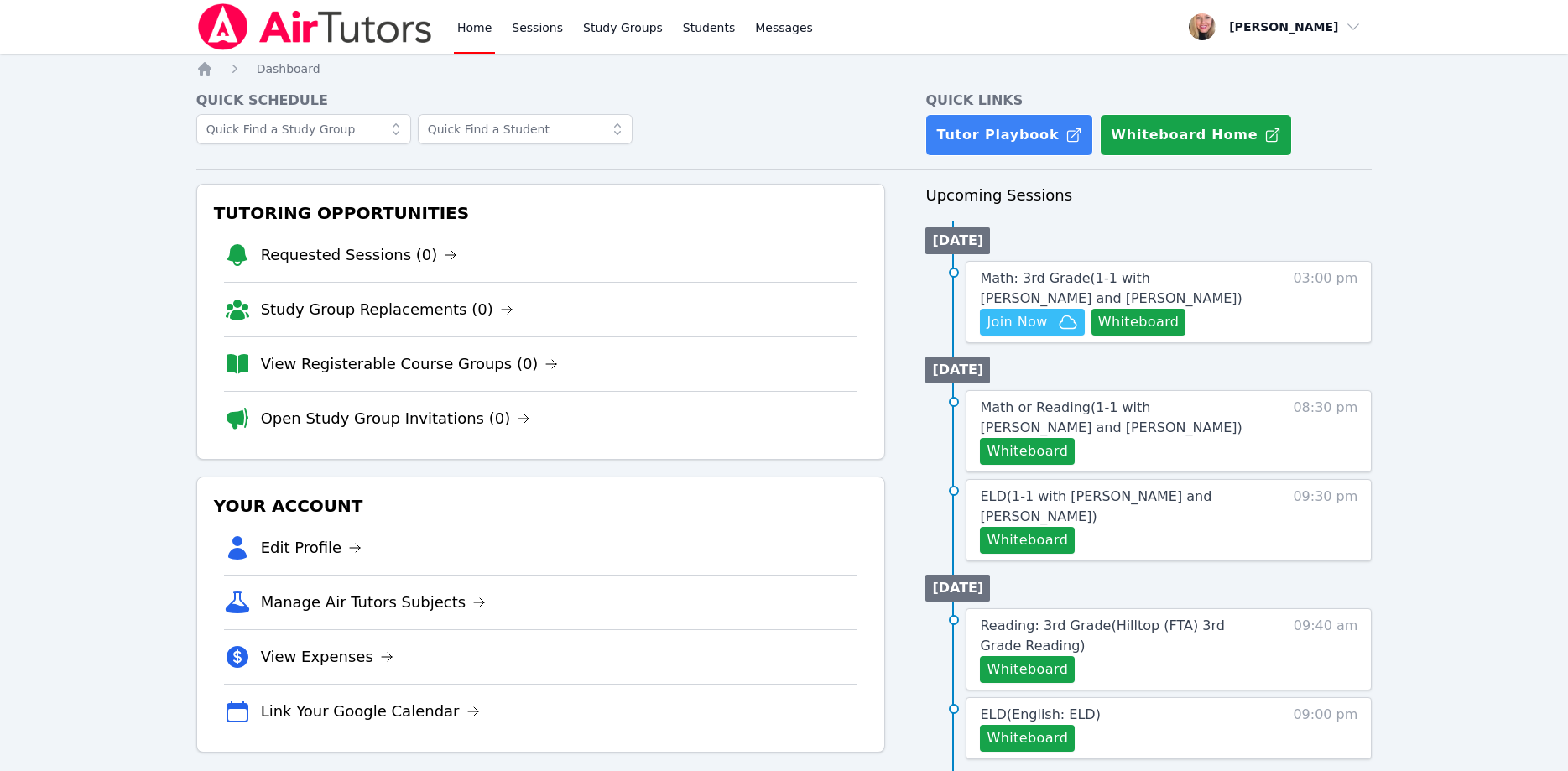
scroll to position [171, 0]
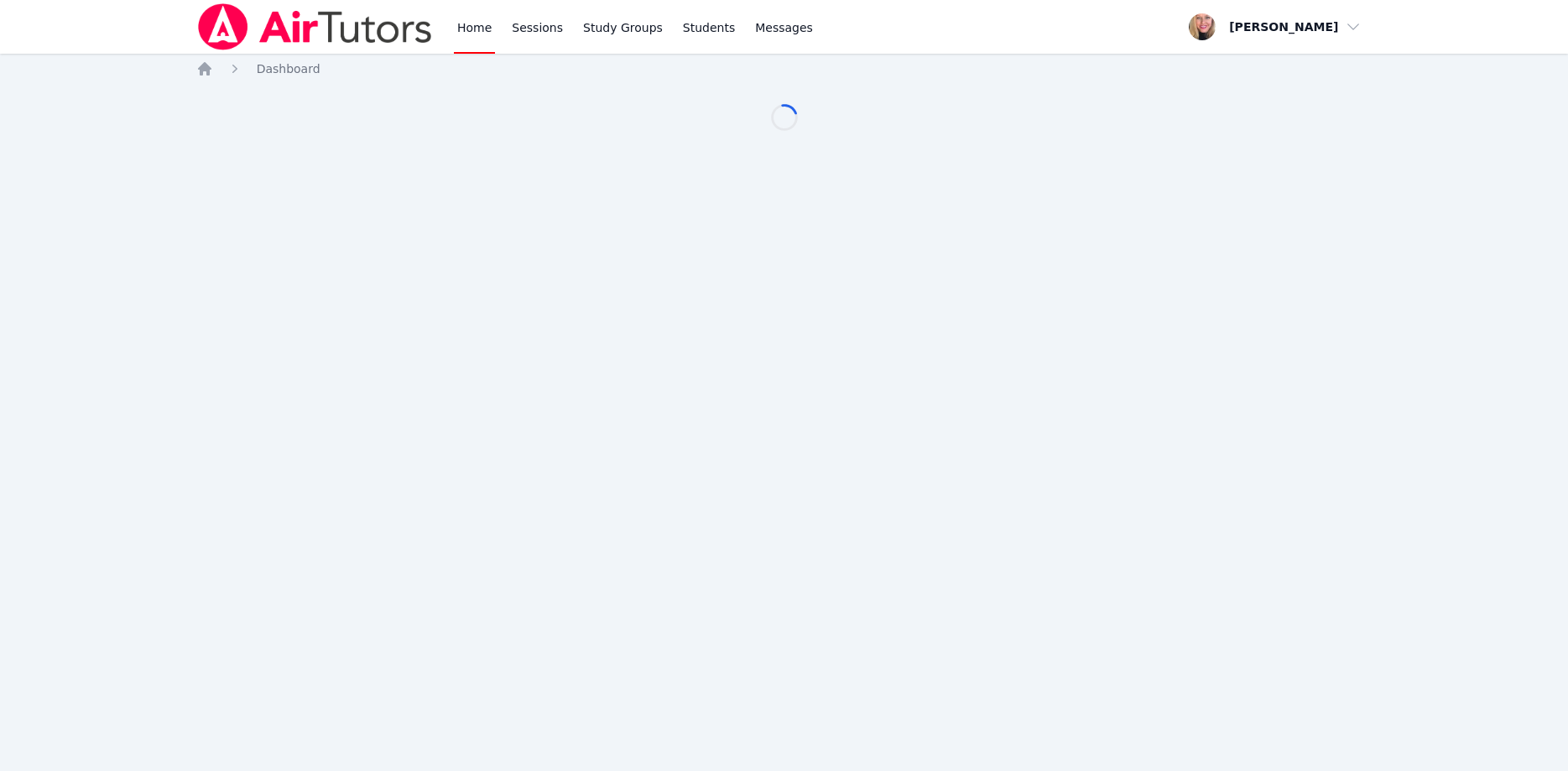
scroll to position [171, 0]
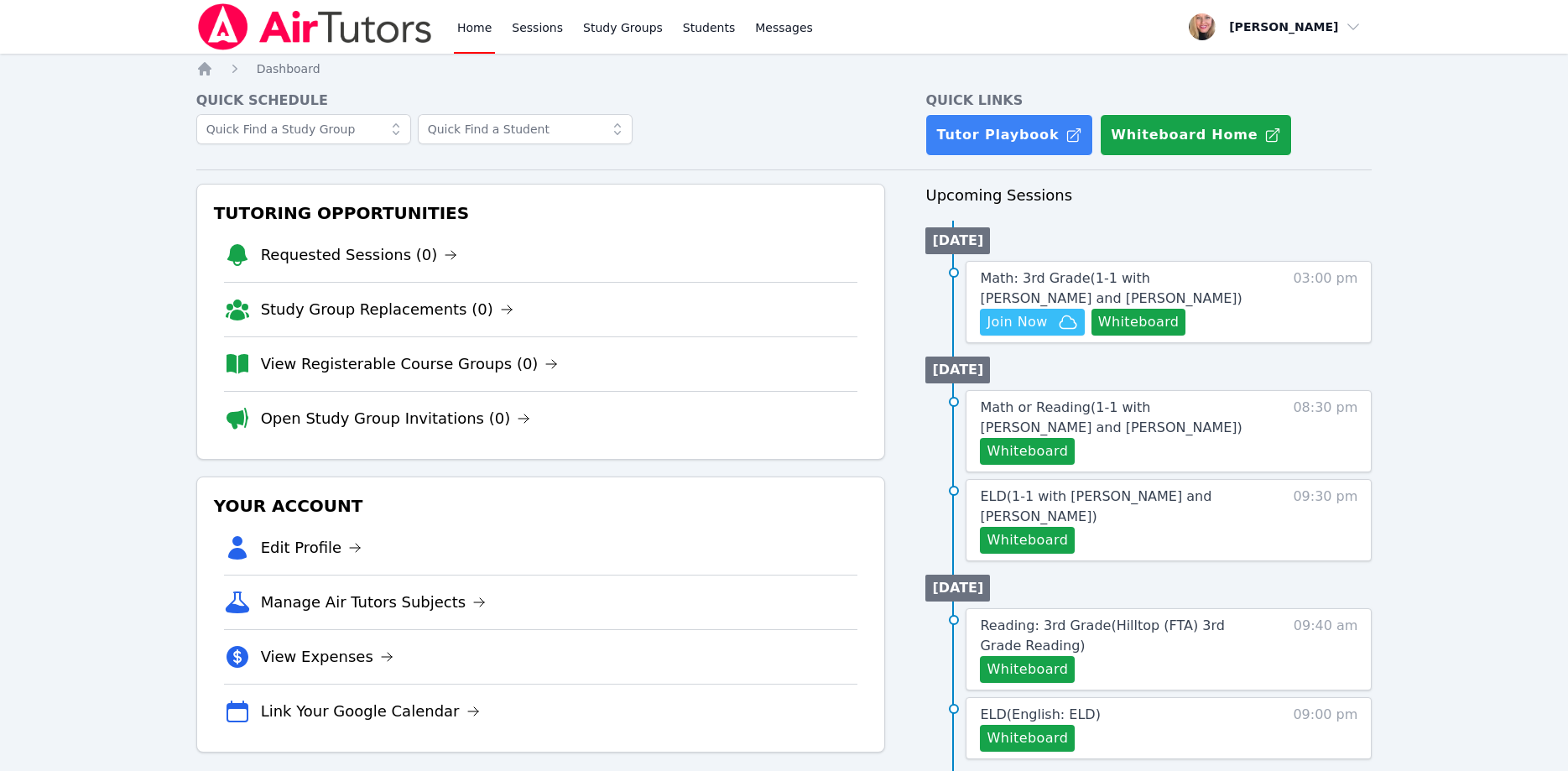
scroll to position [171, 0]
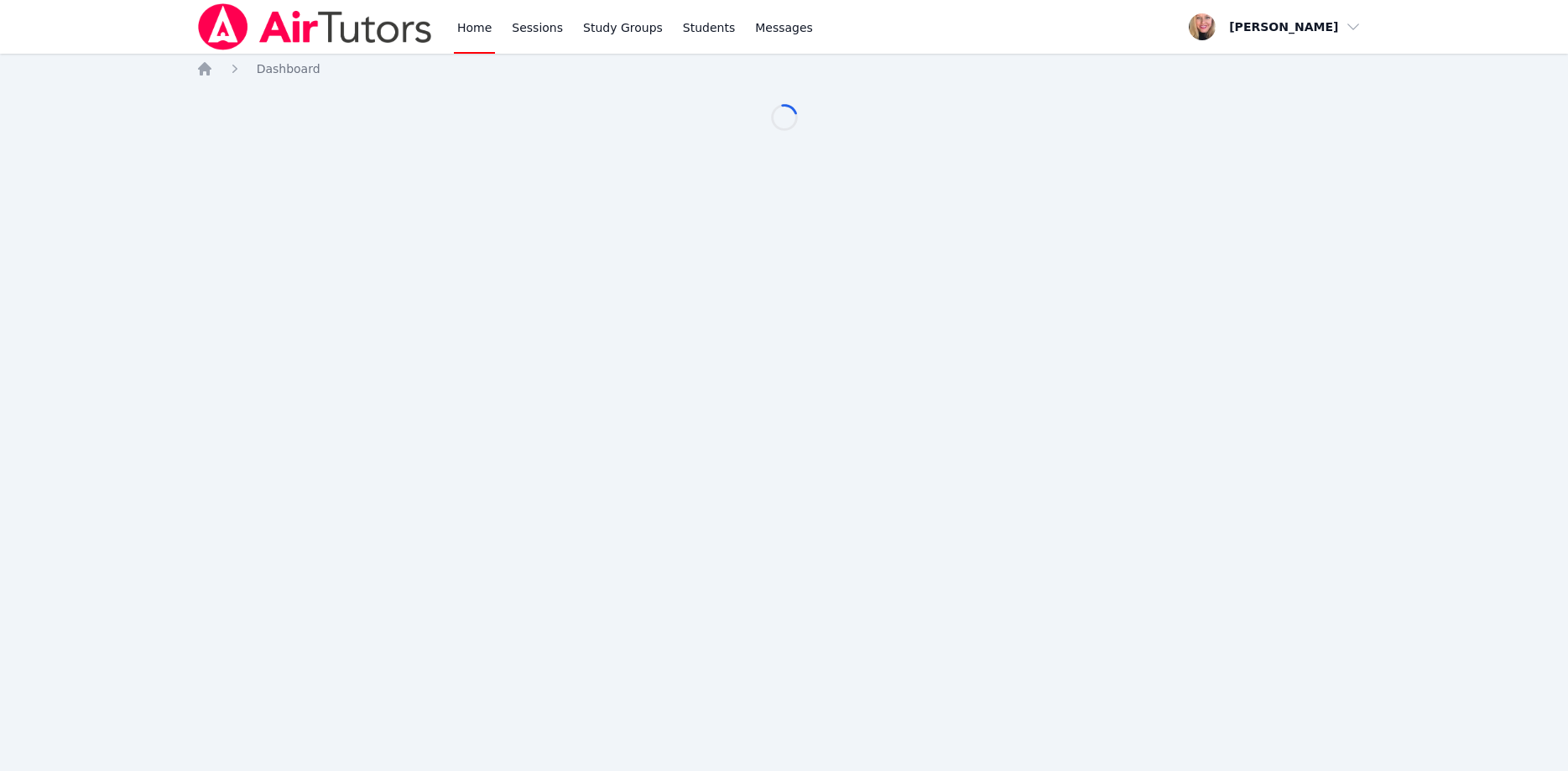
scroll to position [171, 0]
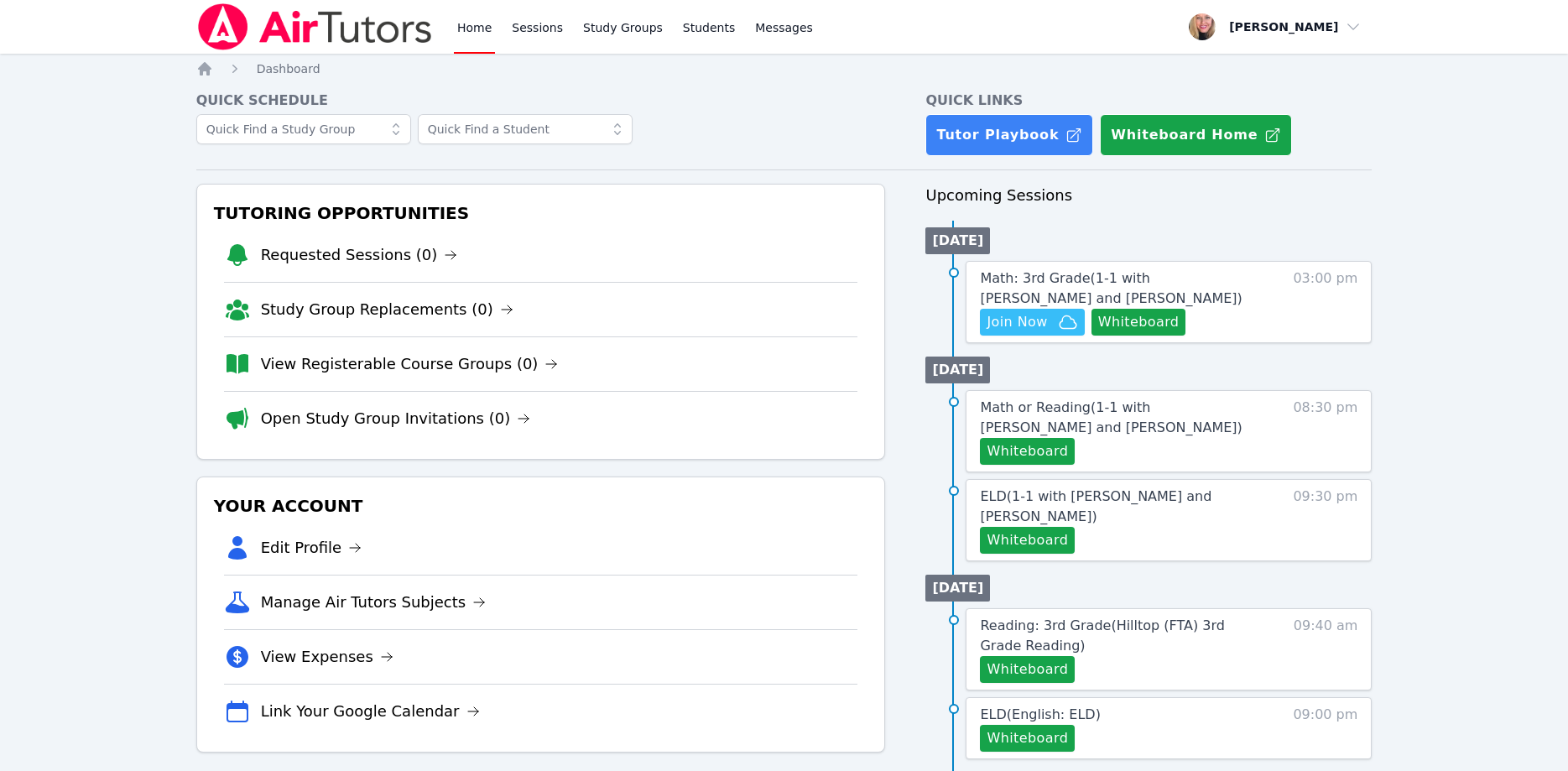
scroll to position [171, 0]
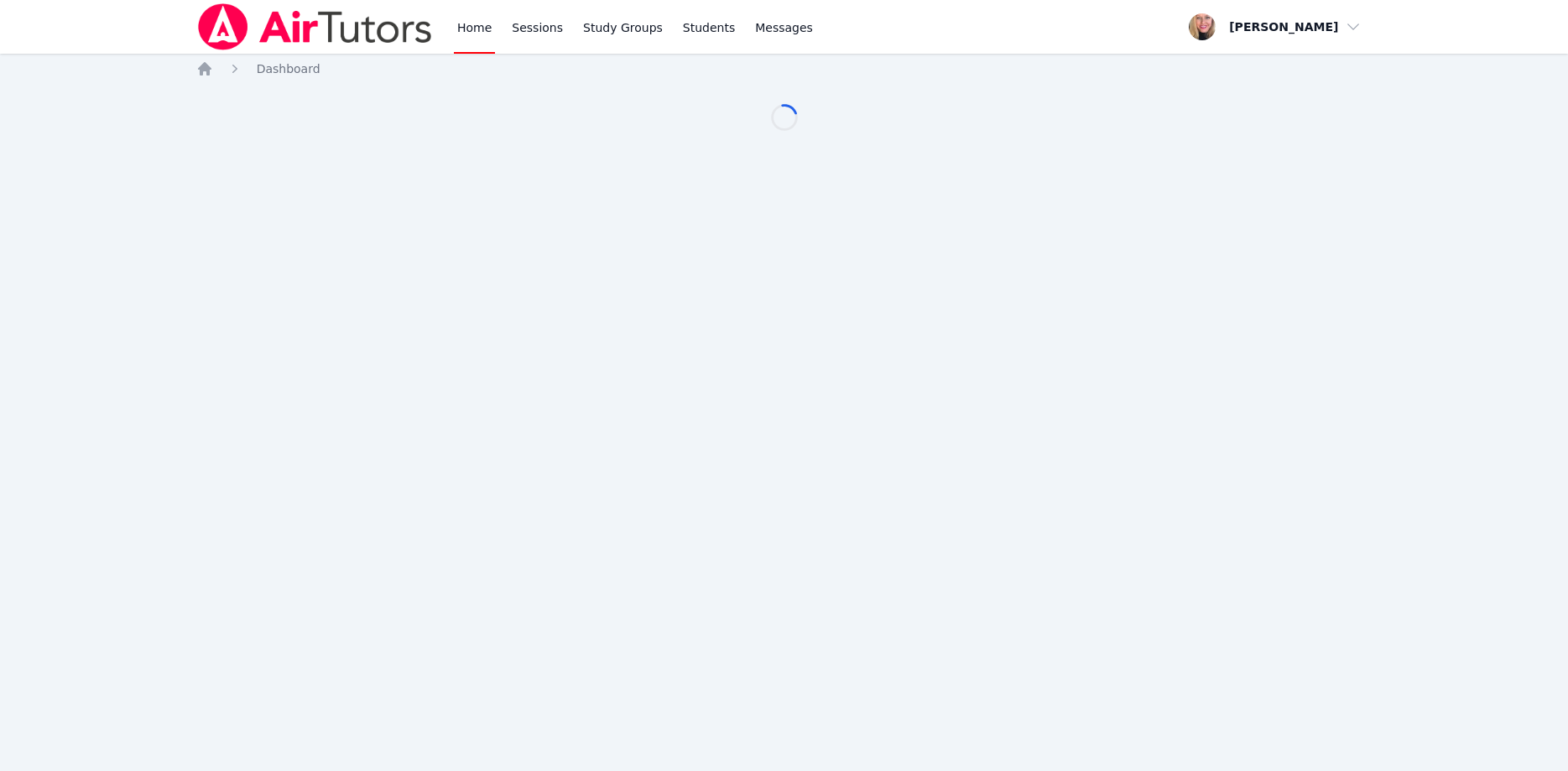
scroll to position [171, 0]
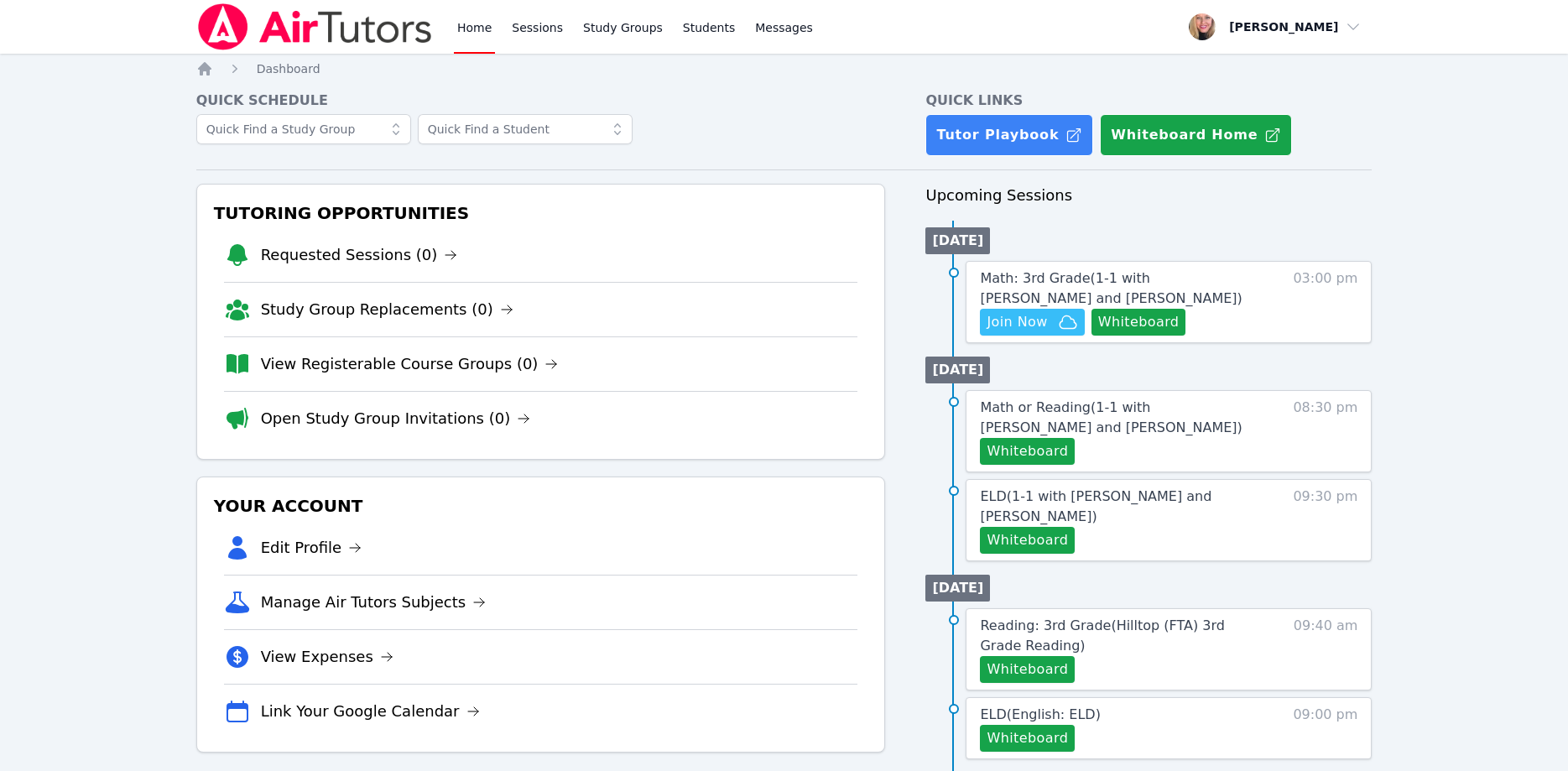
scroll to position [171, 0]
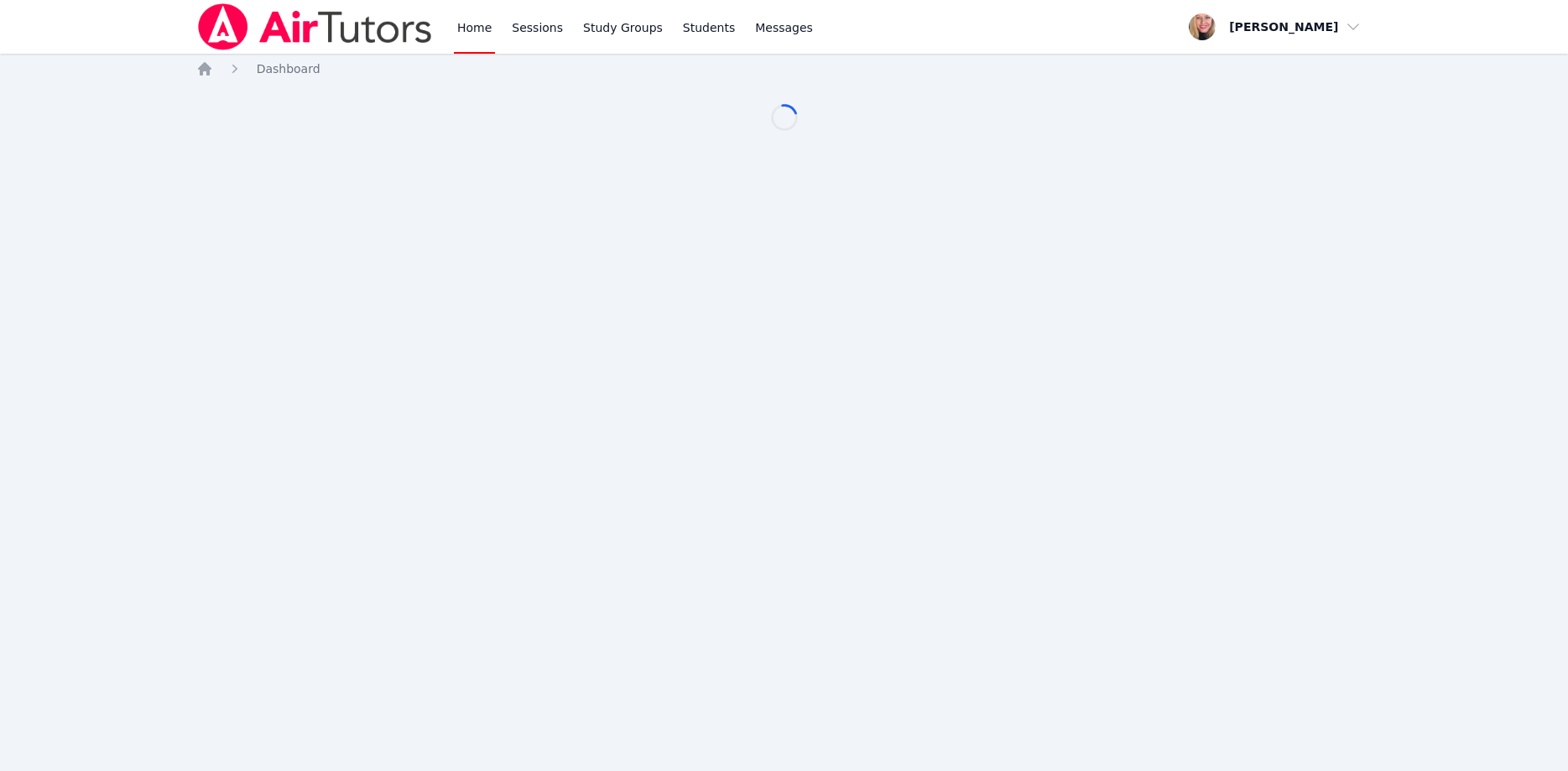
scroll to position [171, 0]
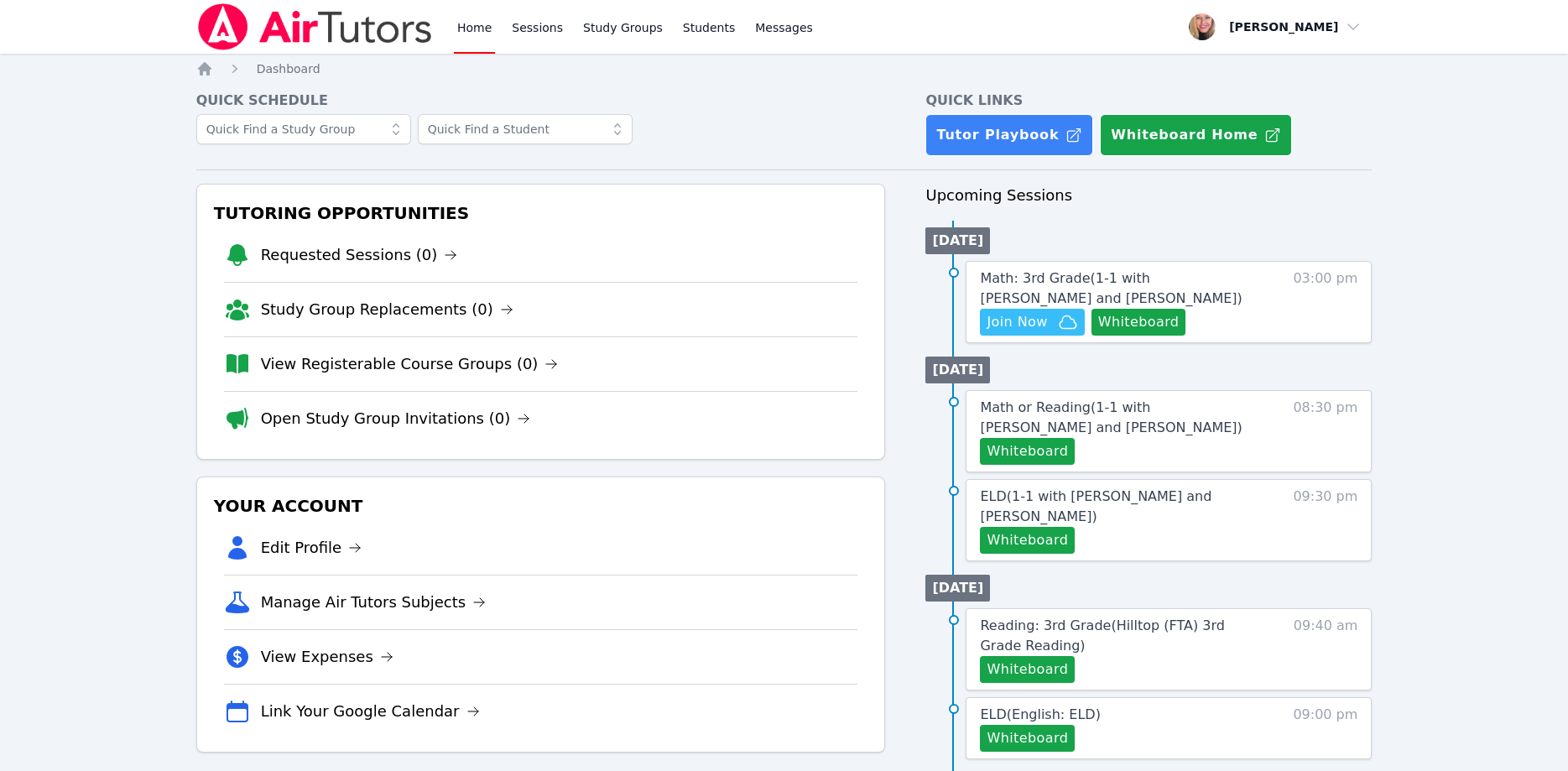
scroll to position [171, 0]
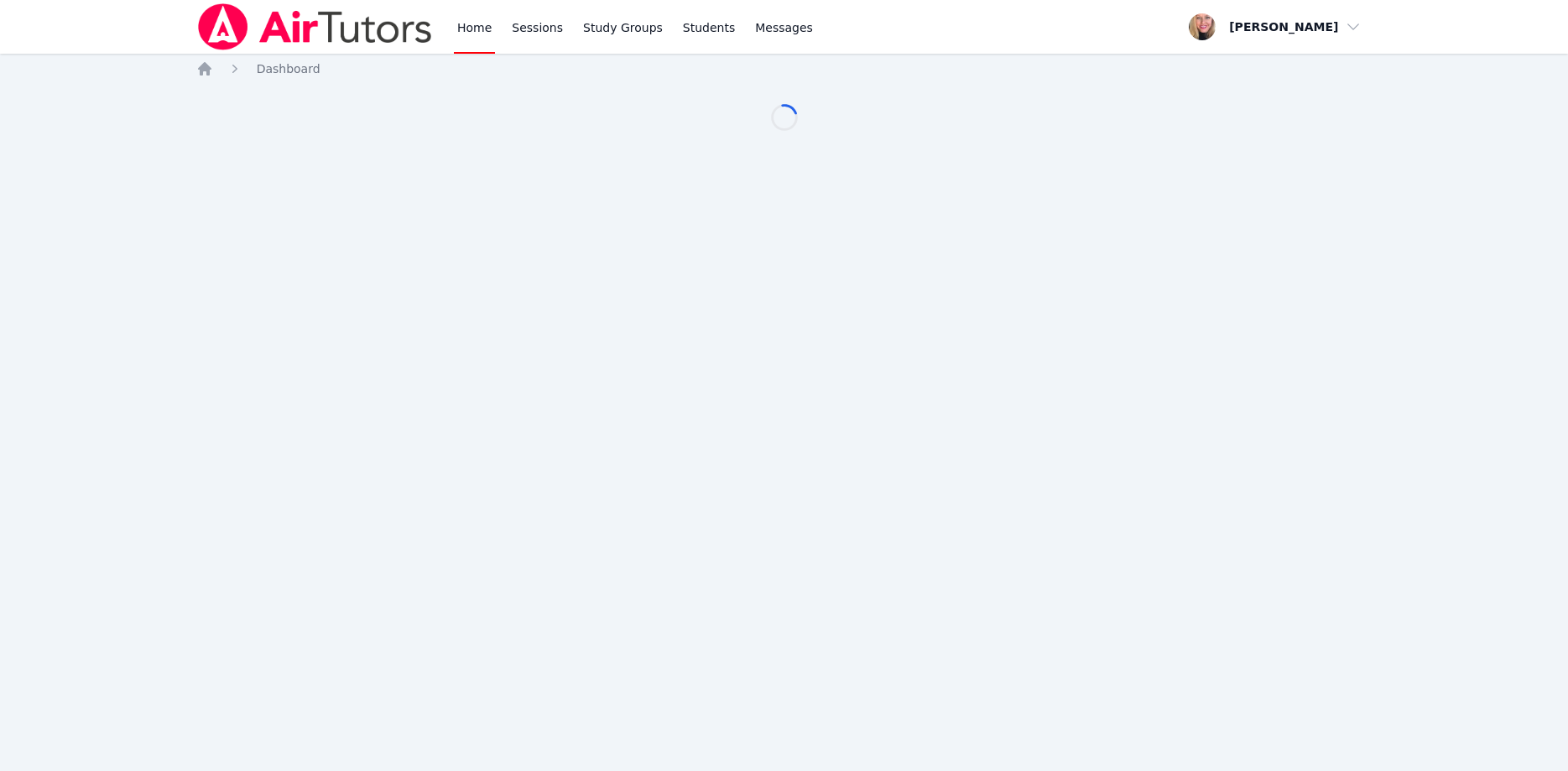
scroll to position [171, 0]
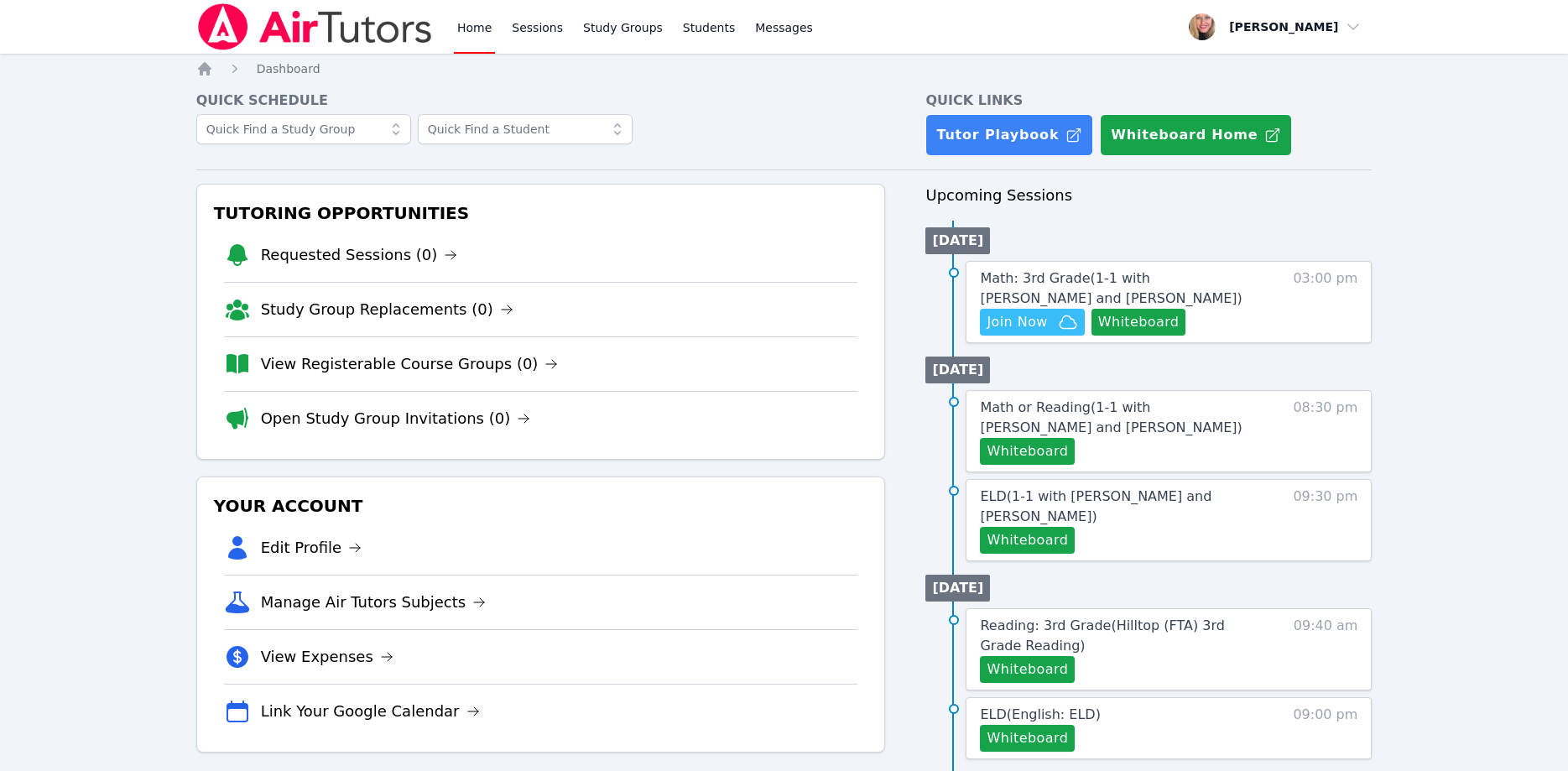
scroll to position [171, 0]
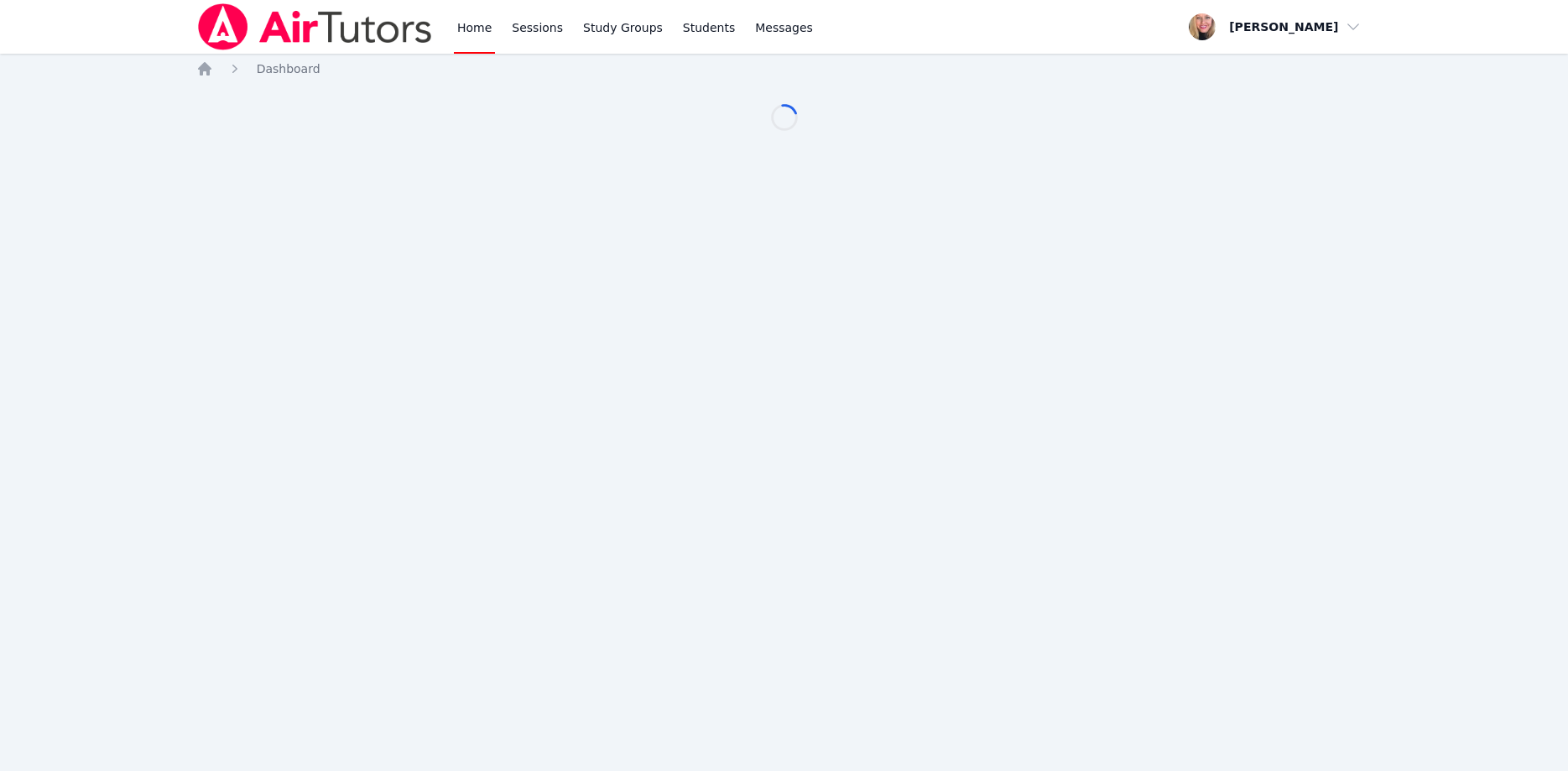
scroll to position [171, 0]
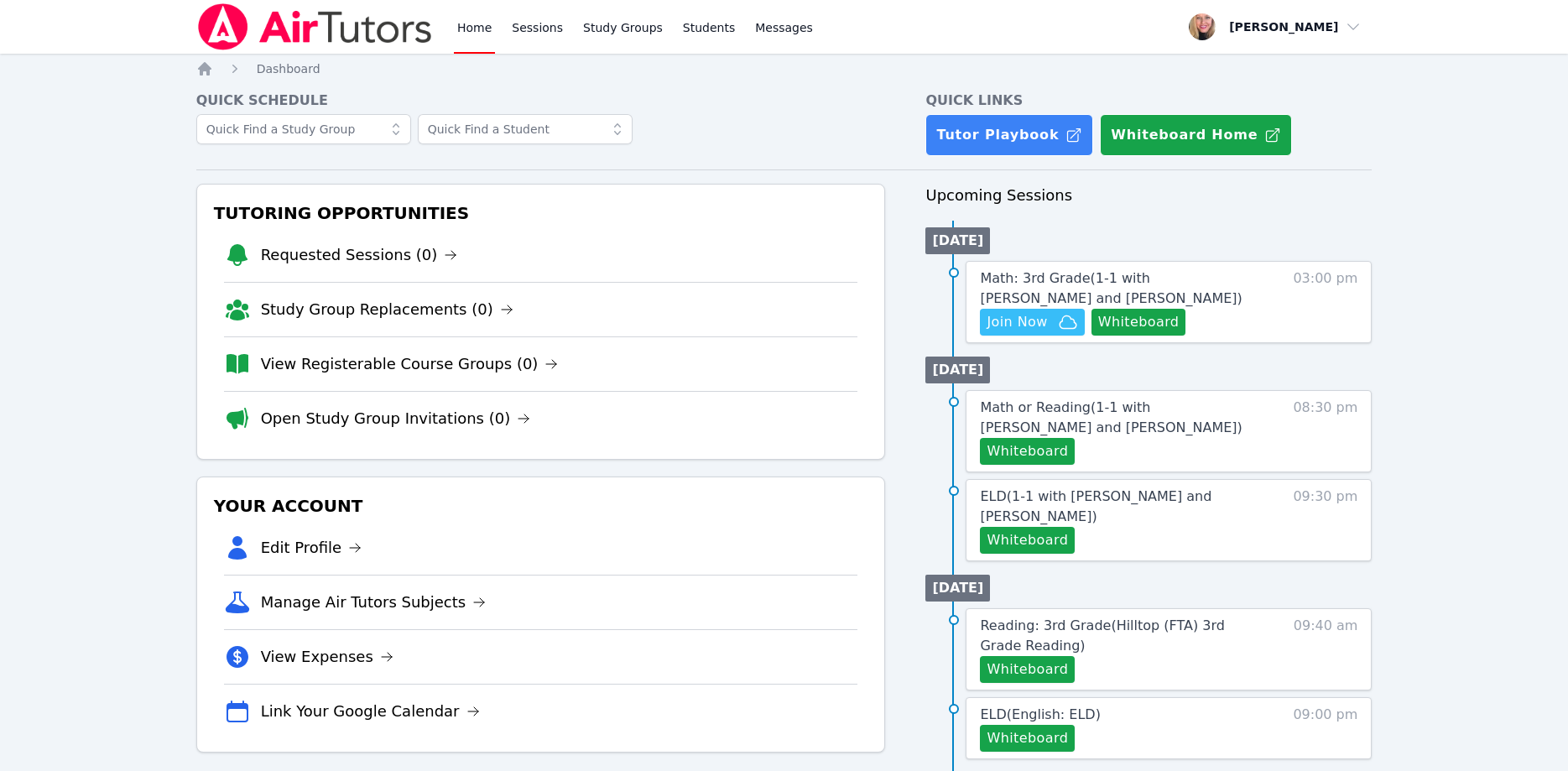
scroll to position [171, 0]
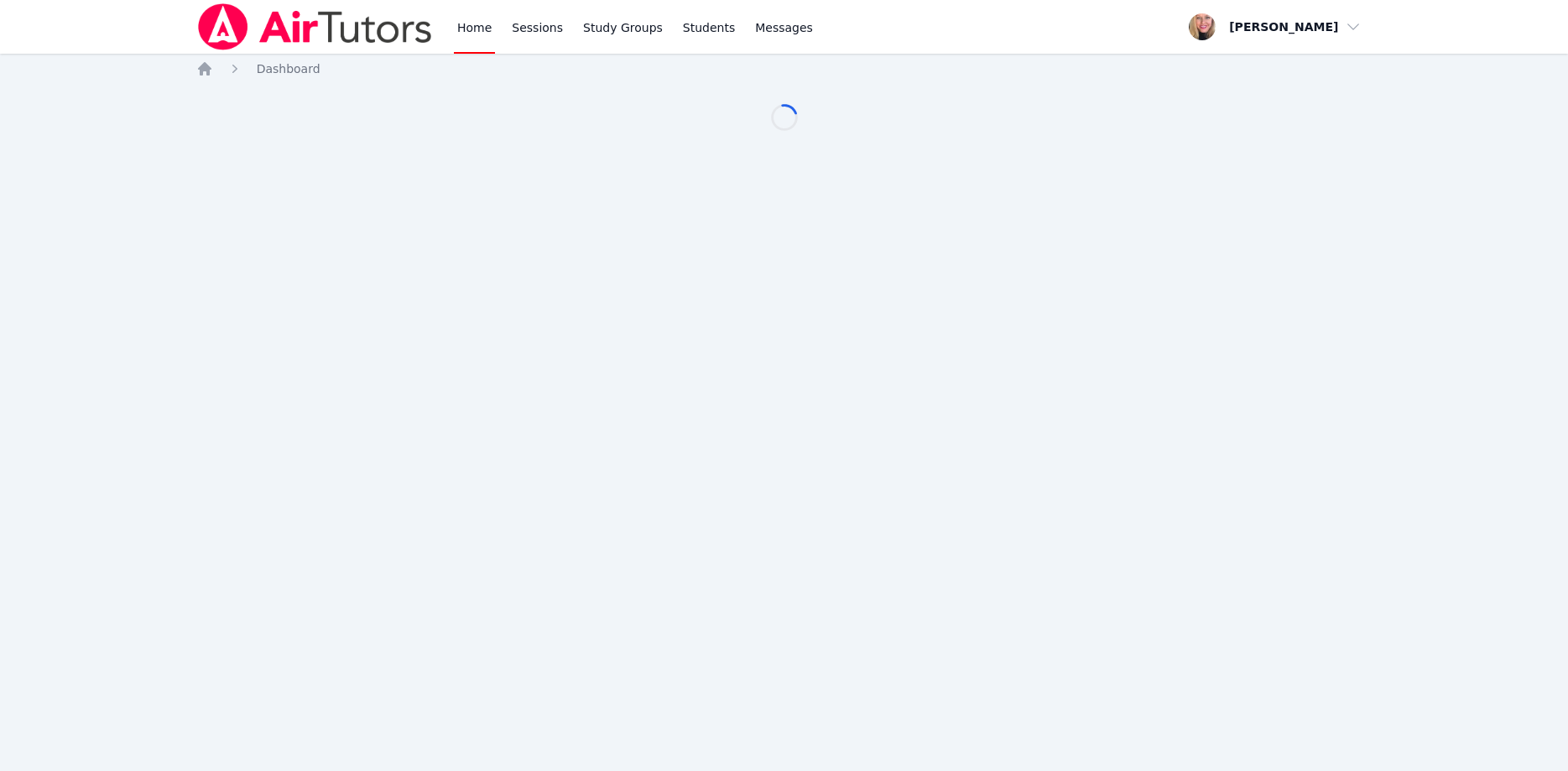
scroll to position [171, 0]
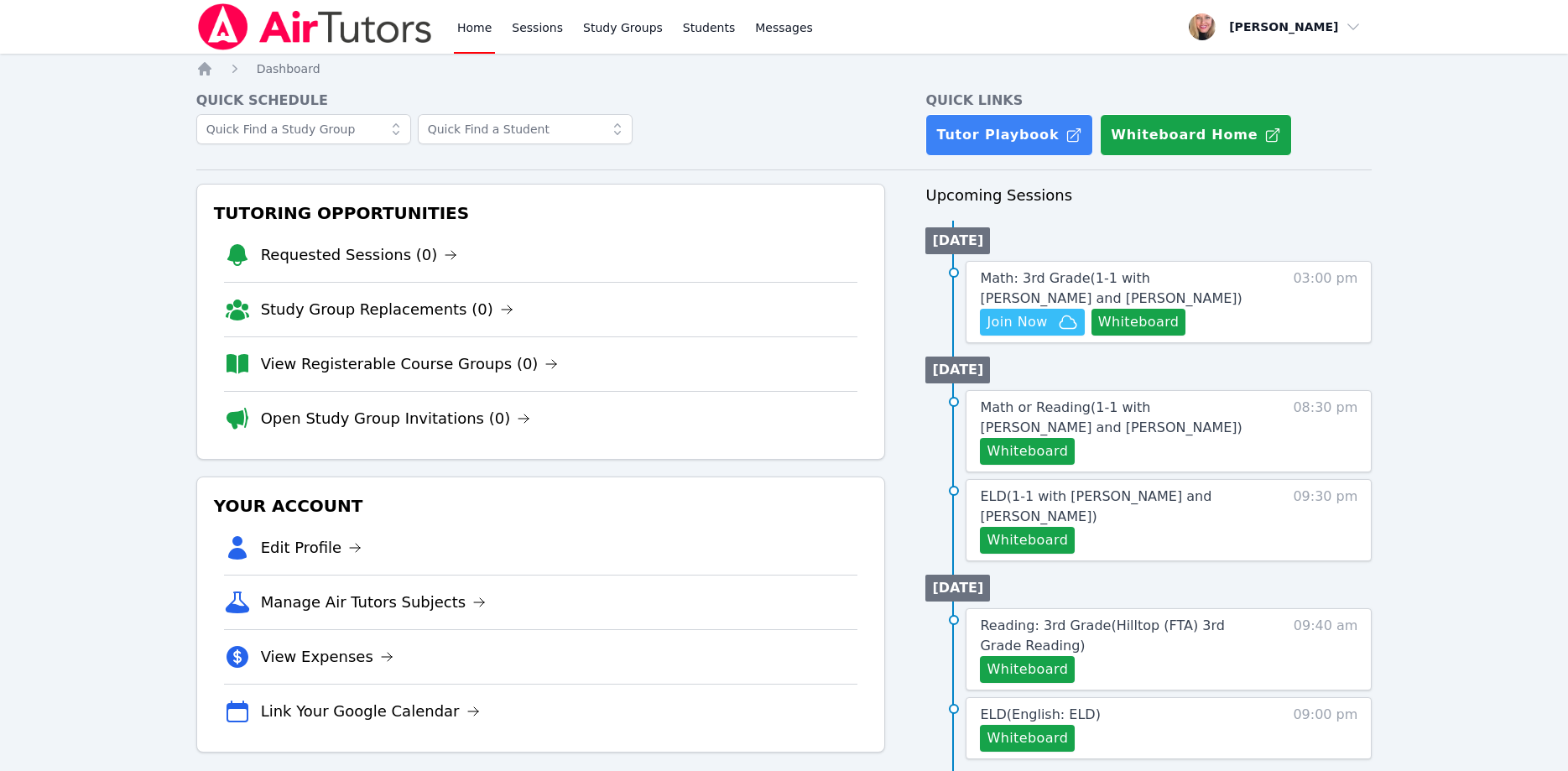
scroll to position [171, 0]
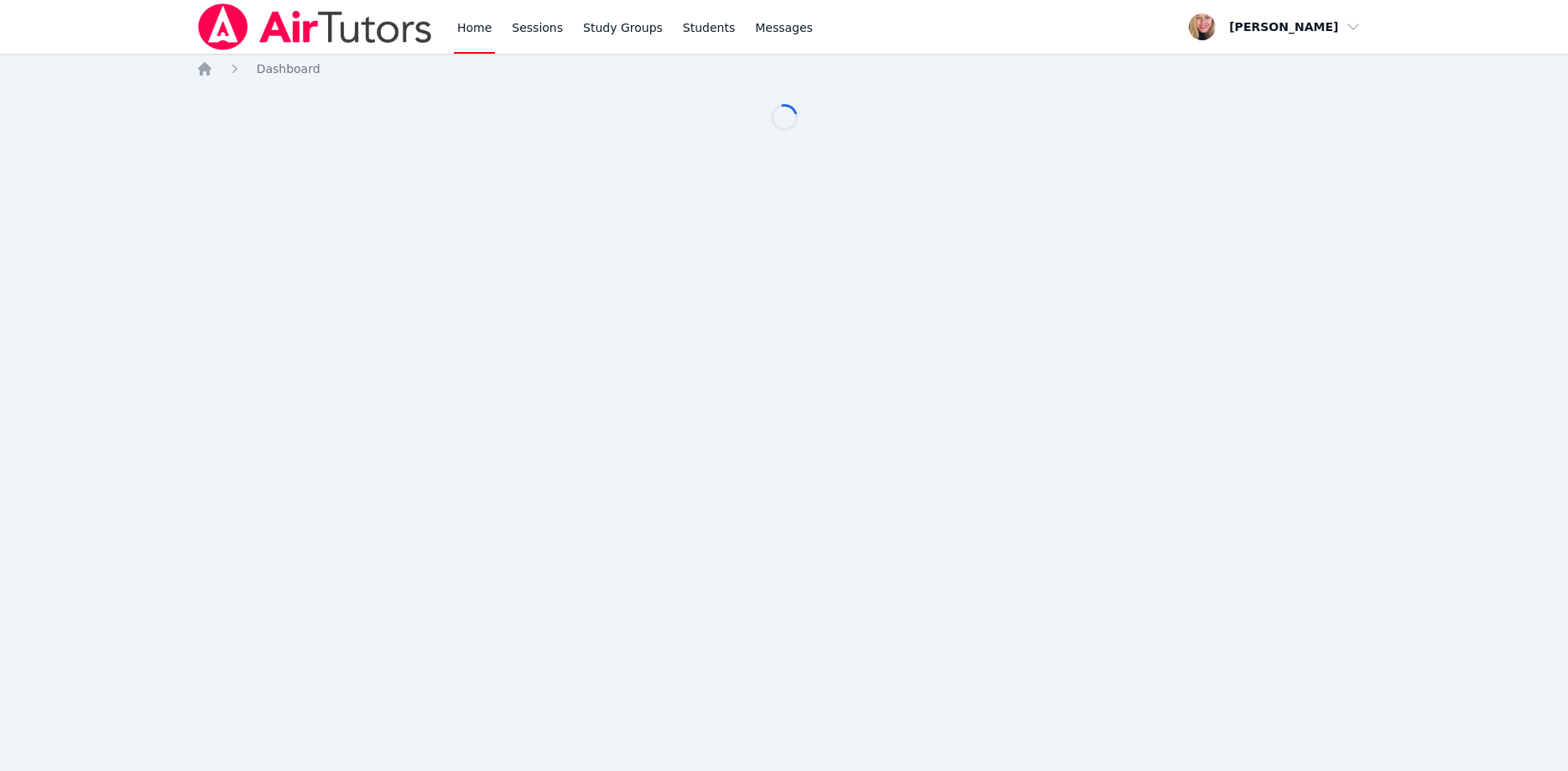
scroll to position [171, 0]
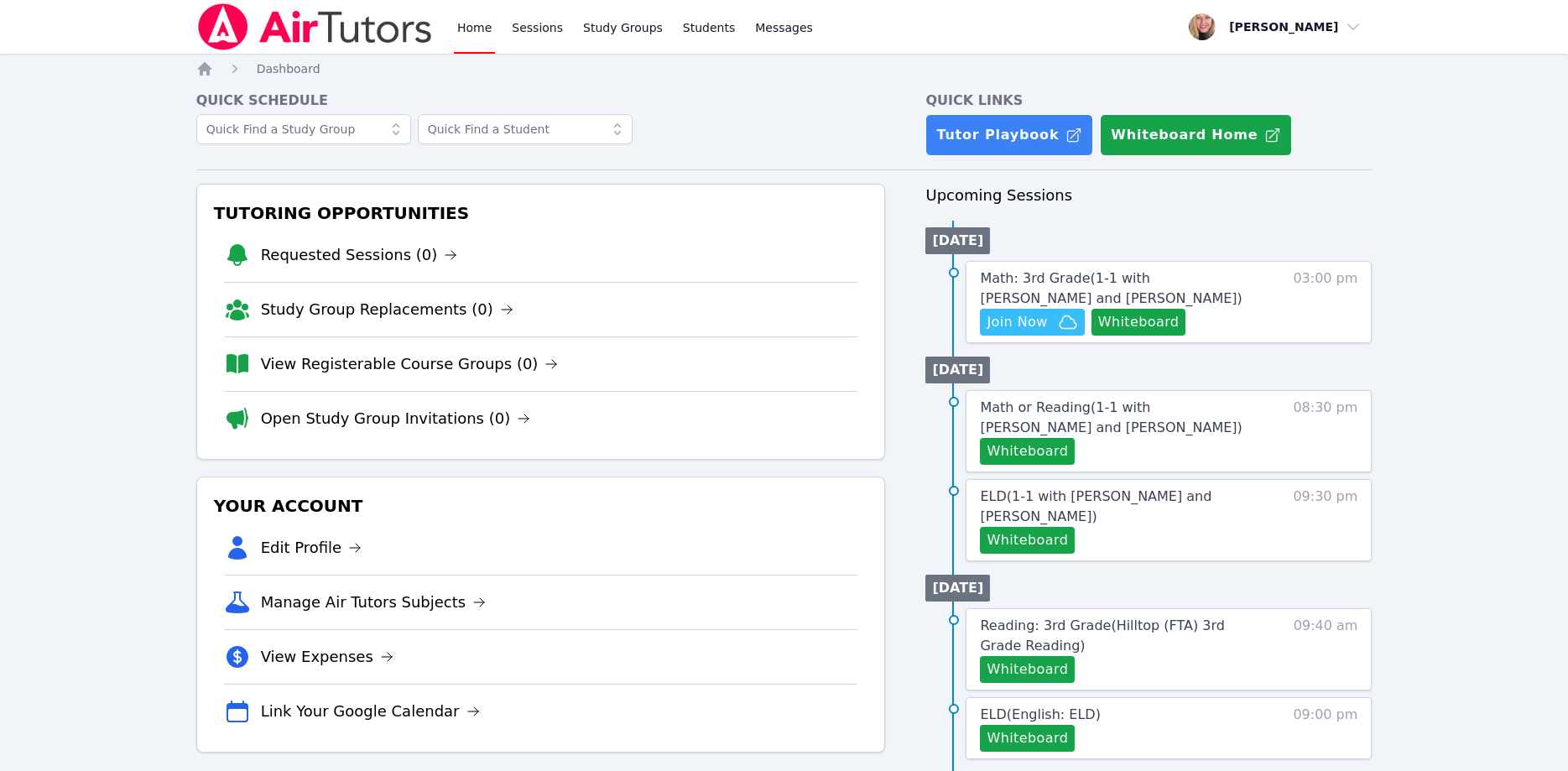
scroll to position [171, 0]
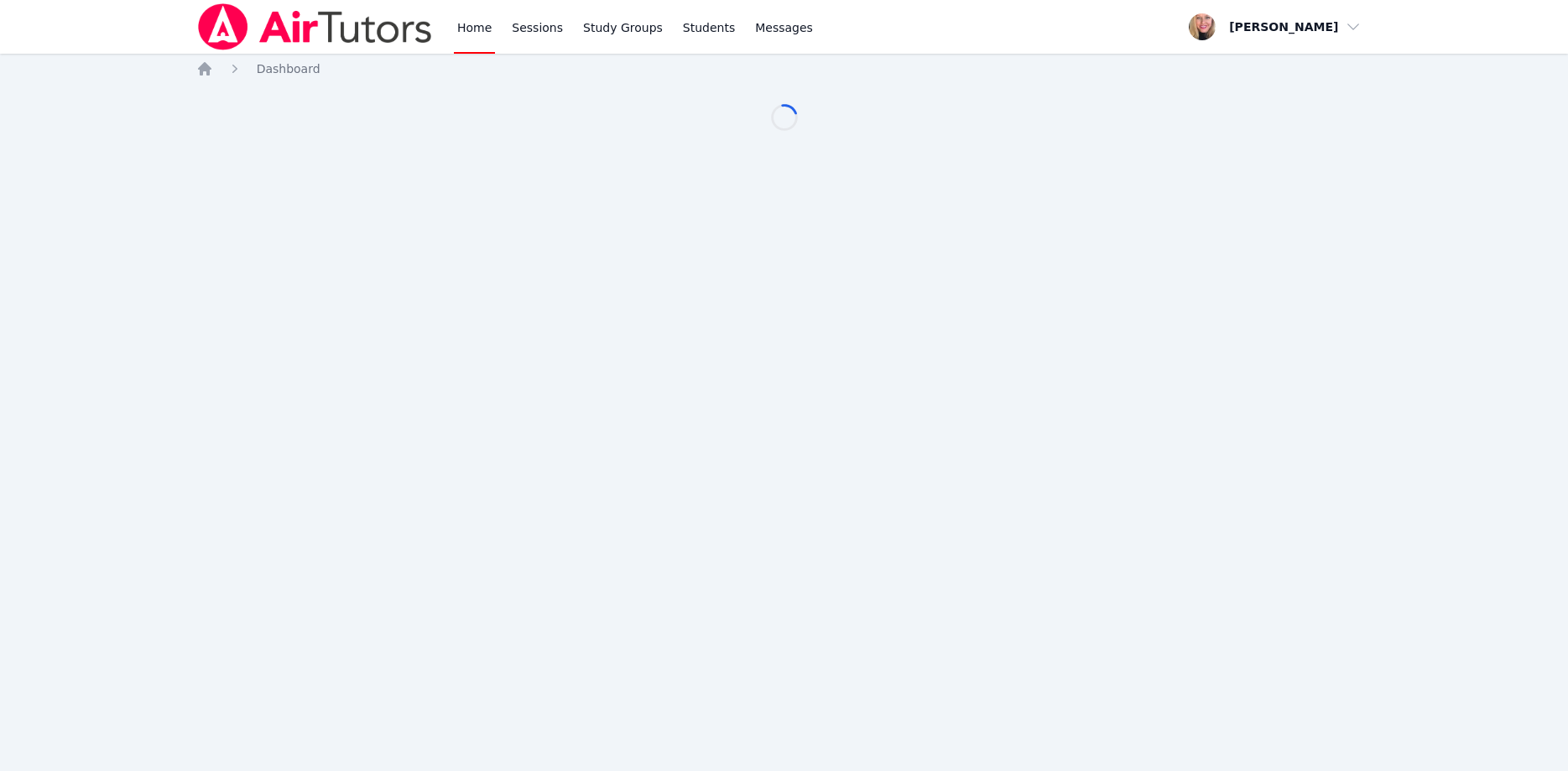
scroll to position [171, 0]
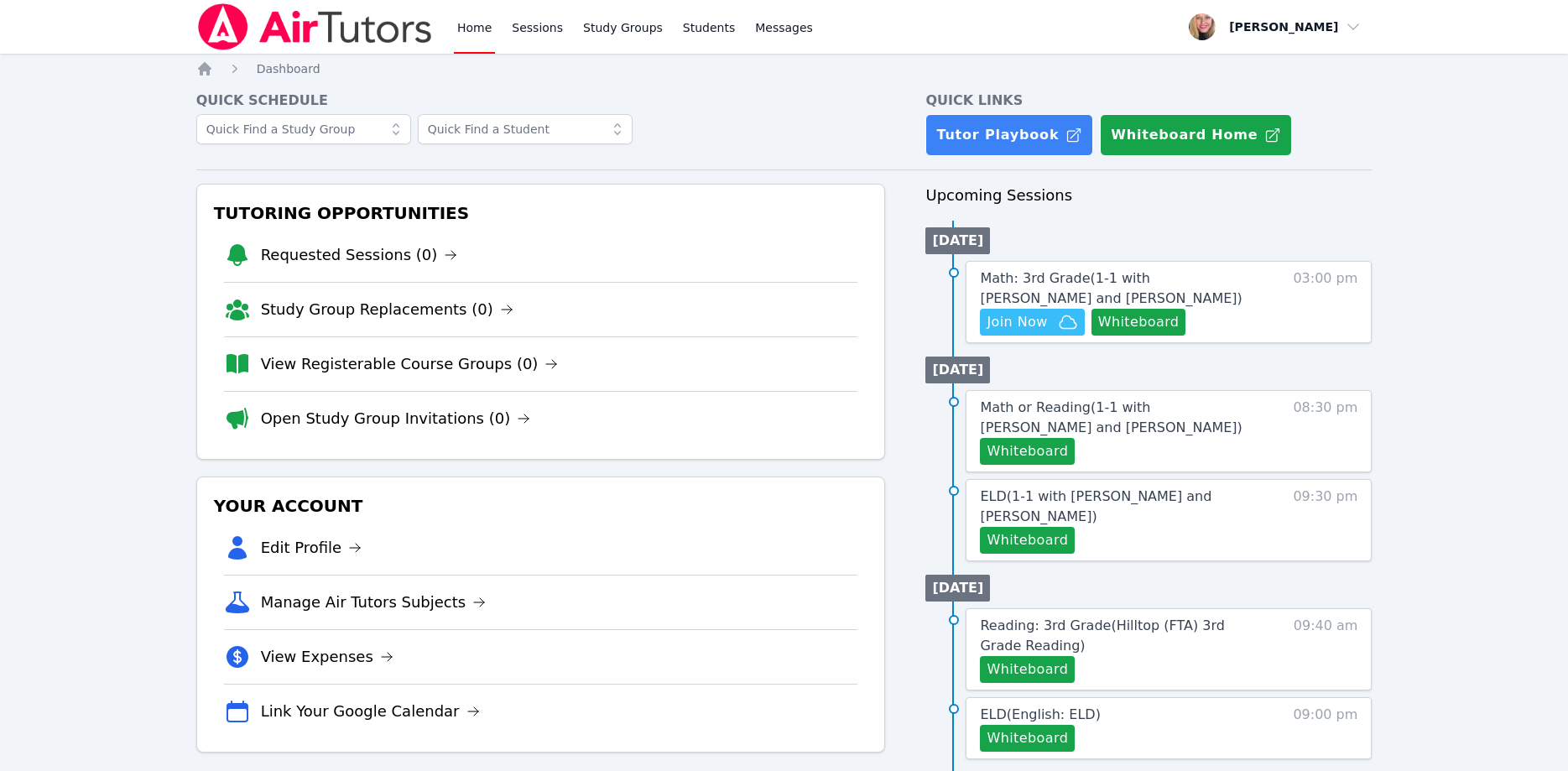
scroll to position [171, 0]
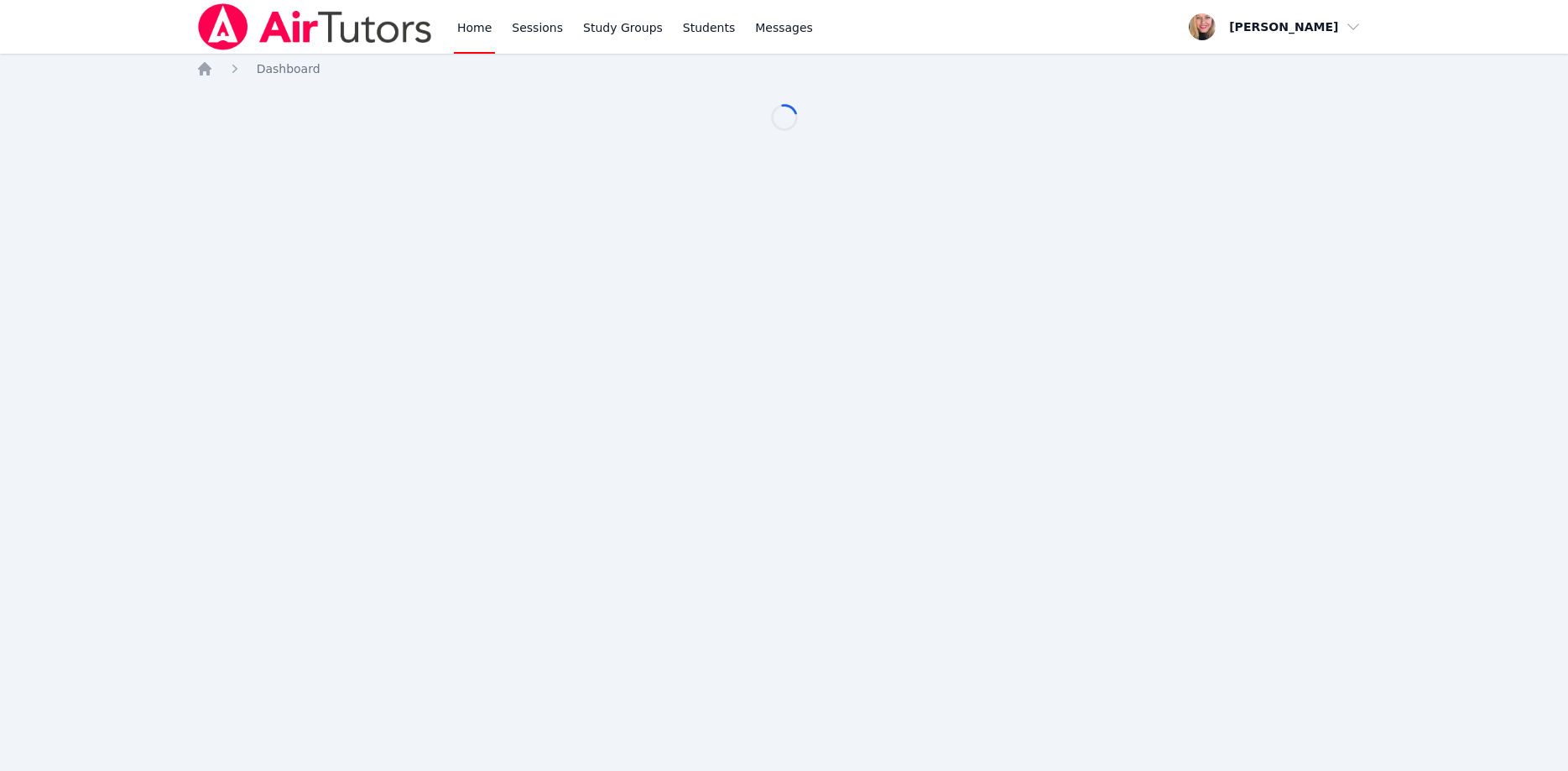
scroll to position [171, 0]
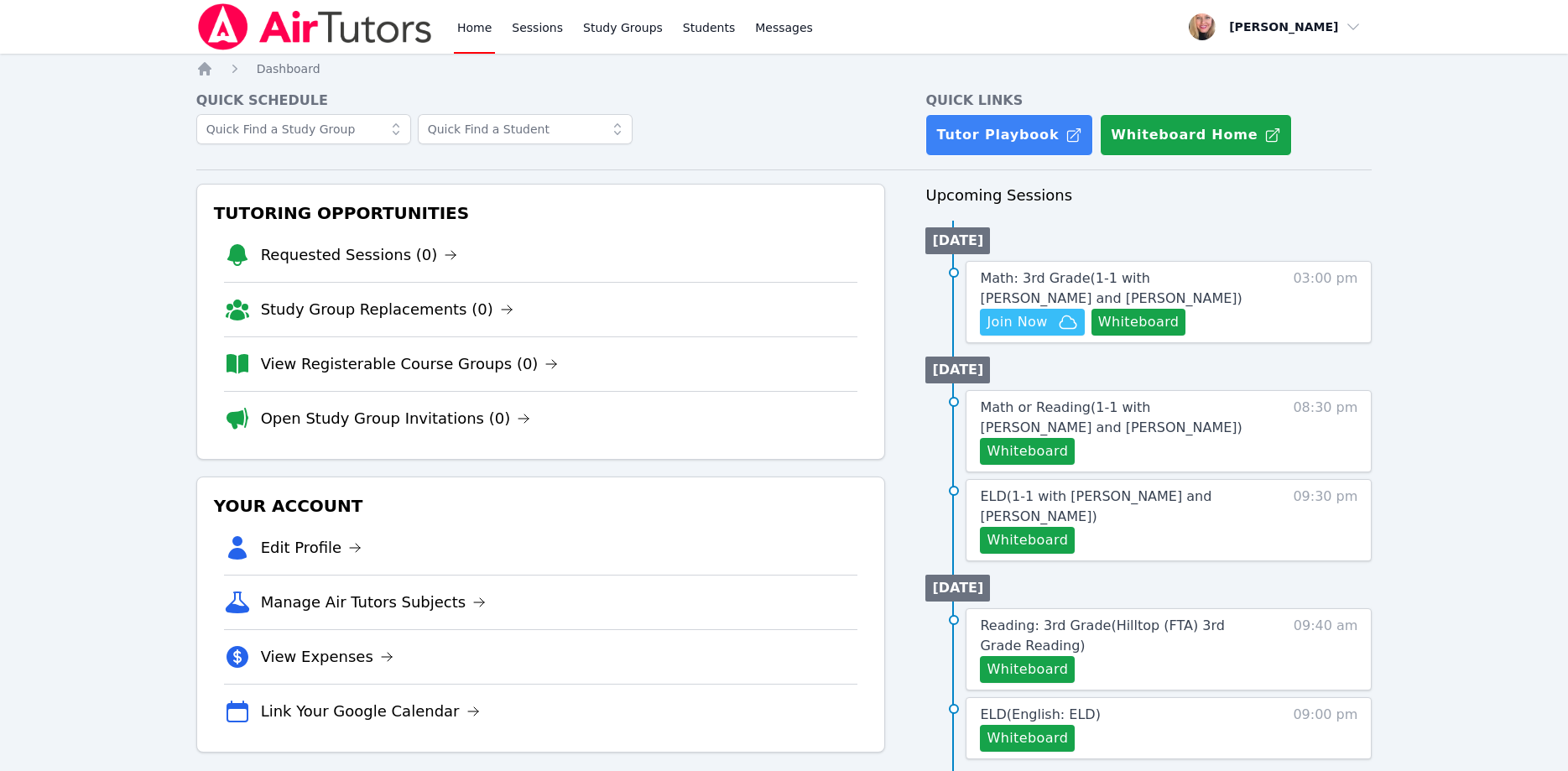
scroll to position [171, 0]
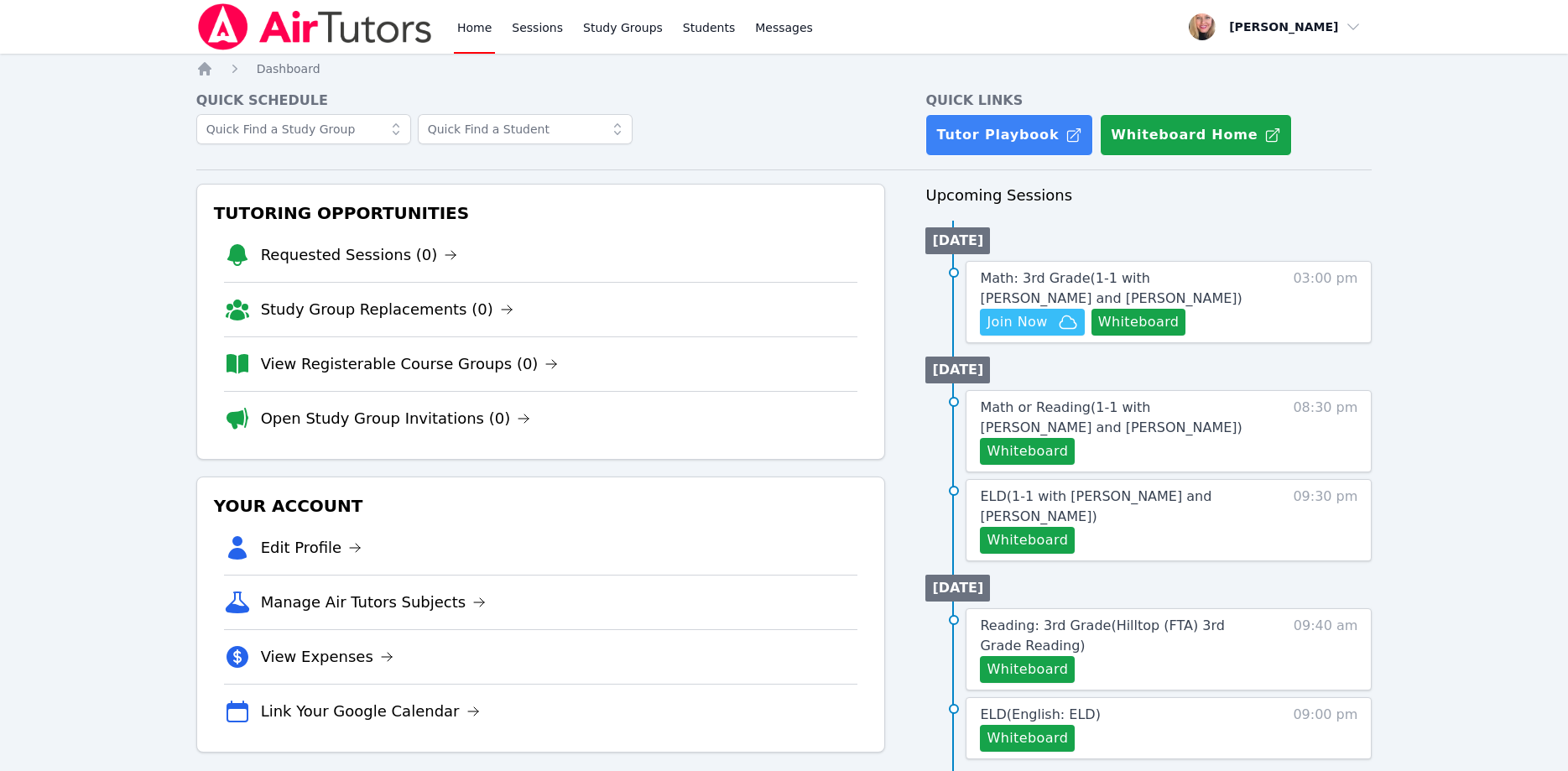
scroll to position [171, 0]
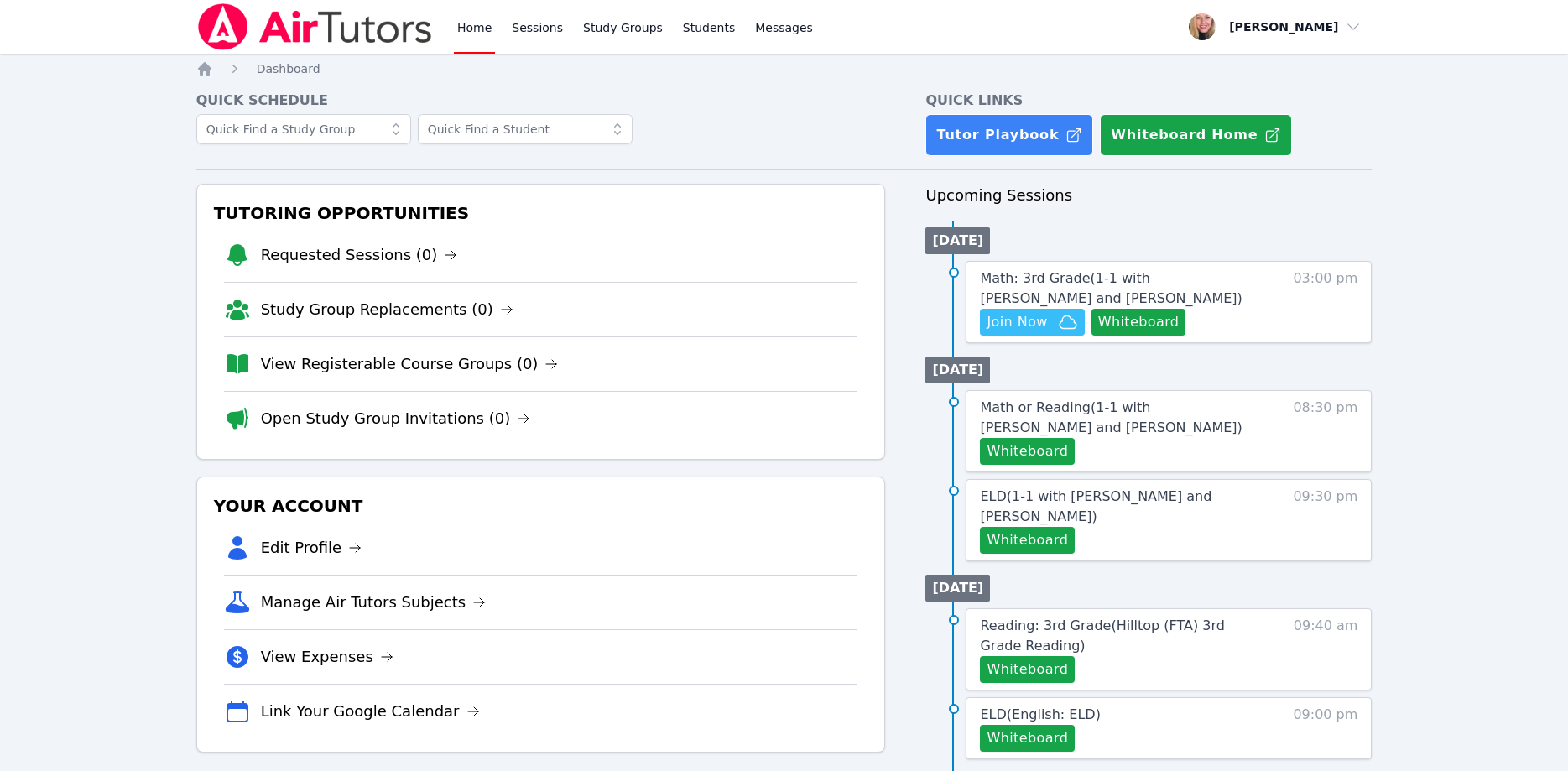
scroll to position [171, 0]
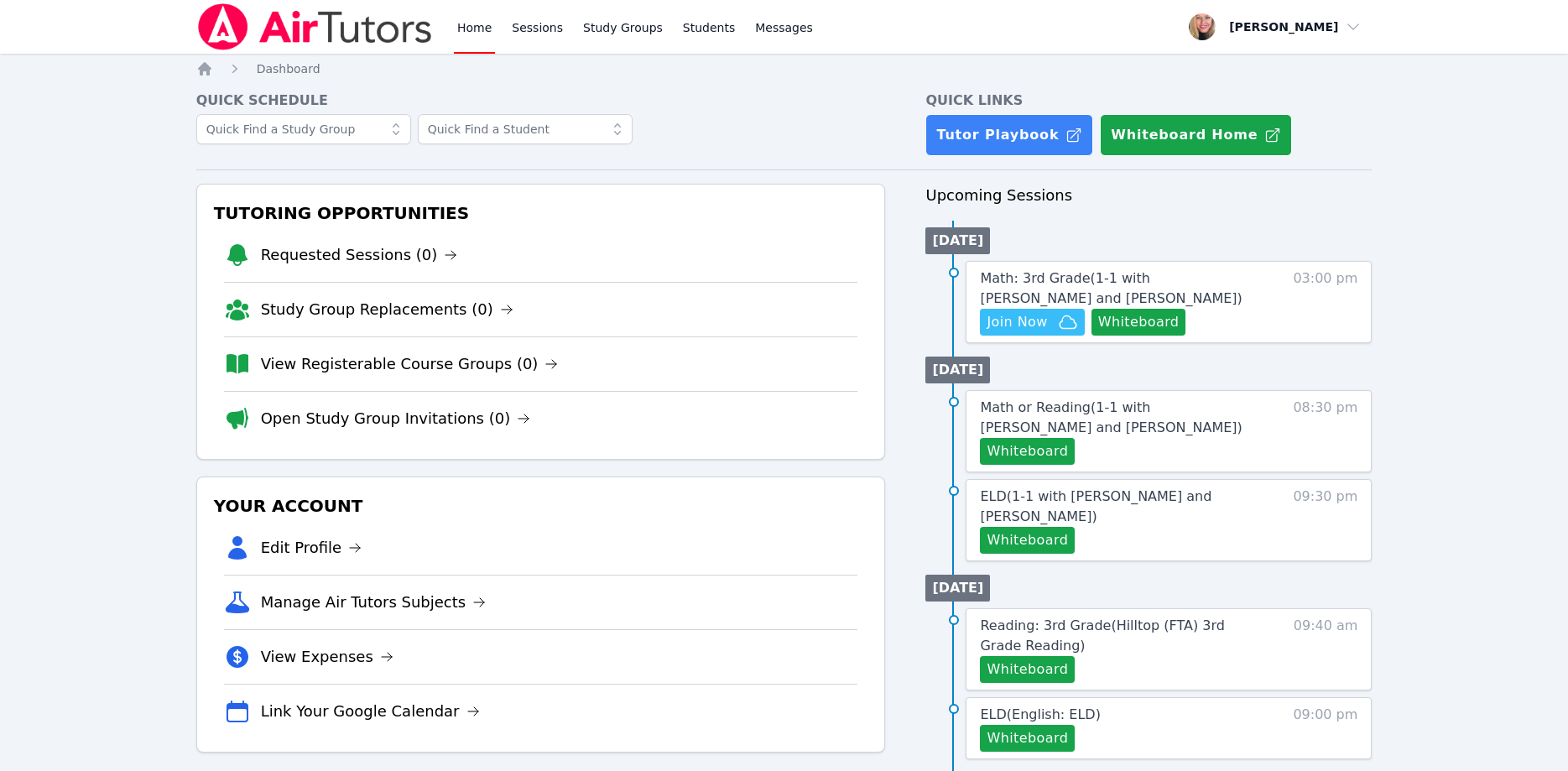
scroll to position [171, 0]
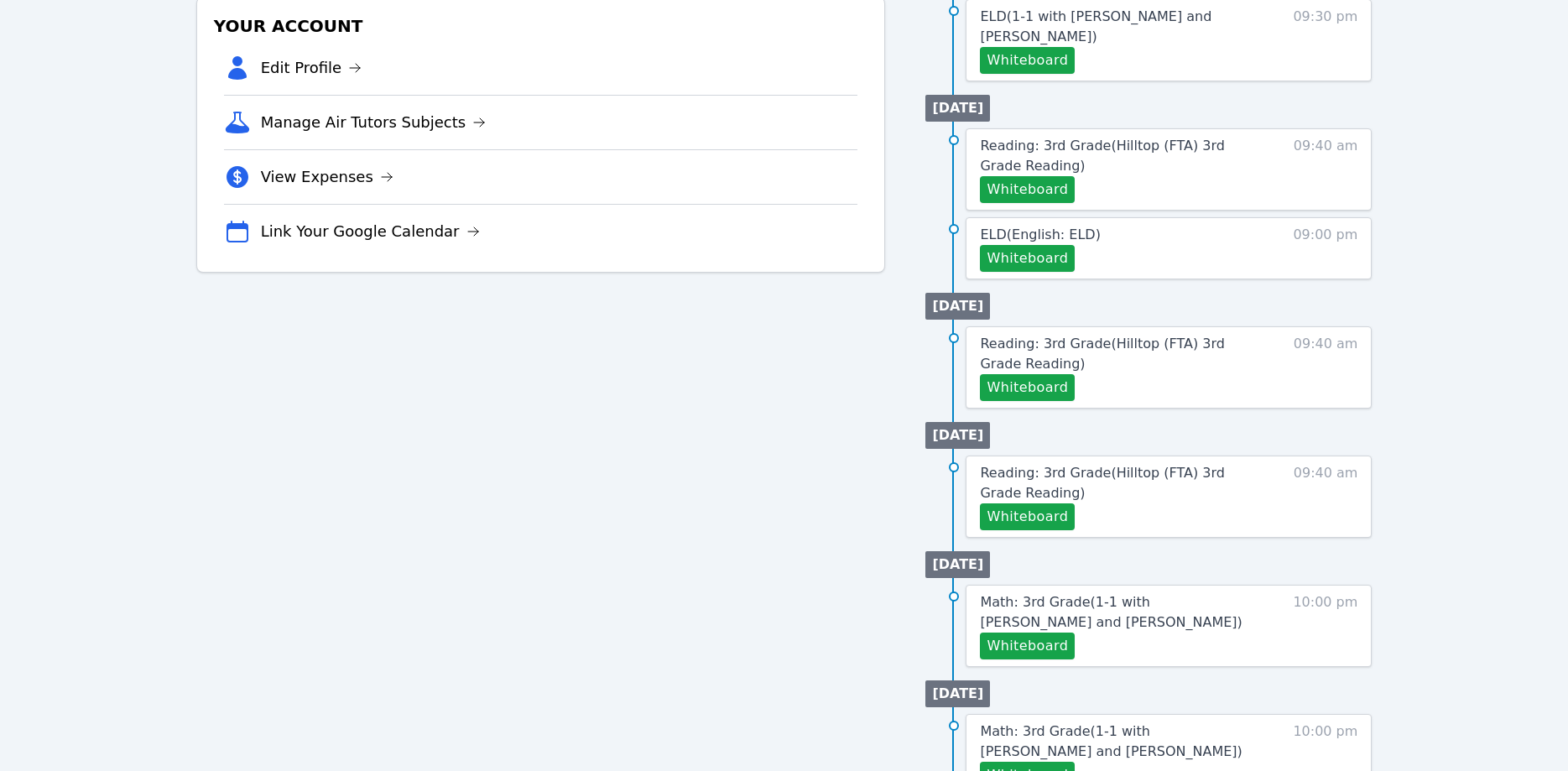
scroll to position [514, 0]
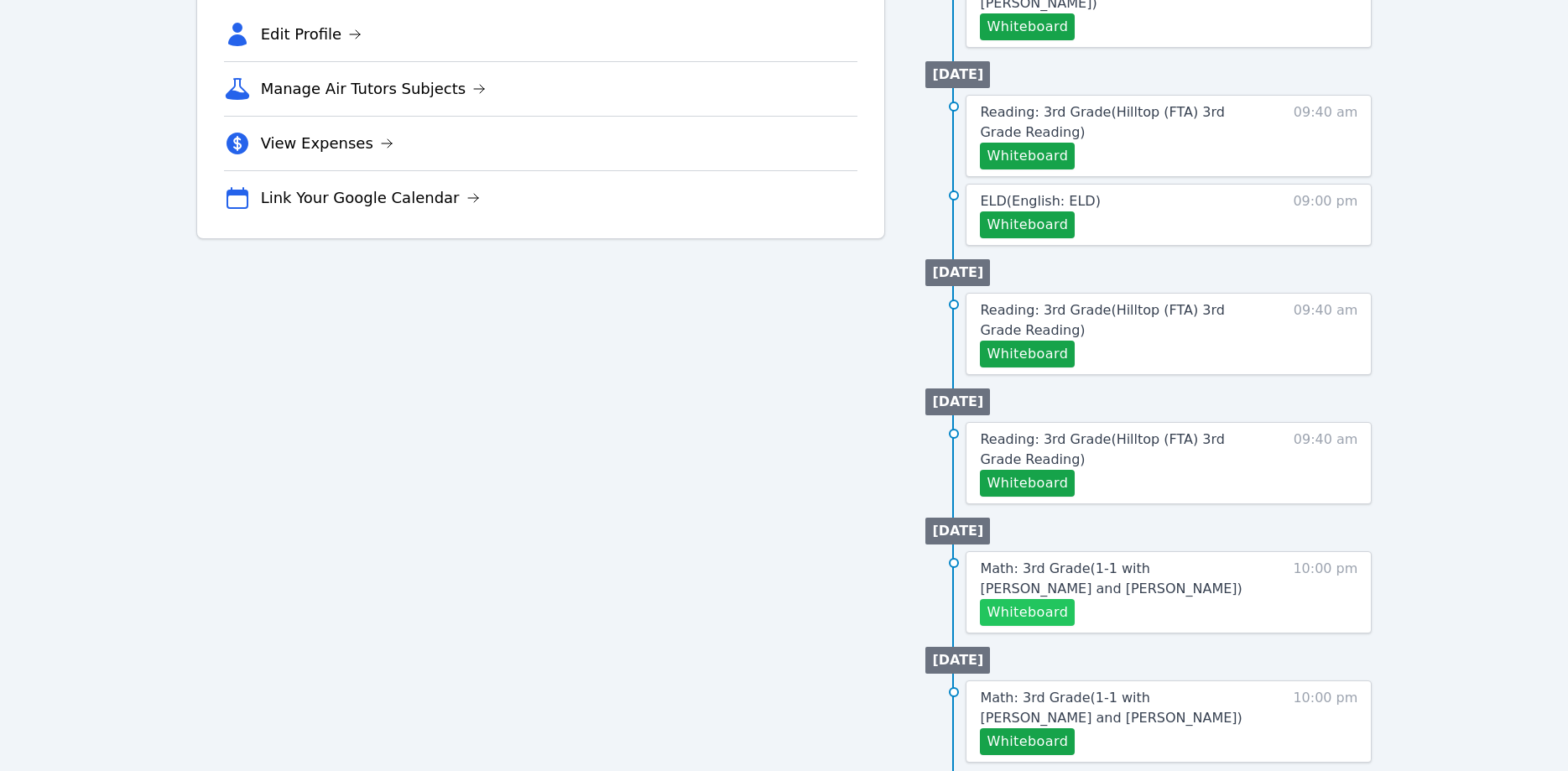
click at [1045, 599] on button "Whiteboard" at bounding box center [1027, 612] width 95 height 26
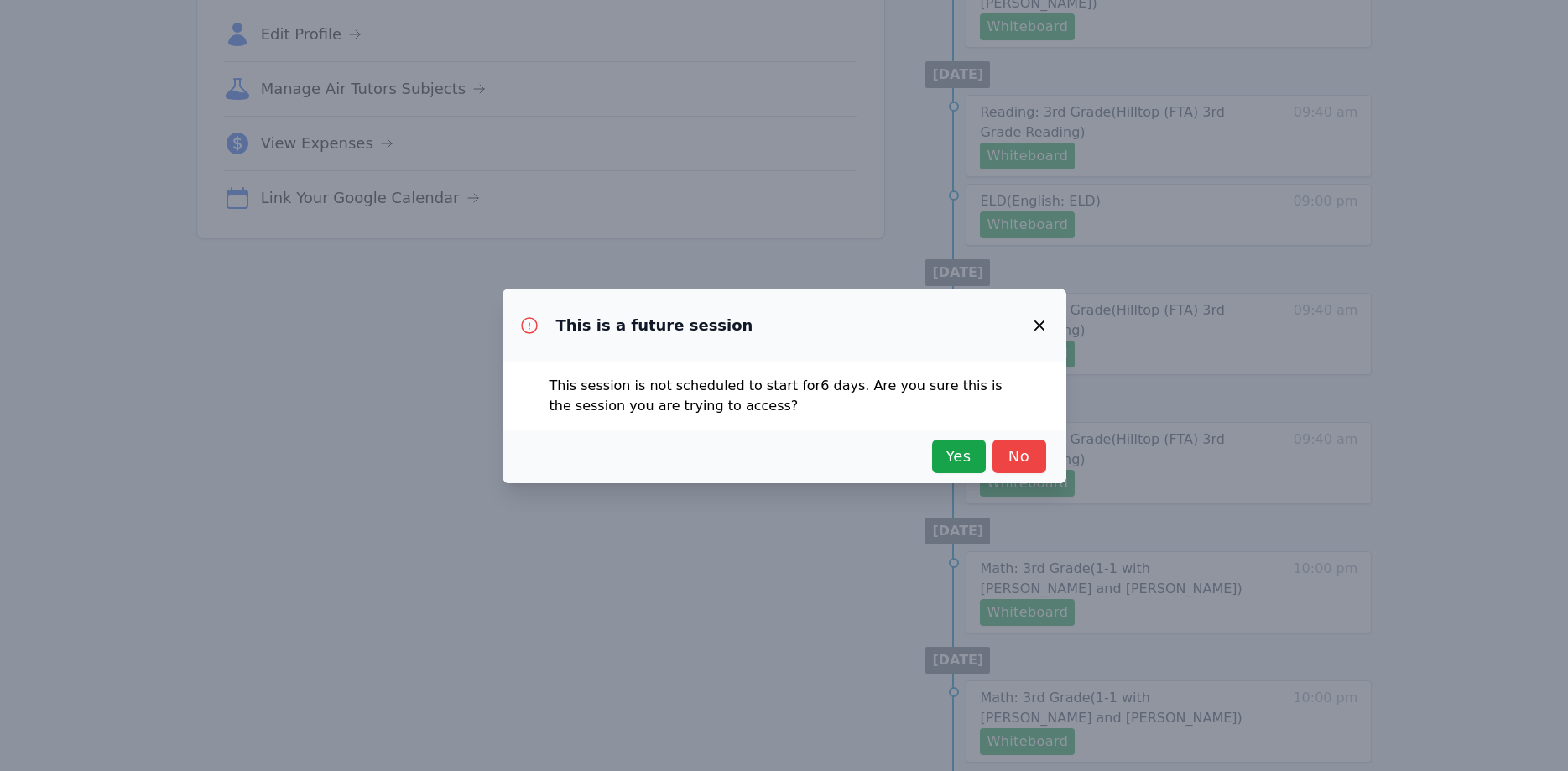
click at [1042, 327] on icon "button" at bounding box center [1040, 326] width 21 height 21
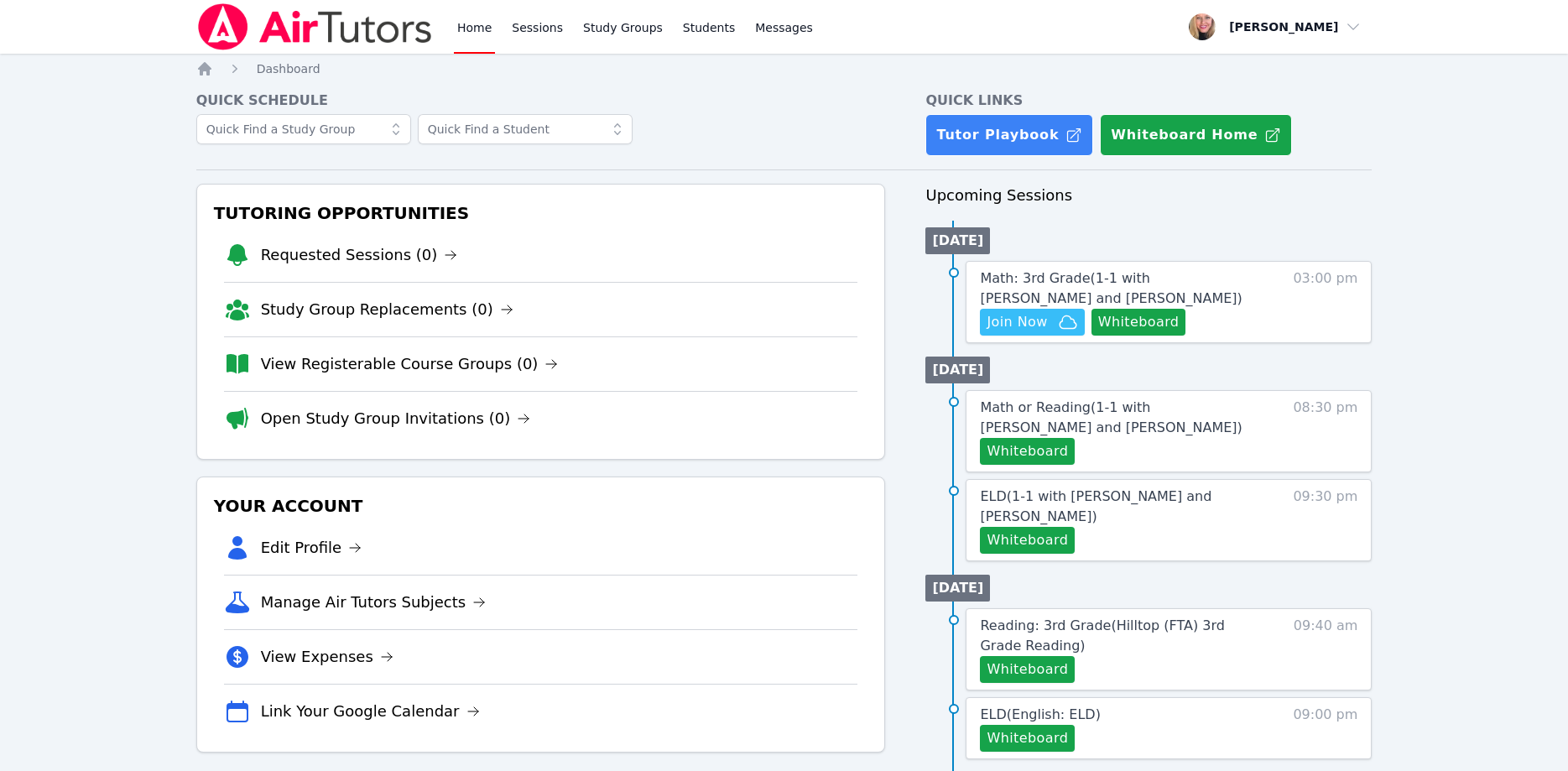
scroll to position [514, 0]
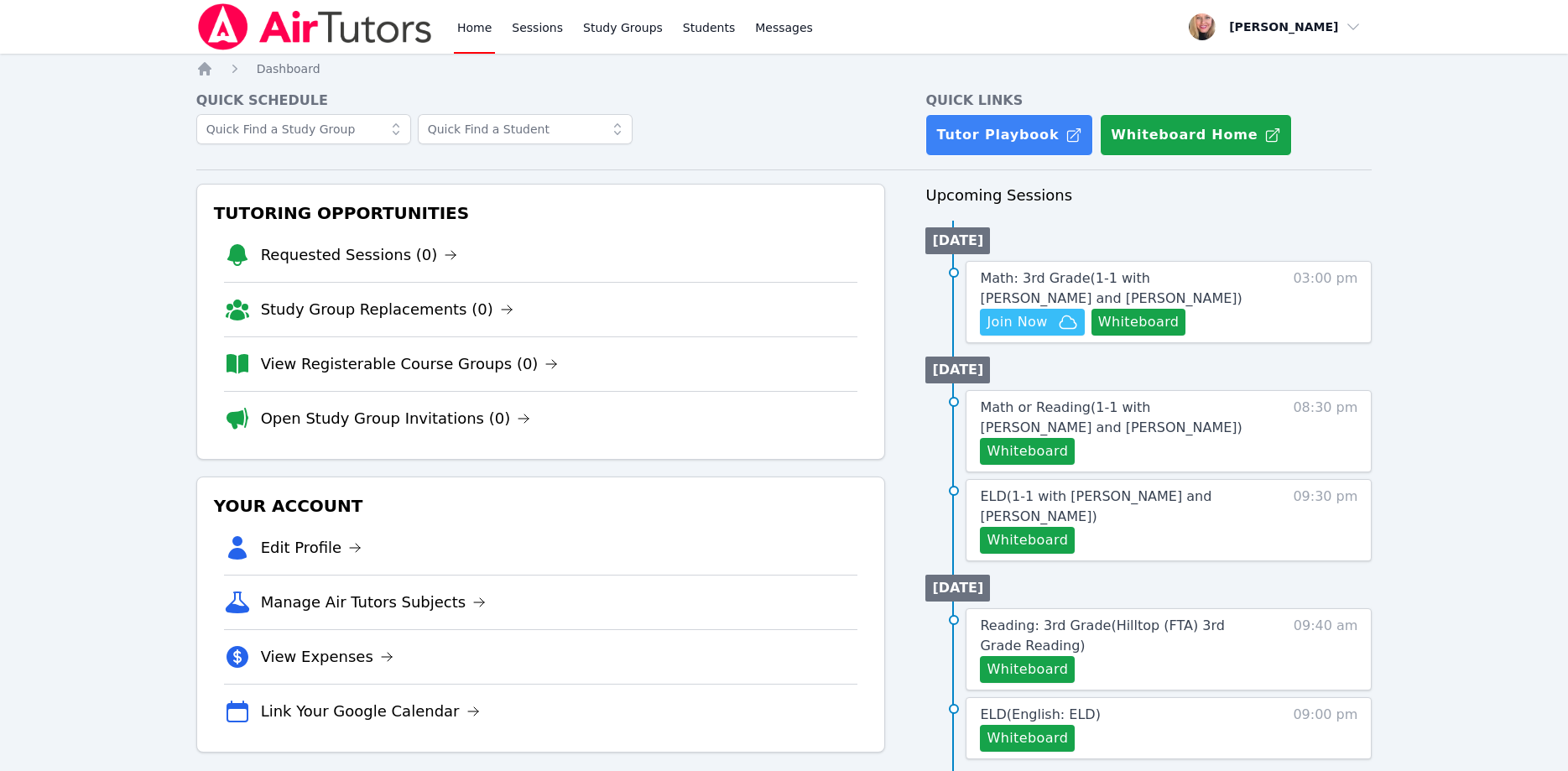
scroll to position [514, 0]
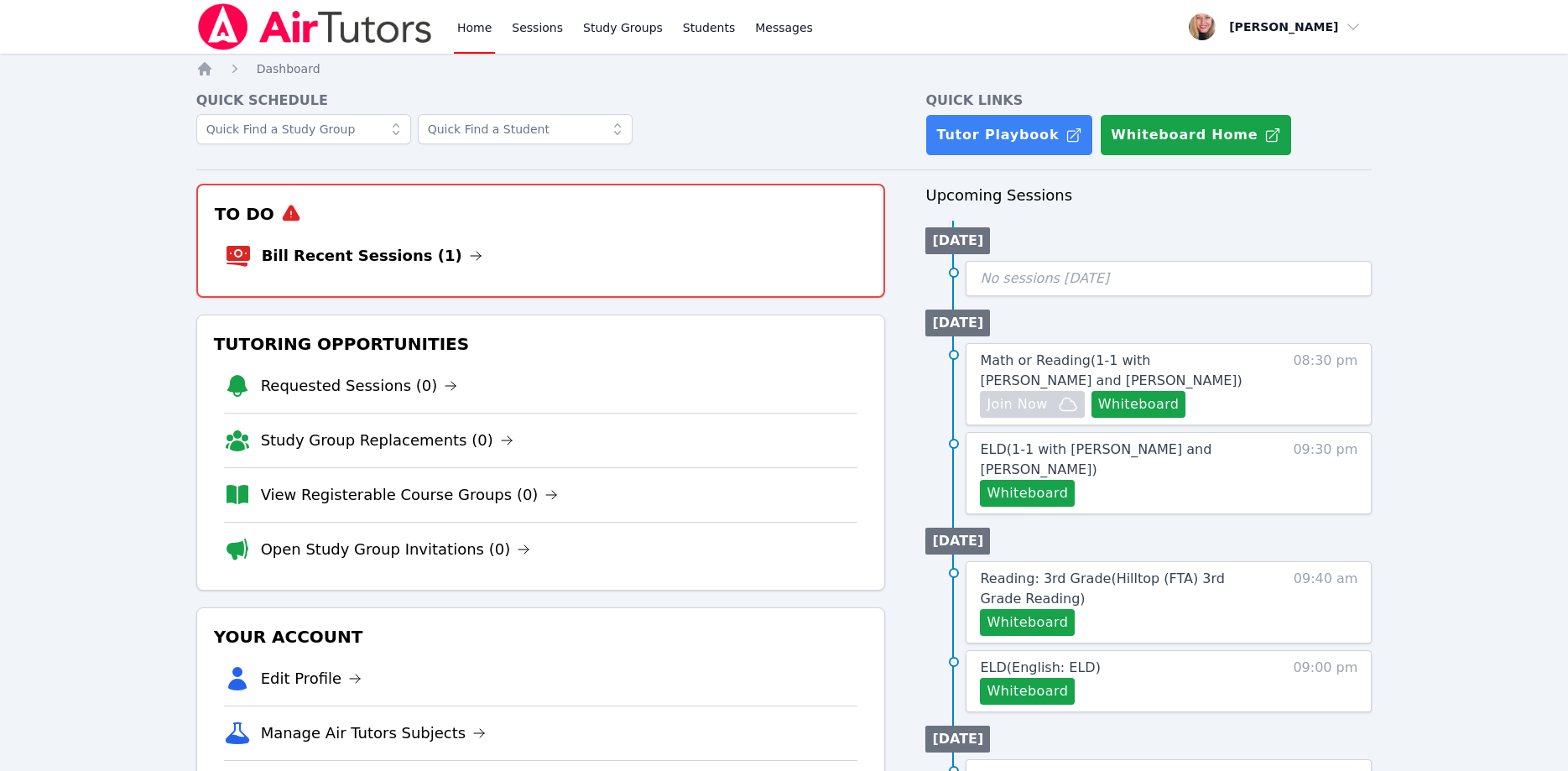
scroll to position [514, 0]
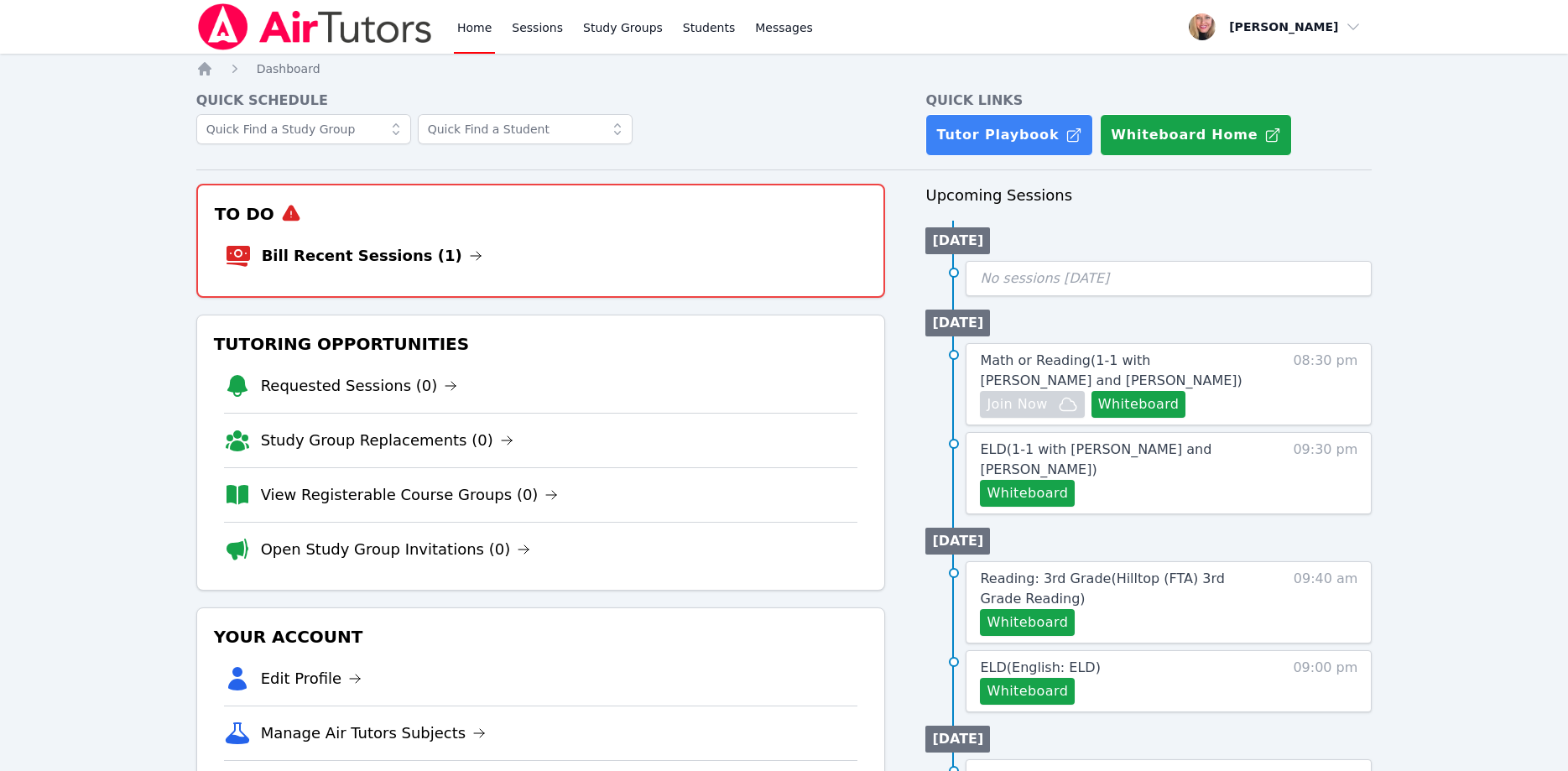
scroll to position [514, 0]
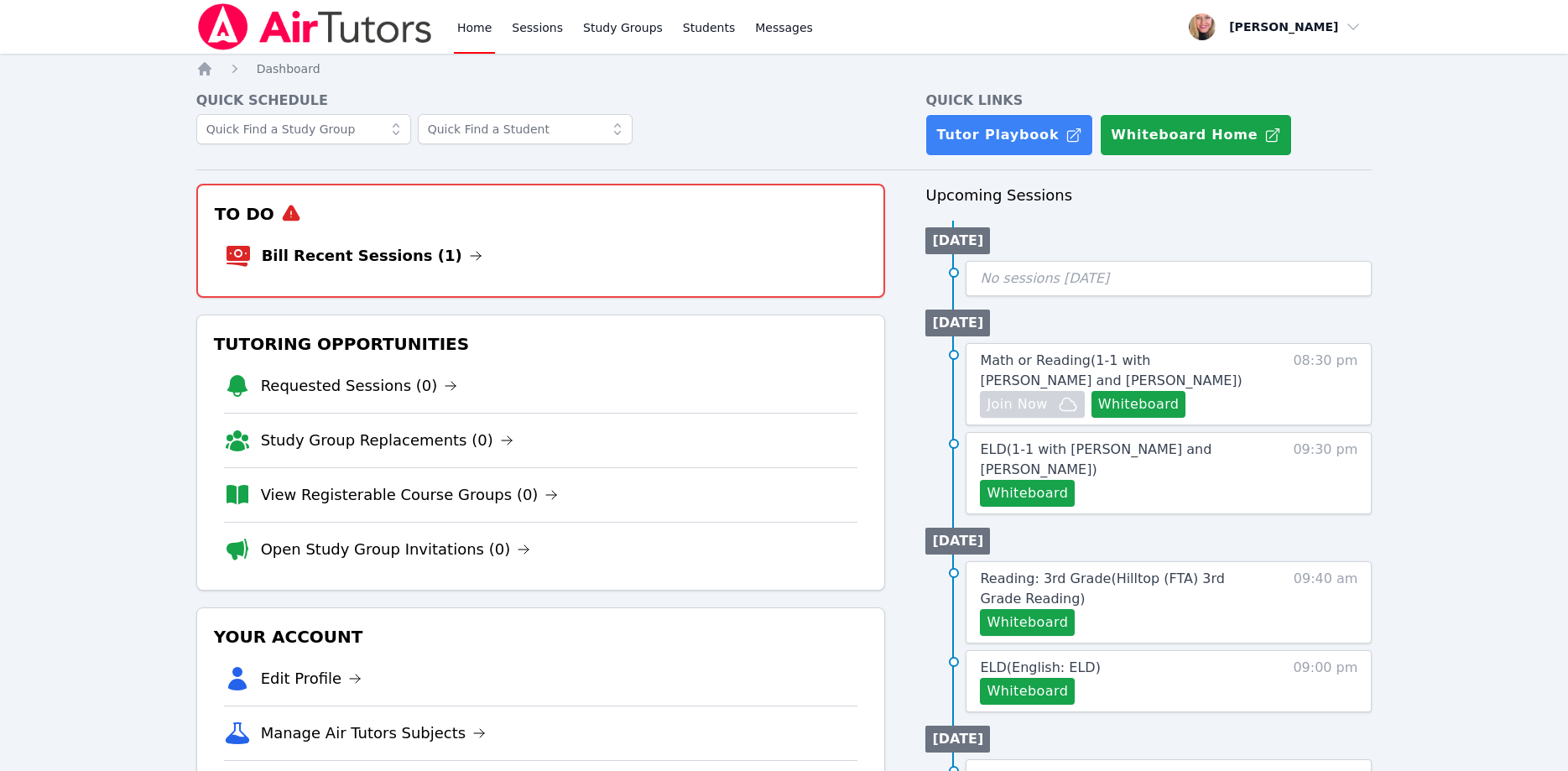
scroll to position [514, 0]
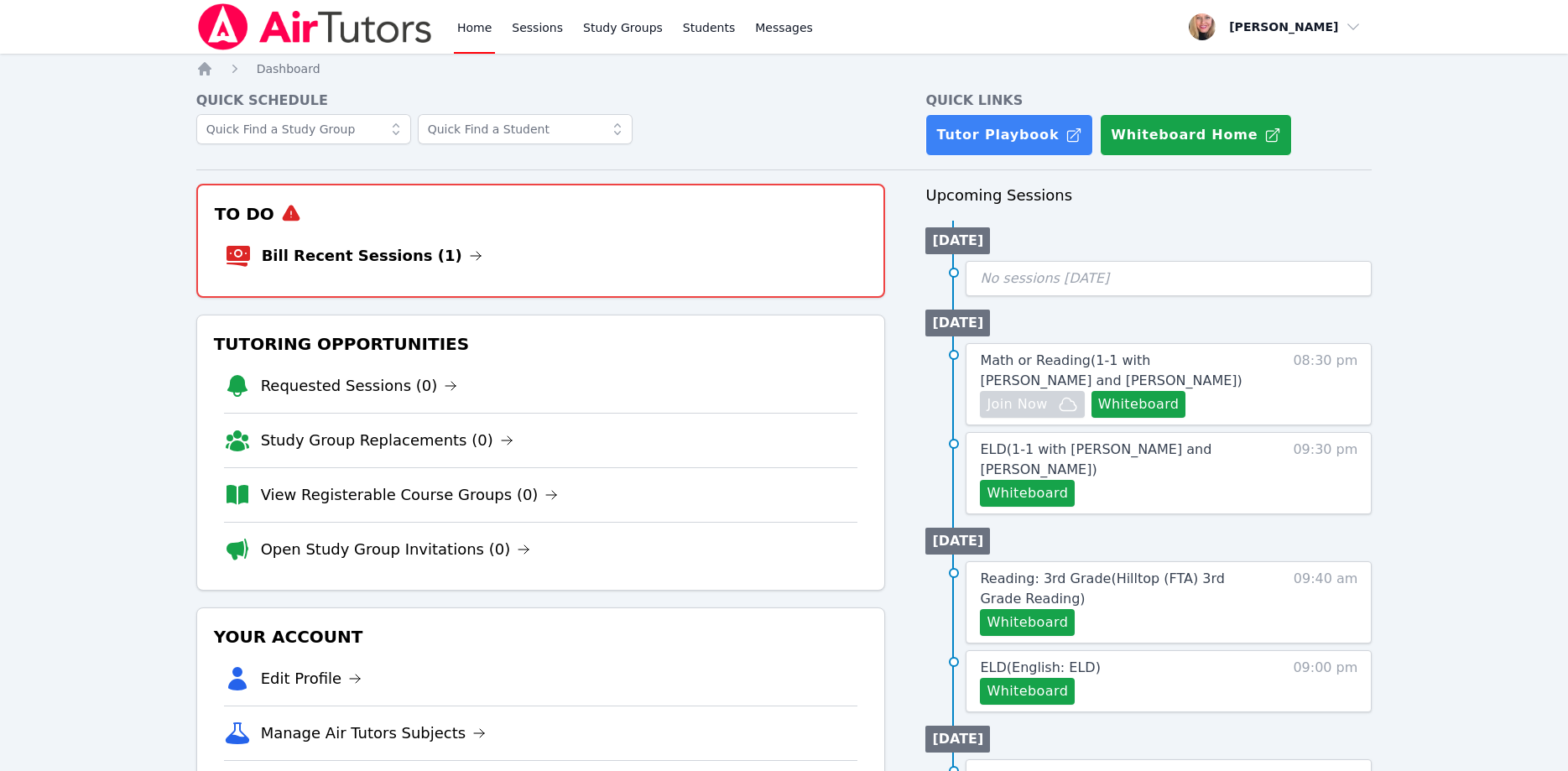
scroll to position [514, 0]
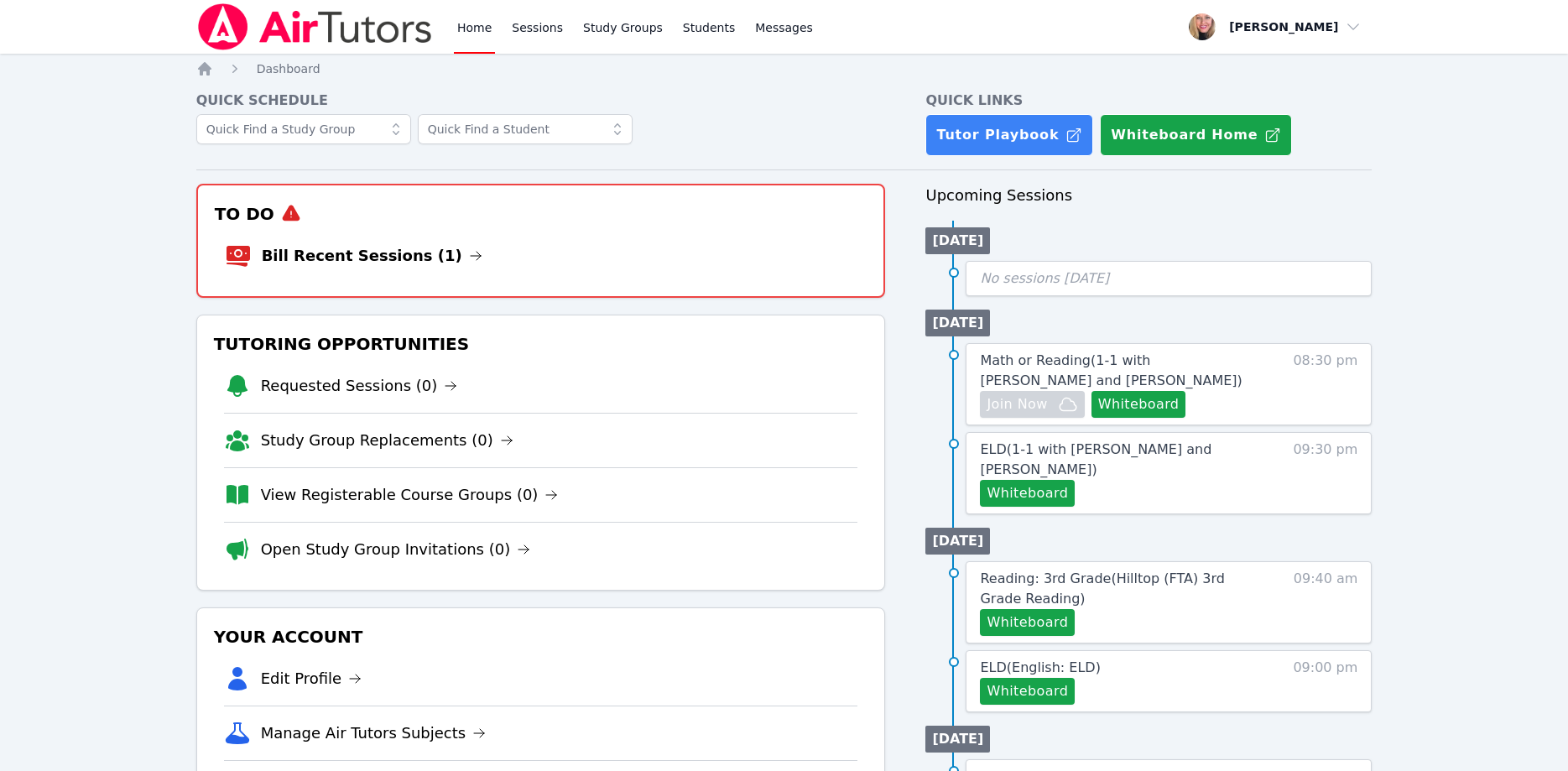
scroll to position [514, 0]
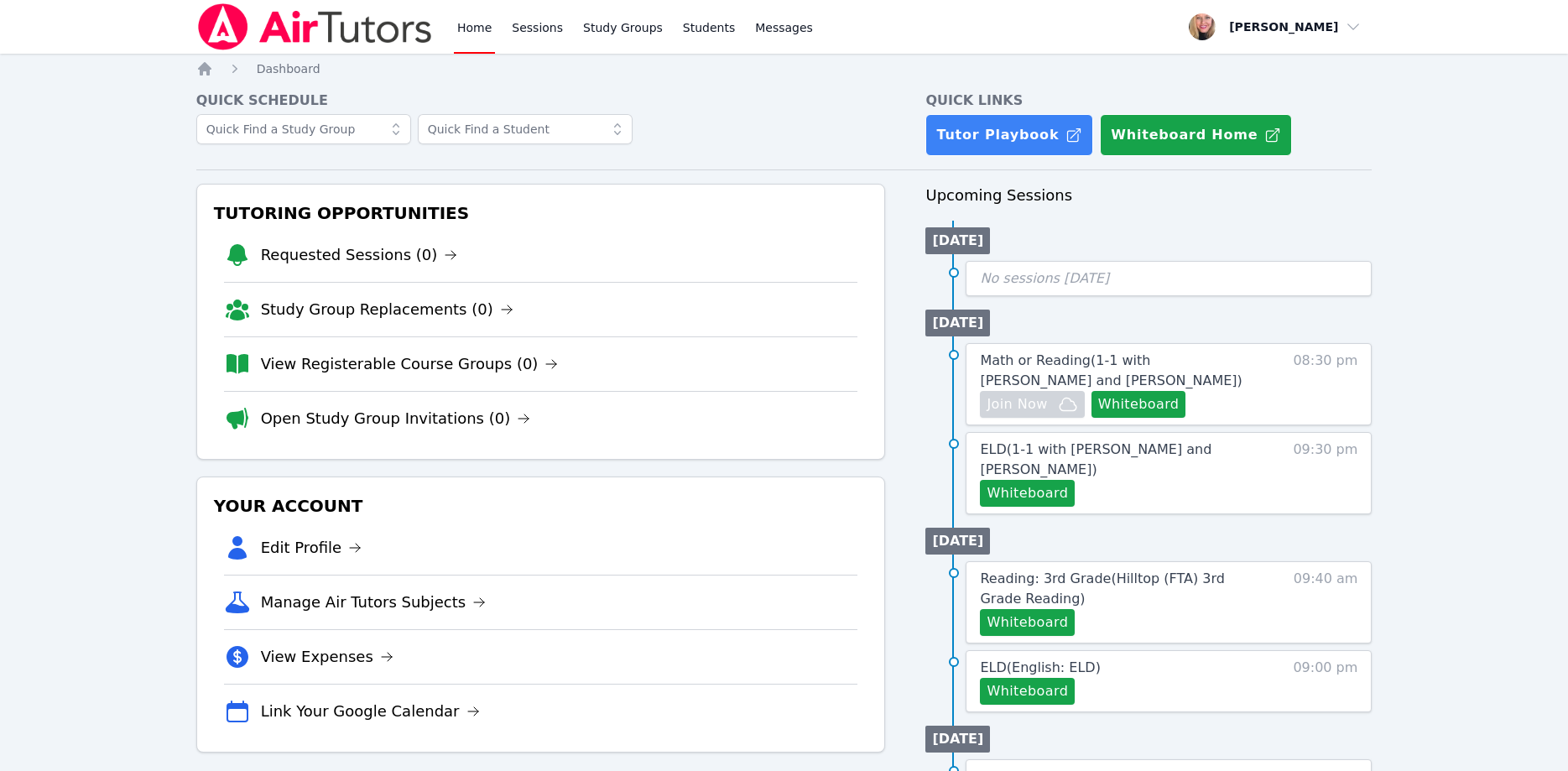
scroll to position [514, 0]
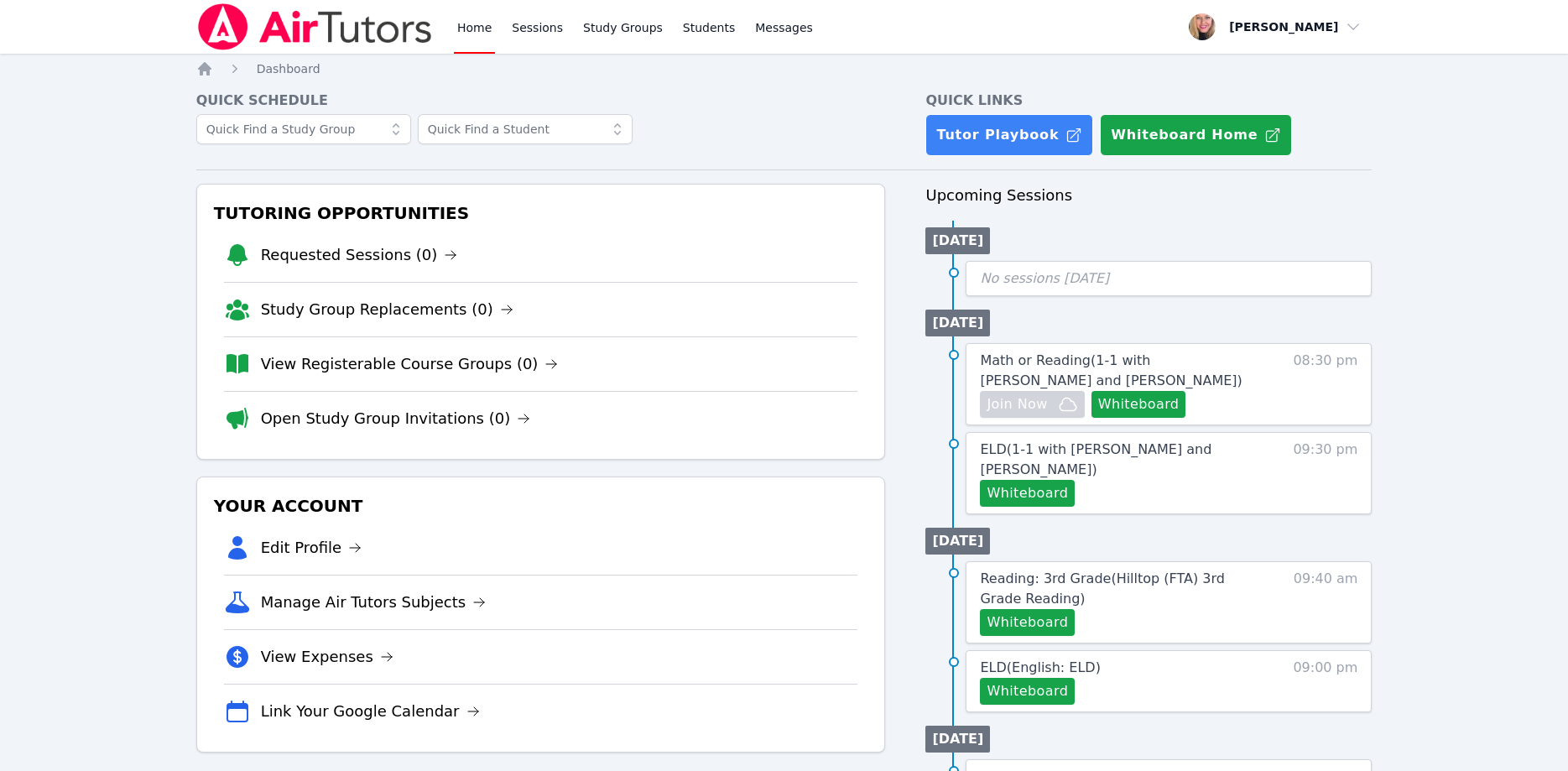
scroll to position [514, 0]
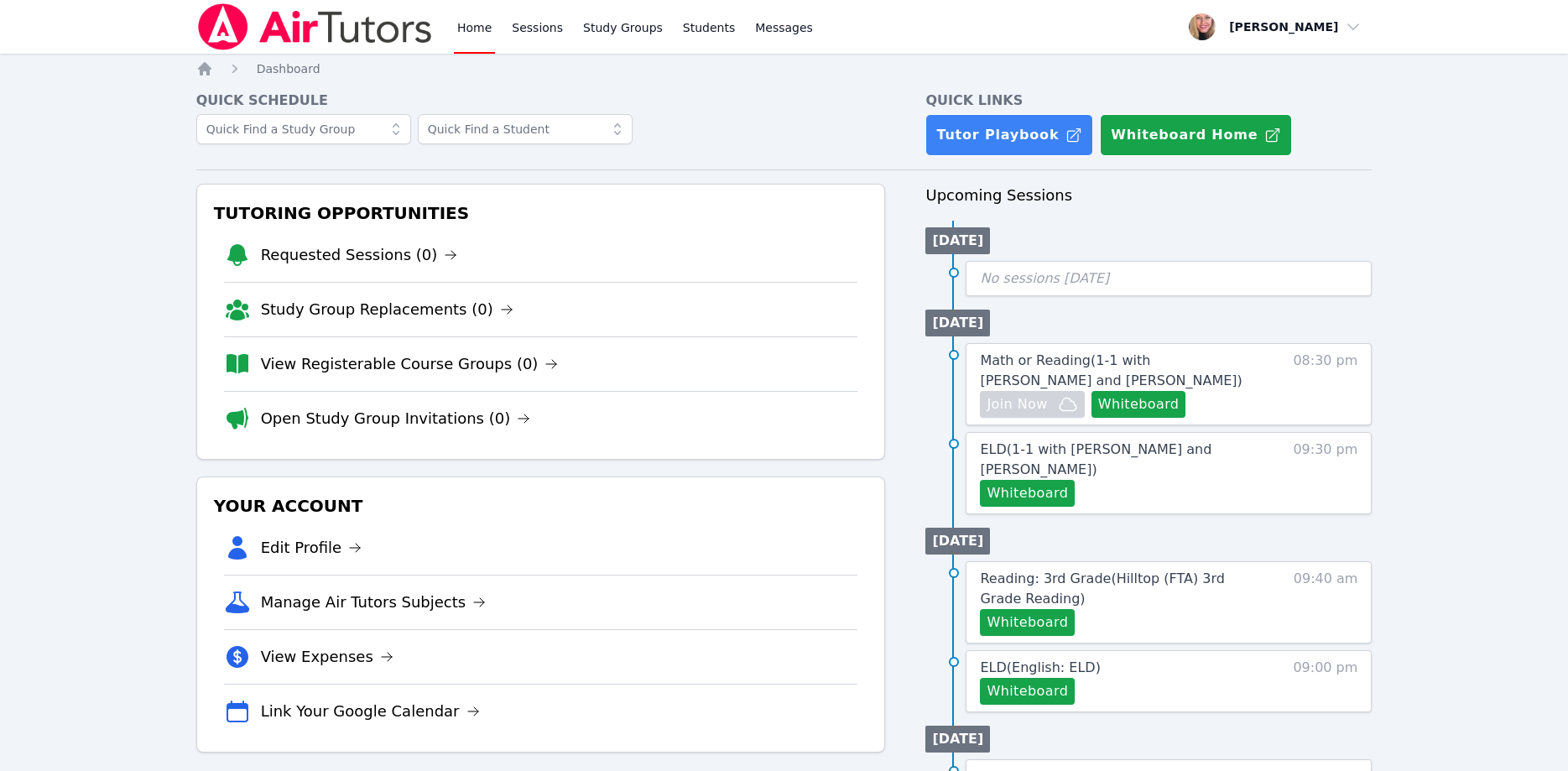
scroll to position [514, 0]
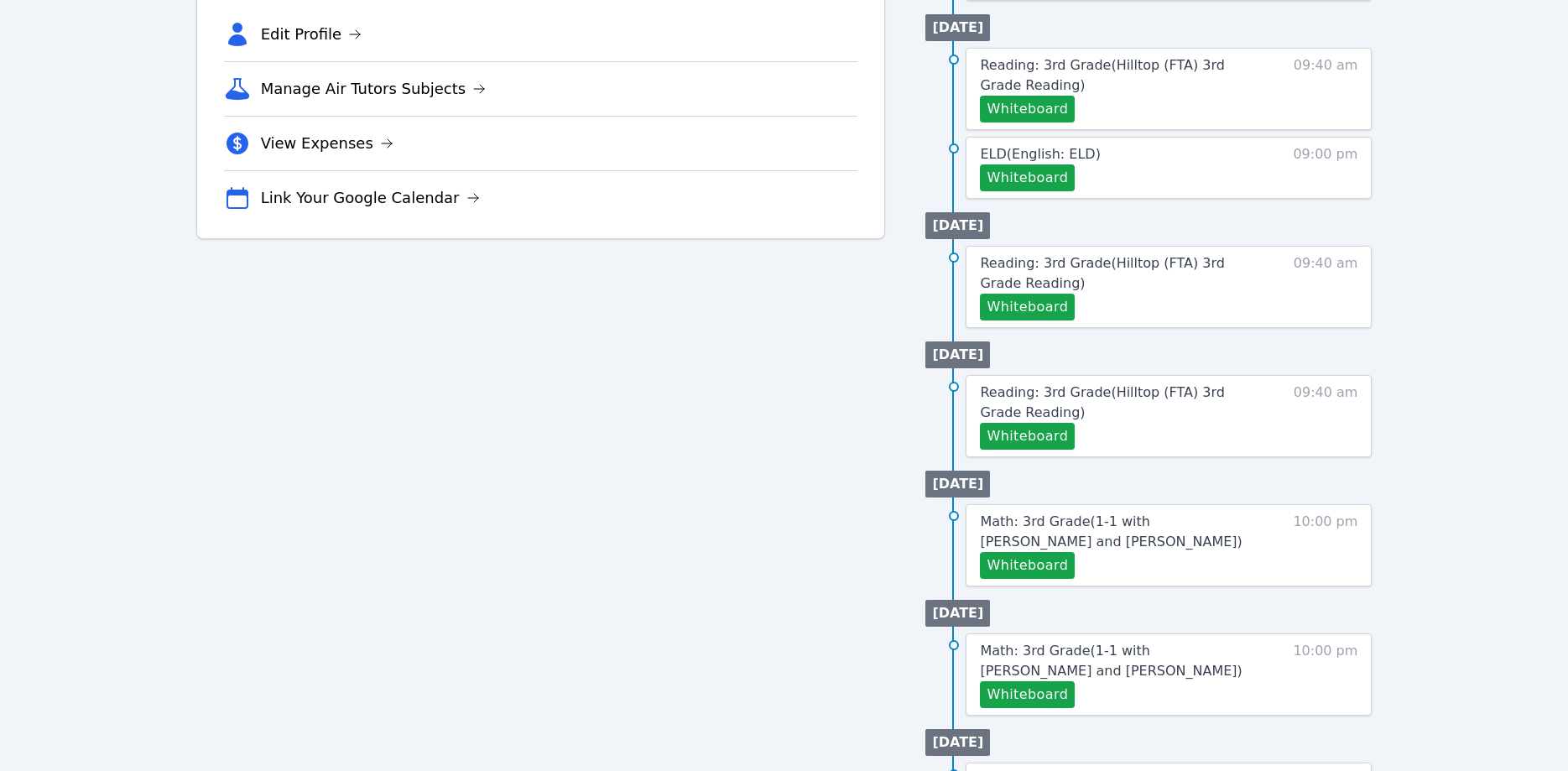
scroll to position [514, 0]
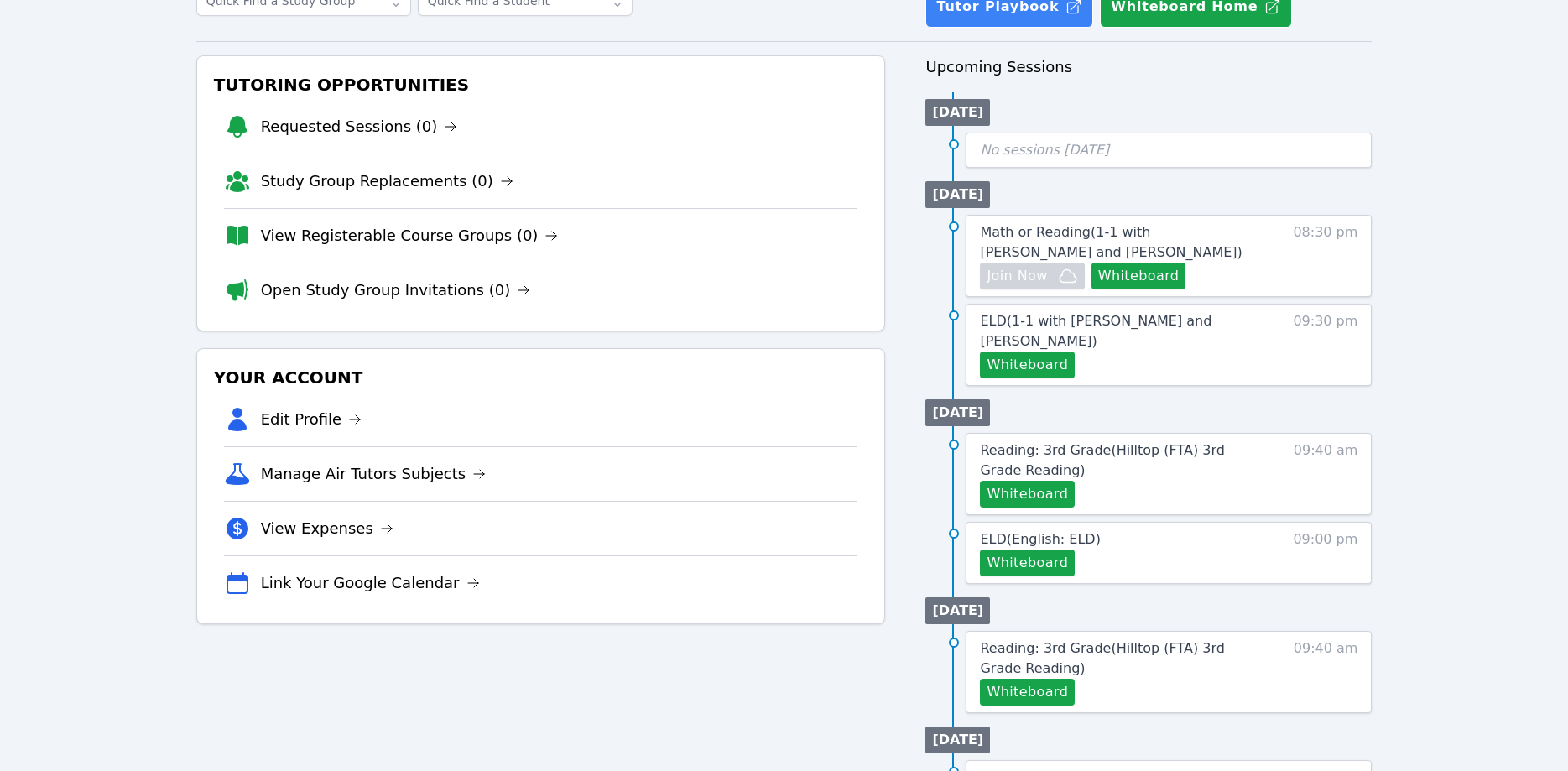
scroll to position [85, 0]
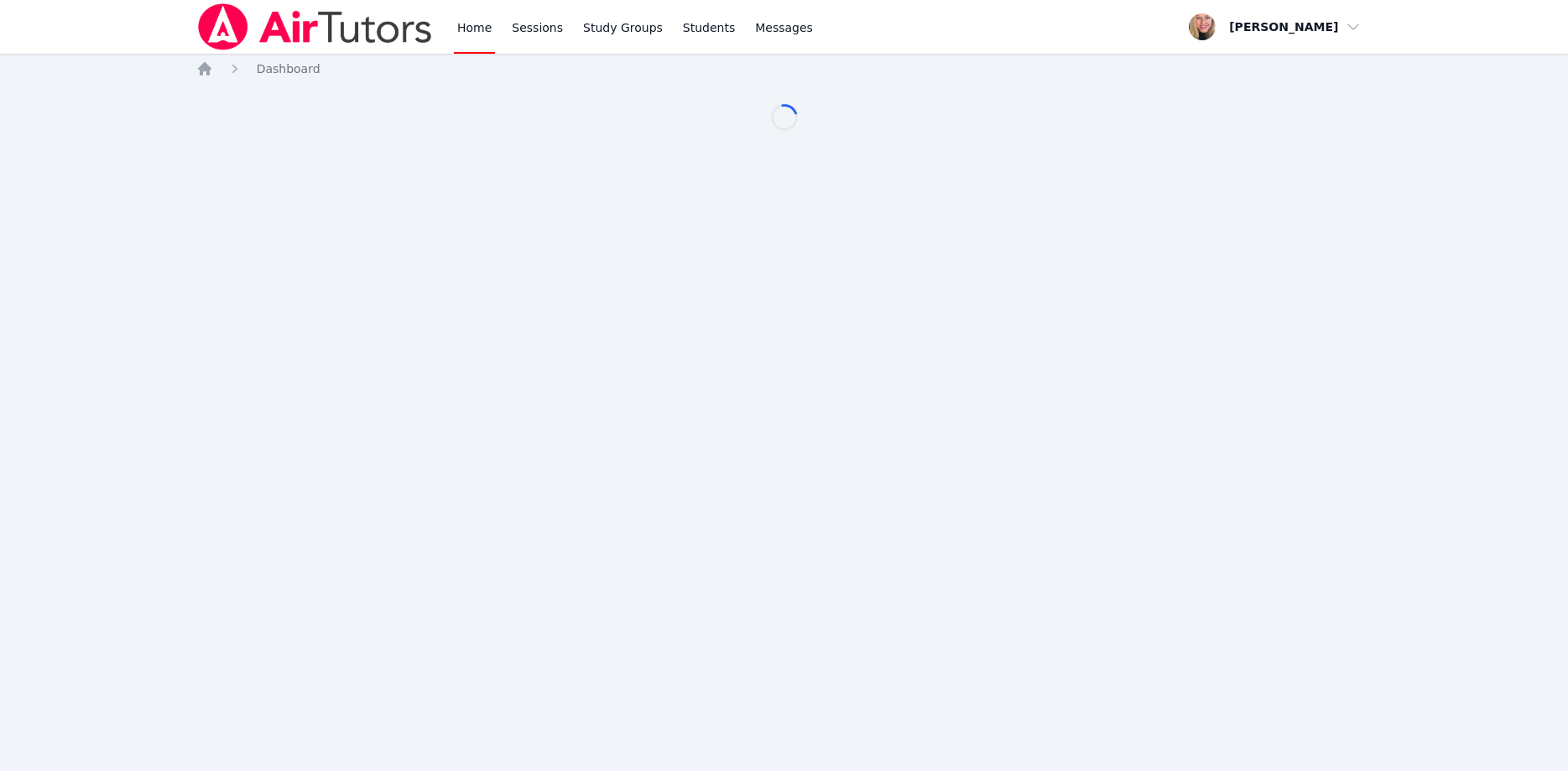
scroll to position [85, 0]
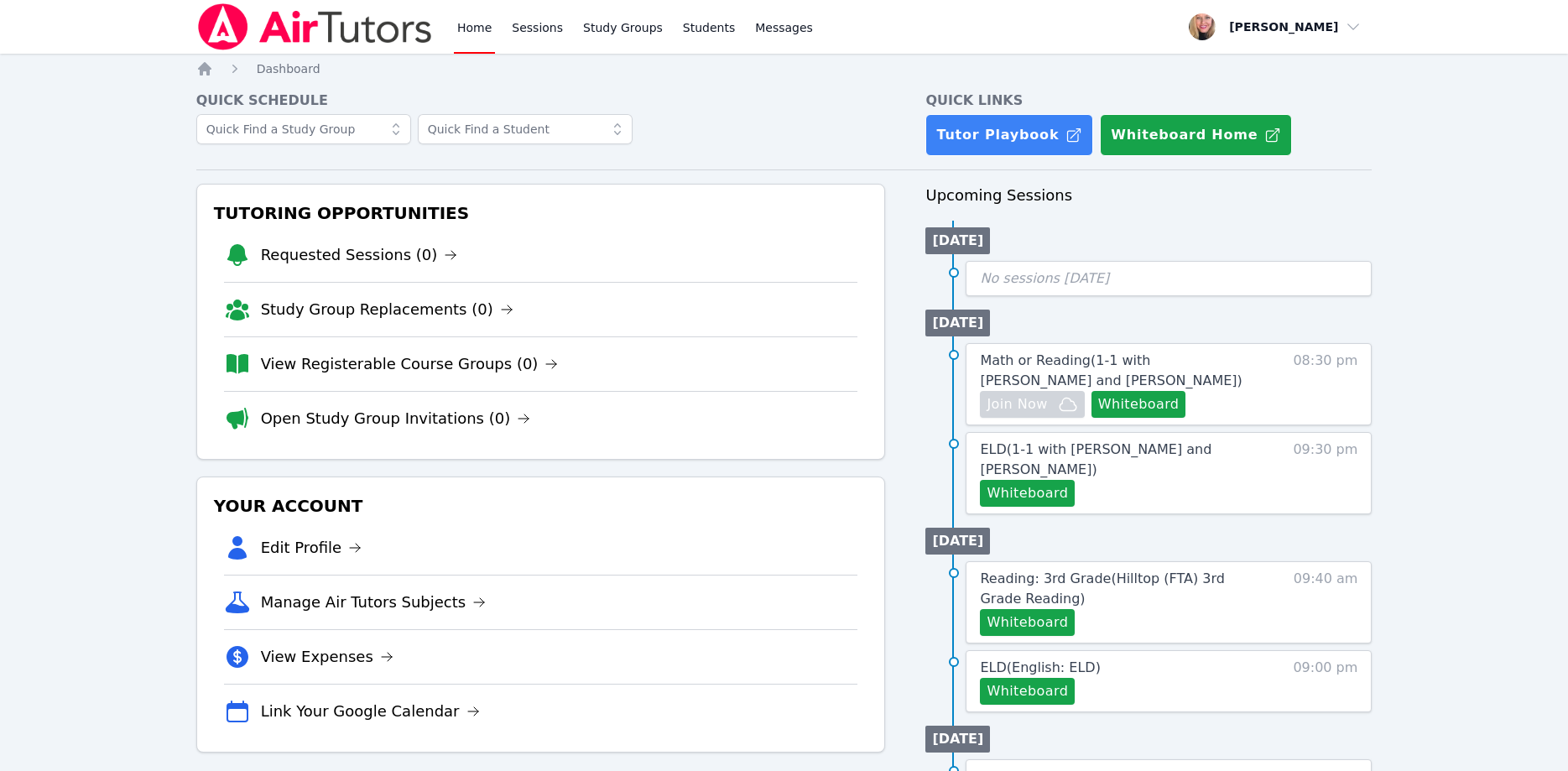
scroll to position [85, 0]
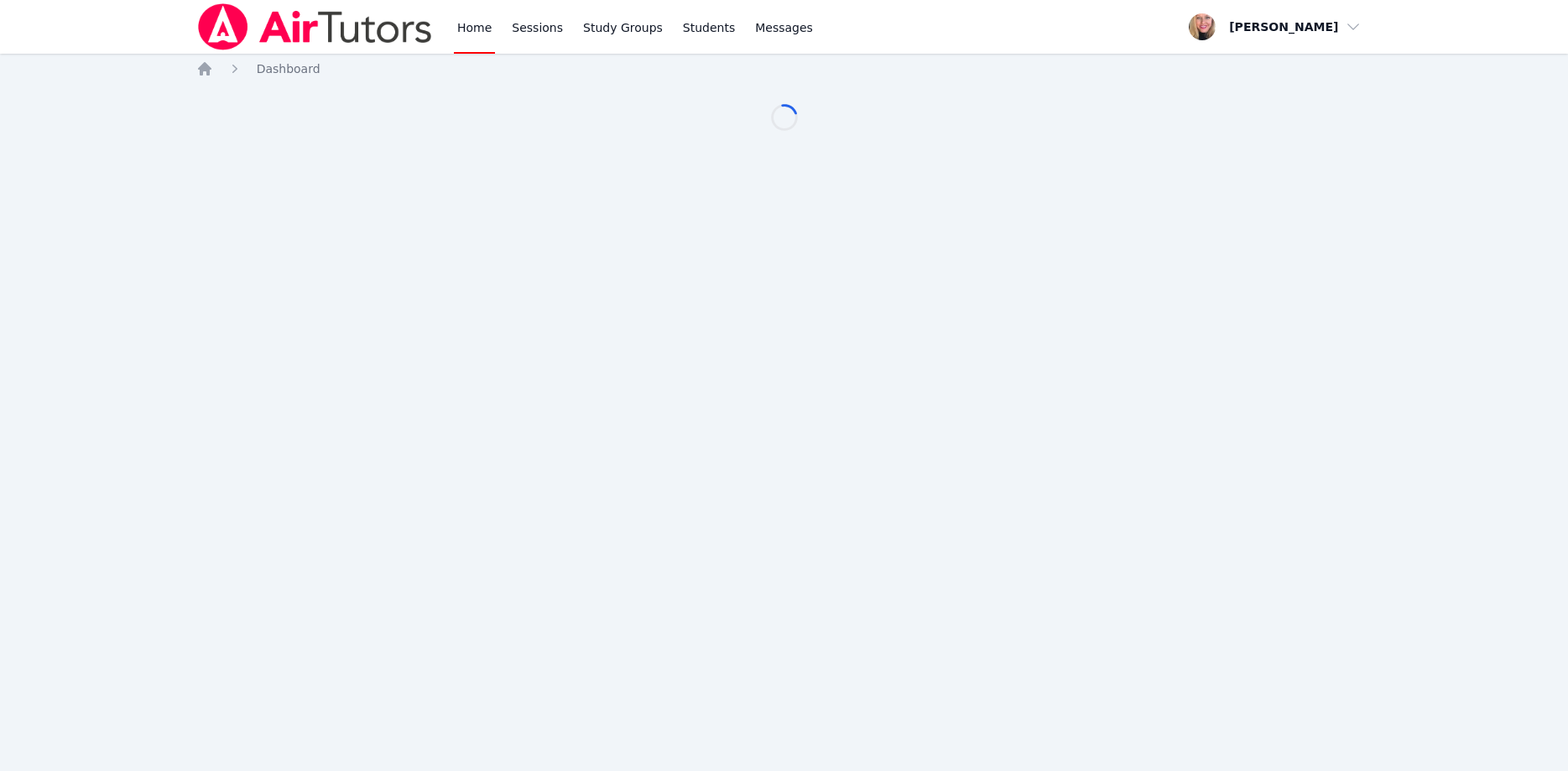
scroll to position [85, 0]
